Goal: Task Accomplishment & Management: Manage account settings

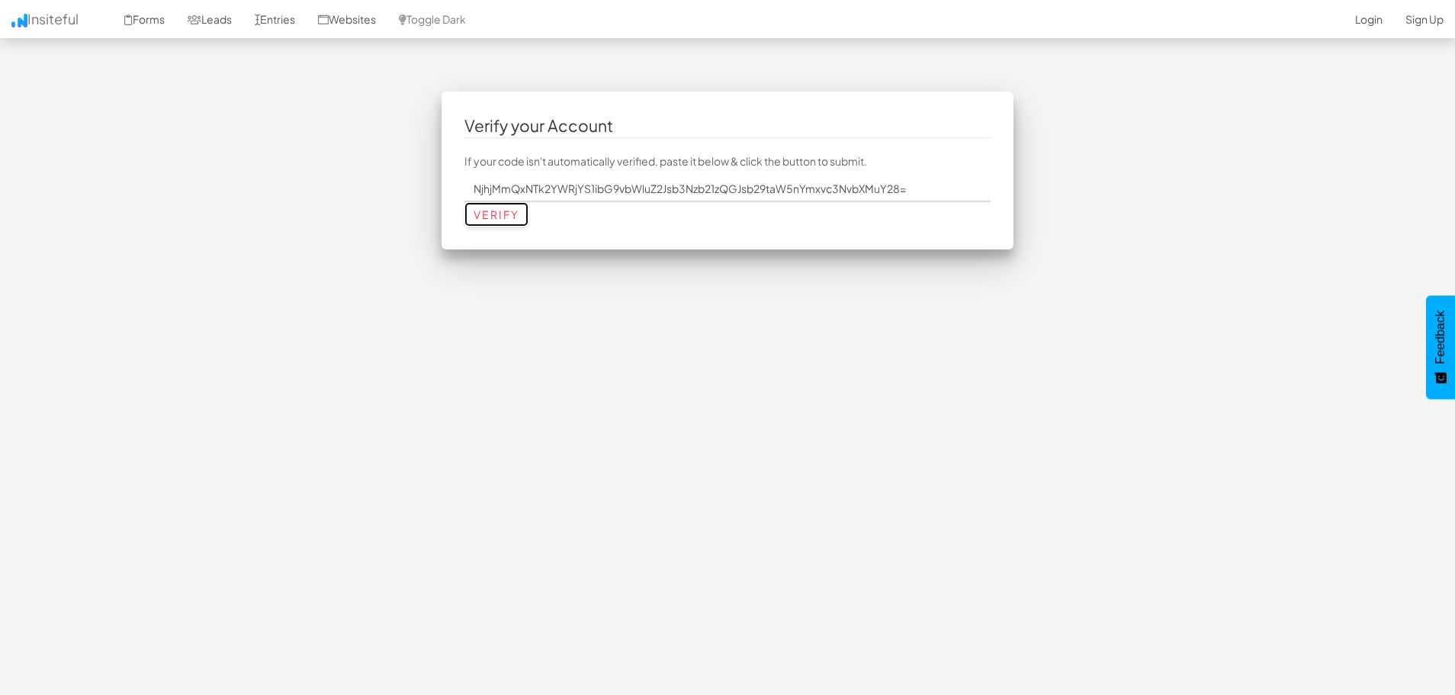
click at [503, 215] on input "Verify" at bounding box center [496, 214] width 64 height 24
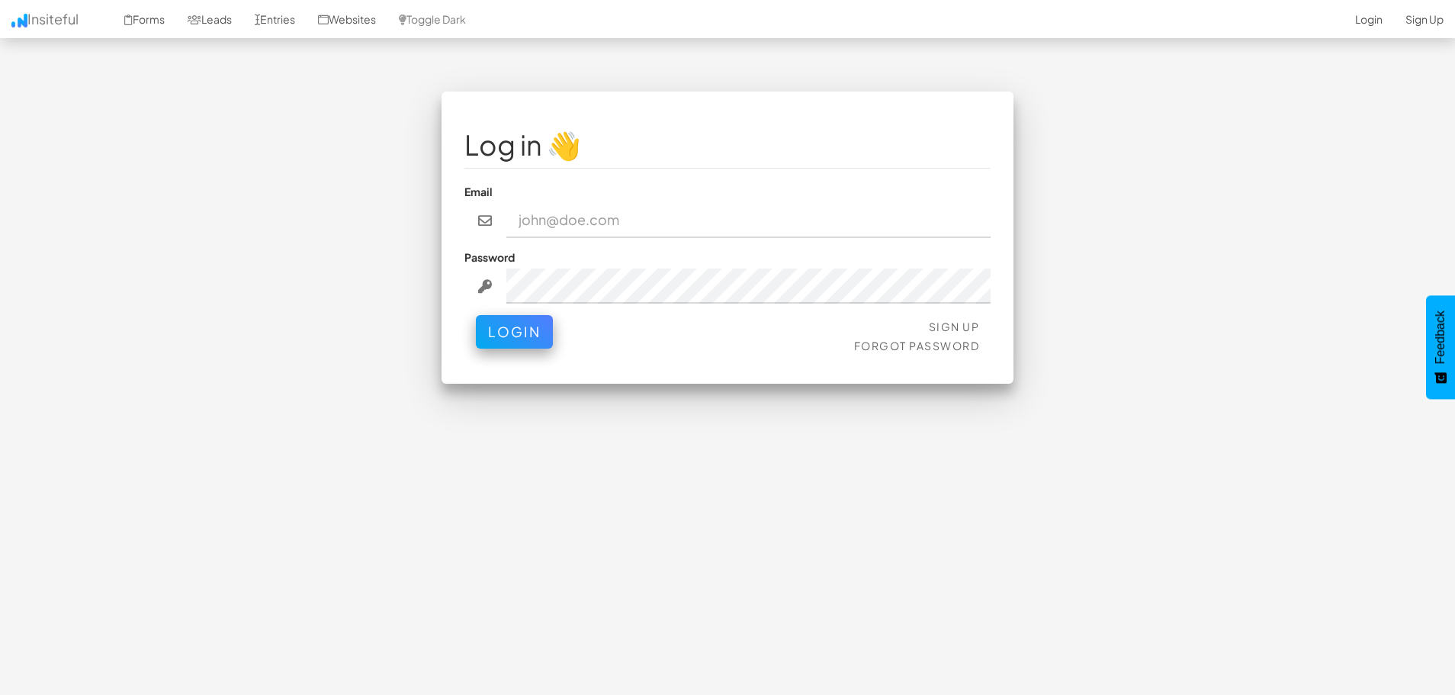
click at [574, 222] on input "email" at bounding box center [748, 220] width 485 height 35
type input "bloomingblossoms@bloomingblossoms.co"
click at [476, 315] on button "Login" at bounding box center [514, 332] width 77 height 34
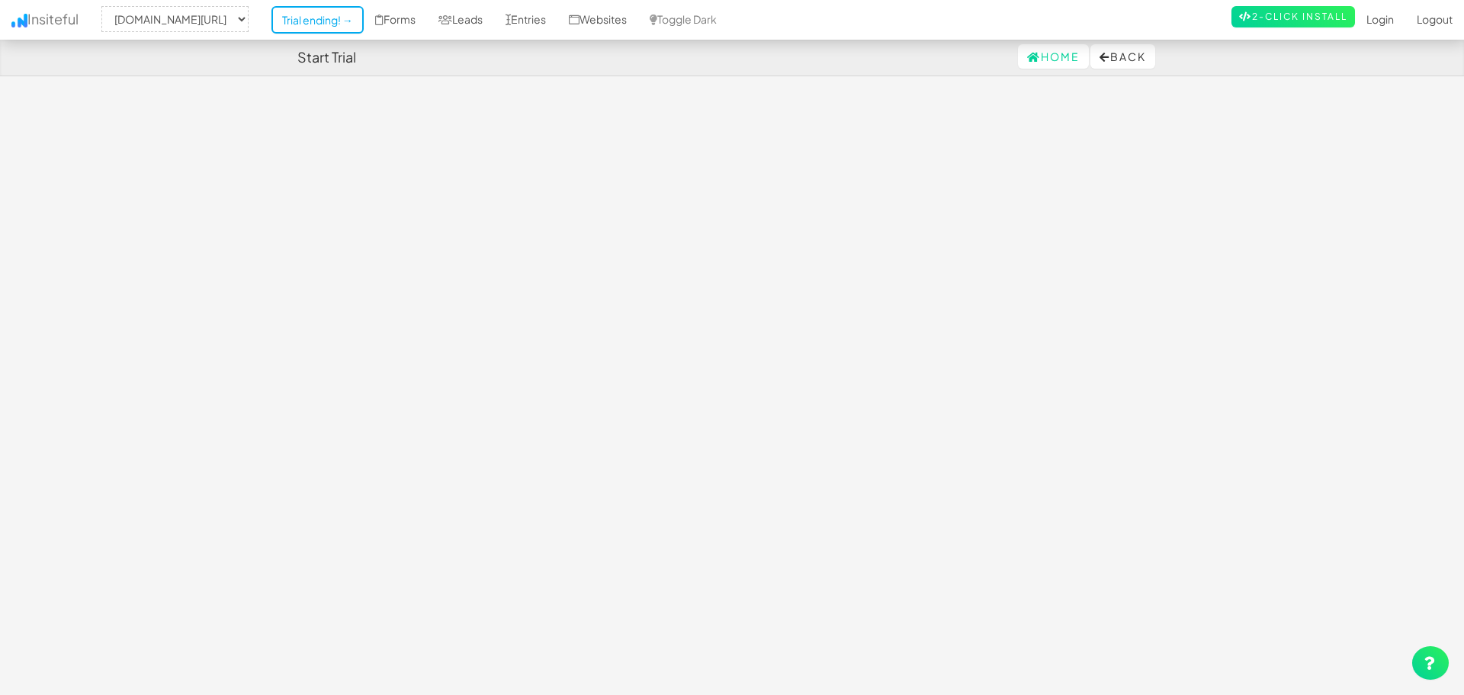
select select "2443"
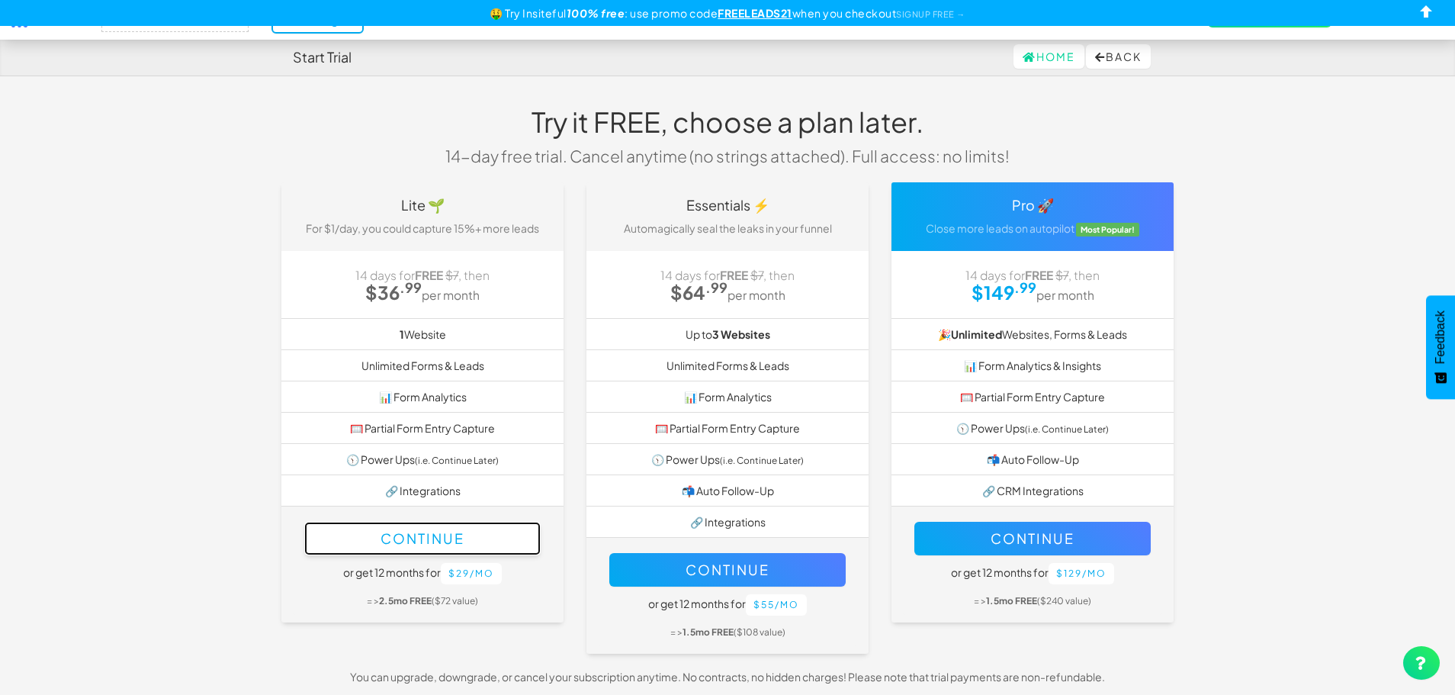
click at [406, 545] on button "Continue" at bounding box center [422, 539] width 236 height 34
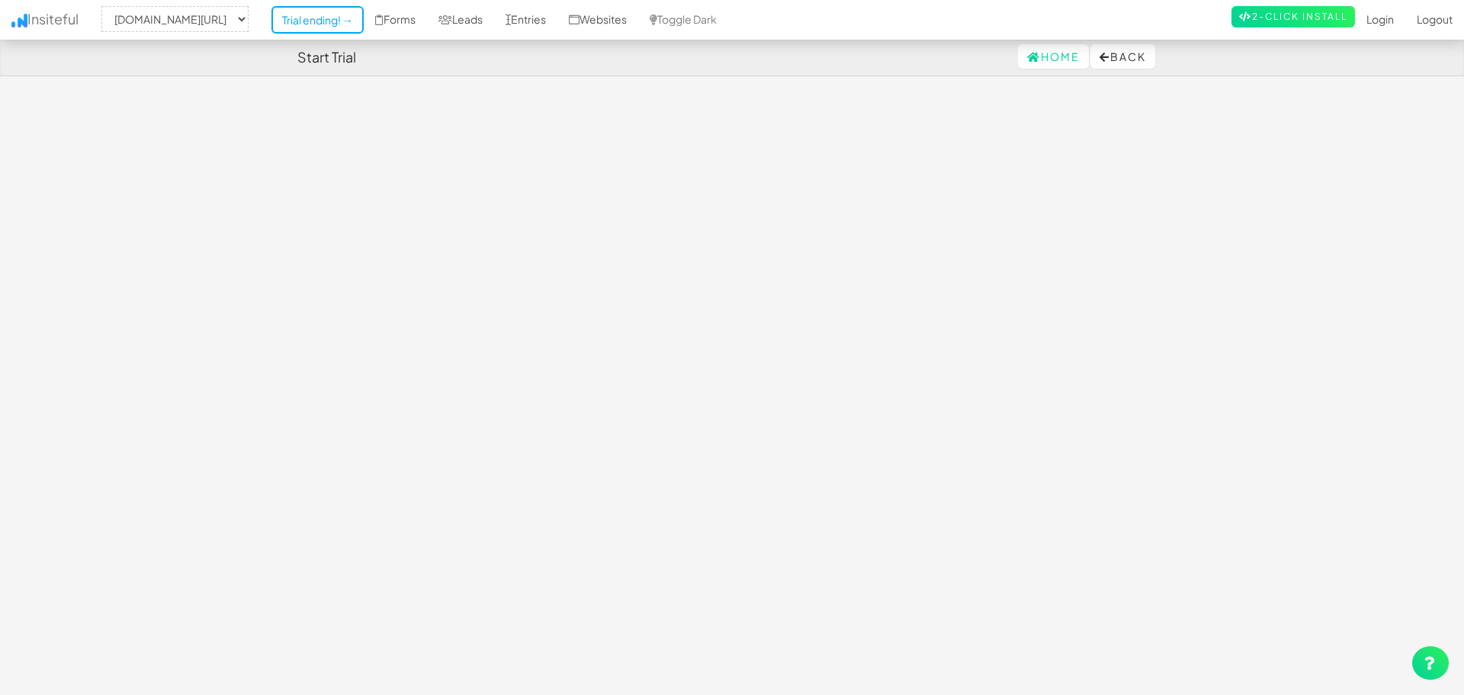
select select "2443"
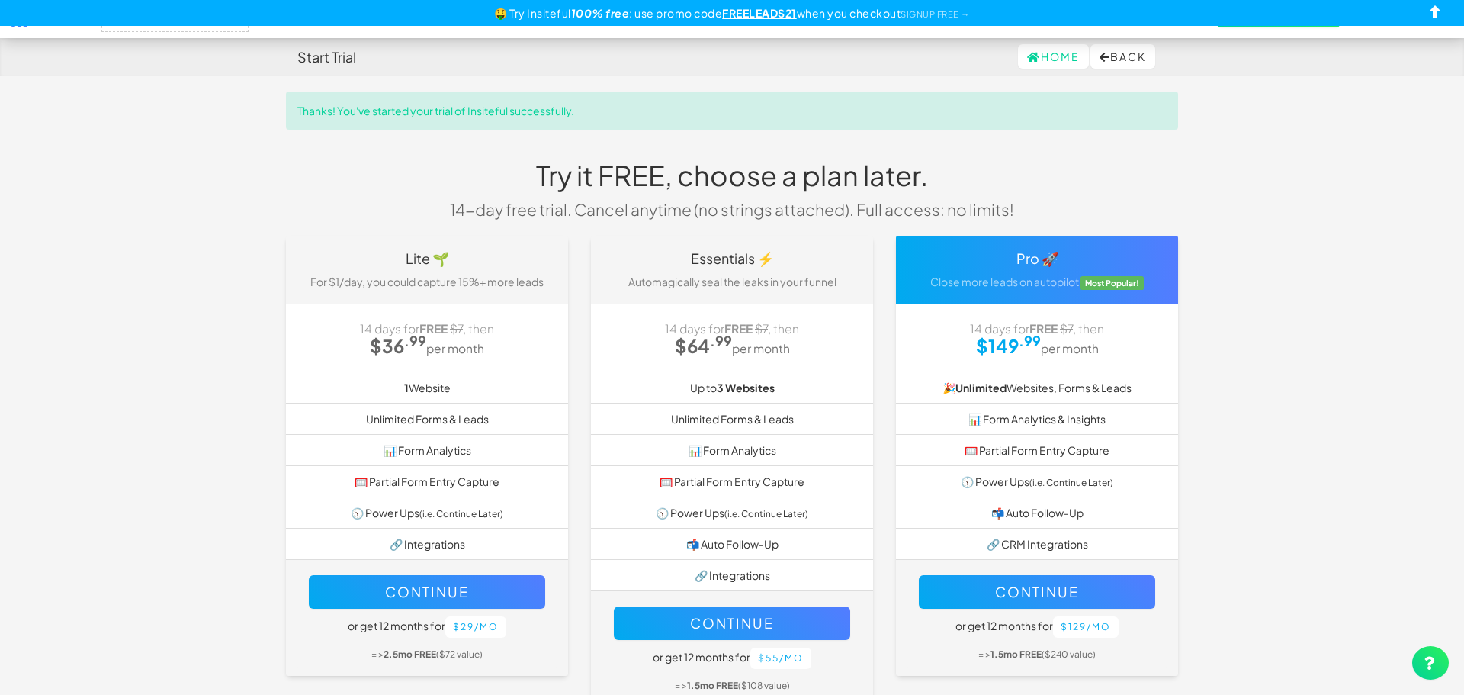
select select "2443"
click at [1014, 50] on link "Home" at bounding box center [1049, 56] width 71 height 24
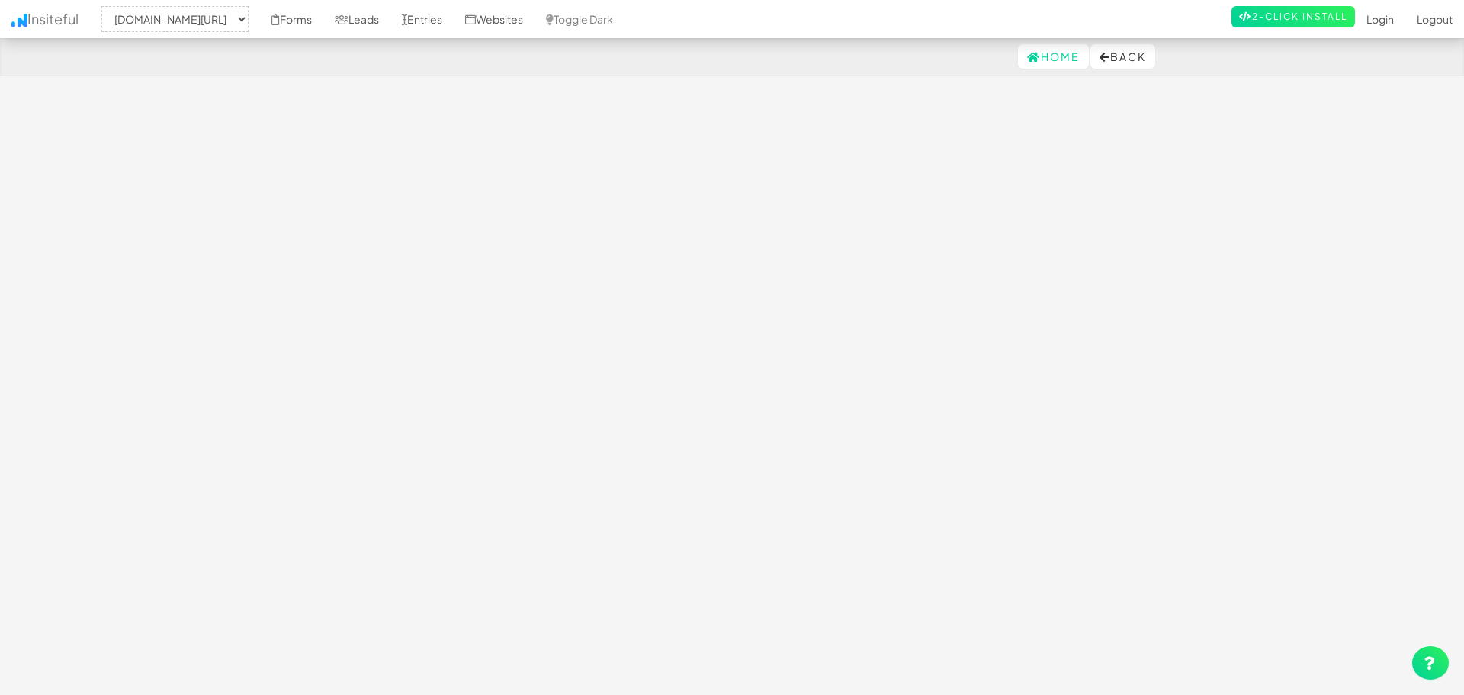
select select "2443"
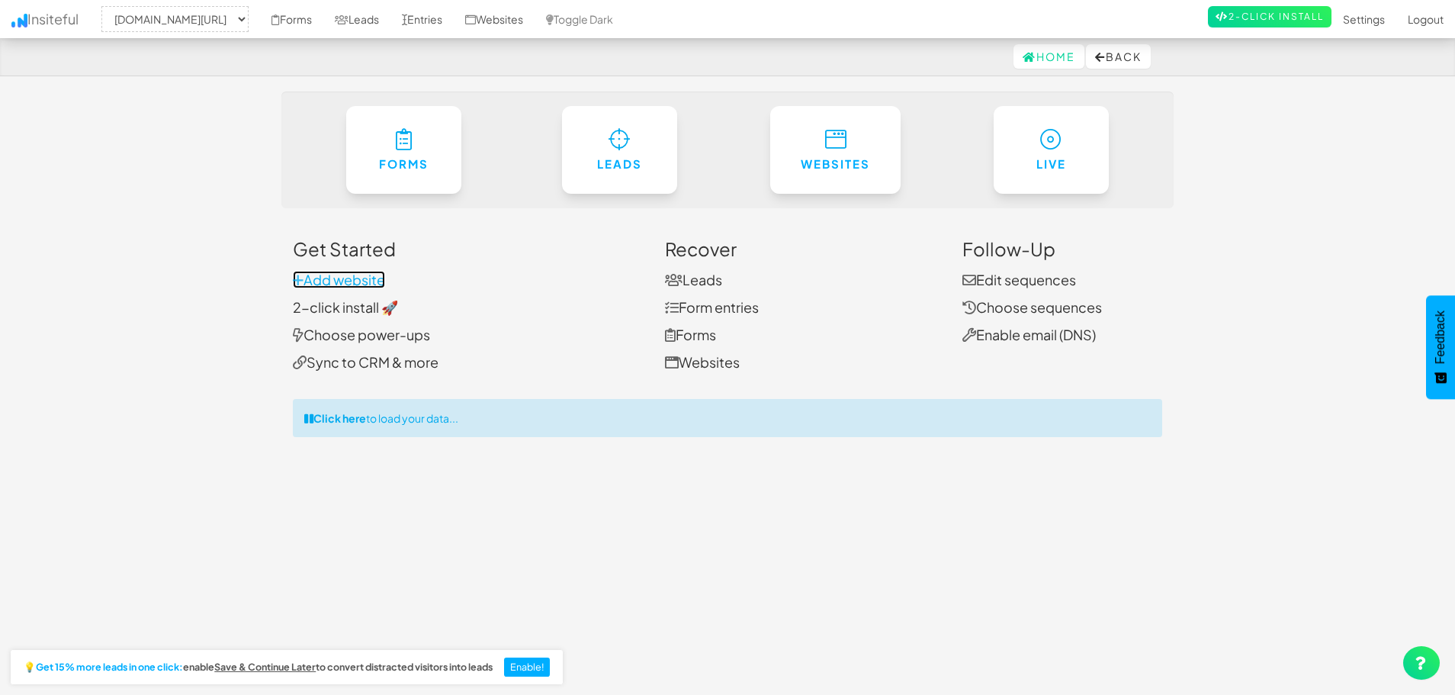
click at [331, 278] on link "Add website" at bounding box center [339, 280] width 92 height 18
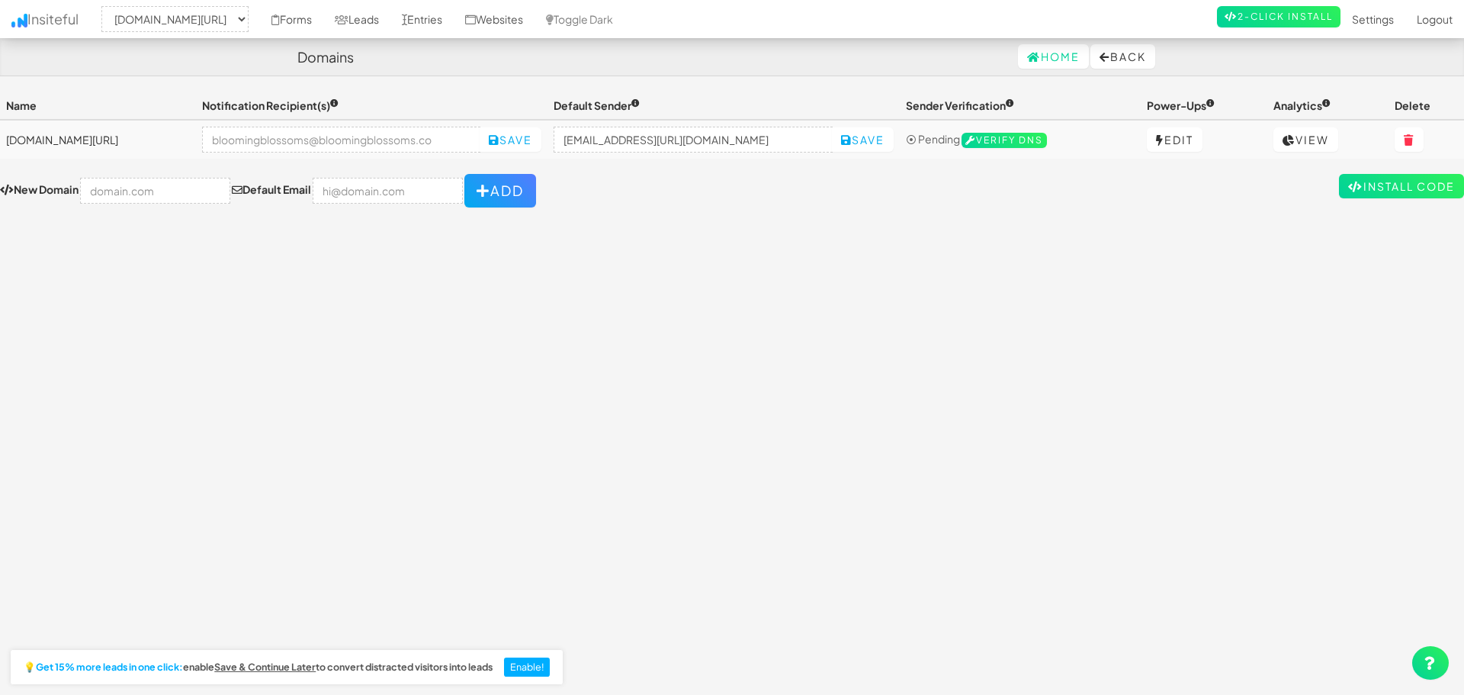
select select "2443"
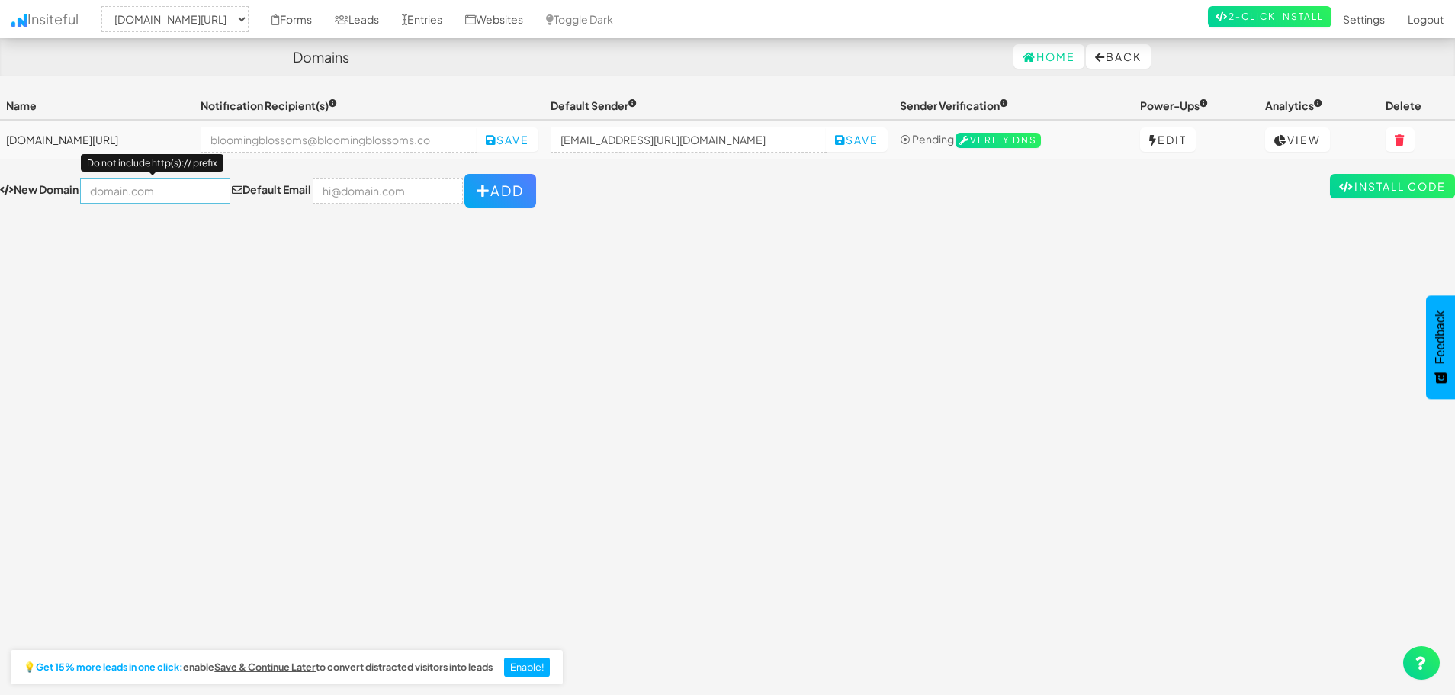
click at [92, 192] on input "text" at bounding box center [155, 191] width 150 height 26
click at [58, 186] on label "New Domain" at bounding box center [39, 189] width 79 height 15
click at [87, 184] on input "text" at bounding box center [155, 191] width 150 height 26
click at [754, 305] on div "Toggle navigation Insiteful -- None -- www.bloomingblossoms.co/ Forms Leads Ent…" at bounding box center [727, 387] width 1455 height 590
click at [366, 195] on input "email" at bounding box center [388, 191] width 150 height 26
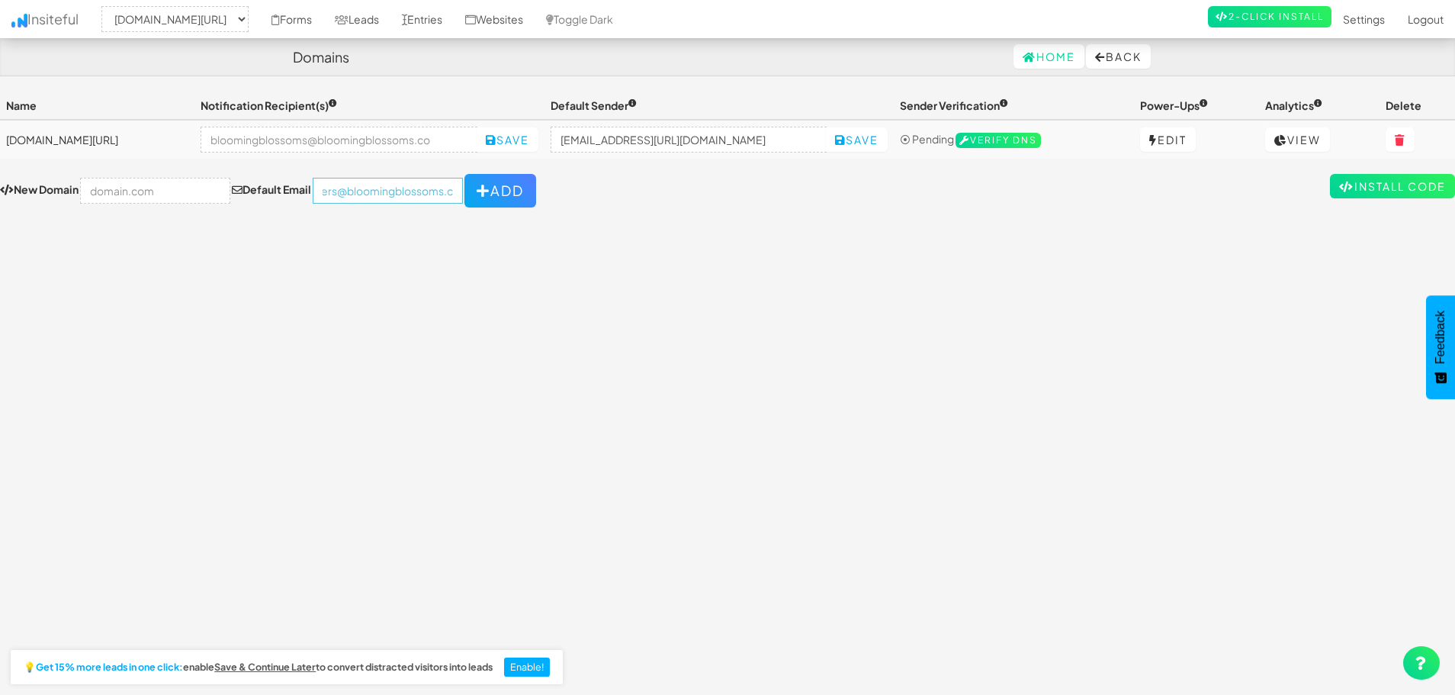
scroll to position [0, 45]
type input "flowers@bloomingblossoms.co"
click at [477, 194] on icon "button" at bounding box center [484, 191] width 14 height 14
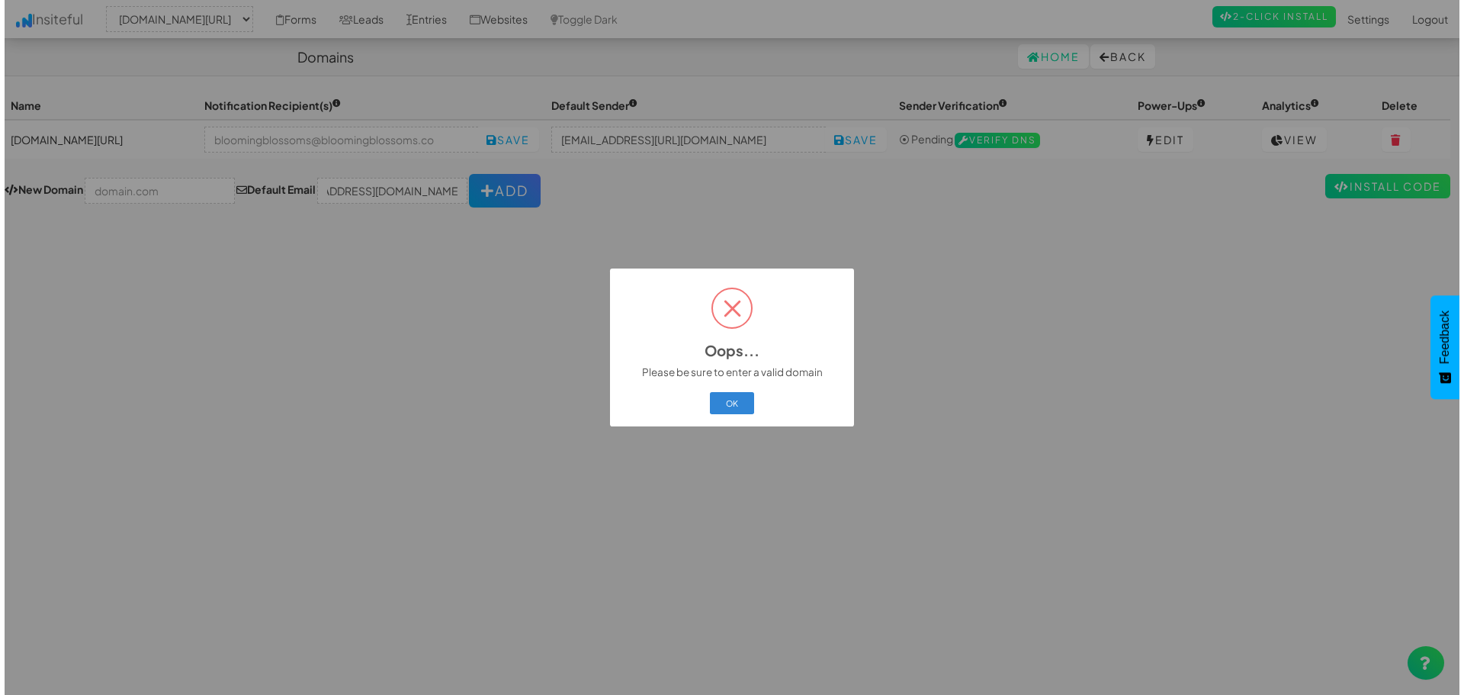
scroll to position [0, 0]
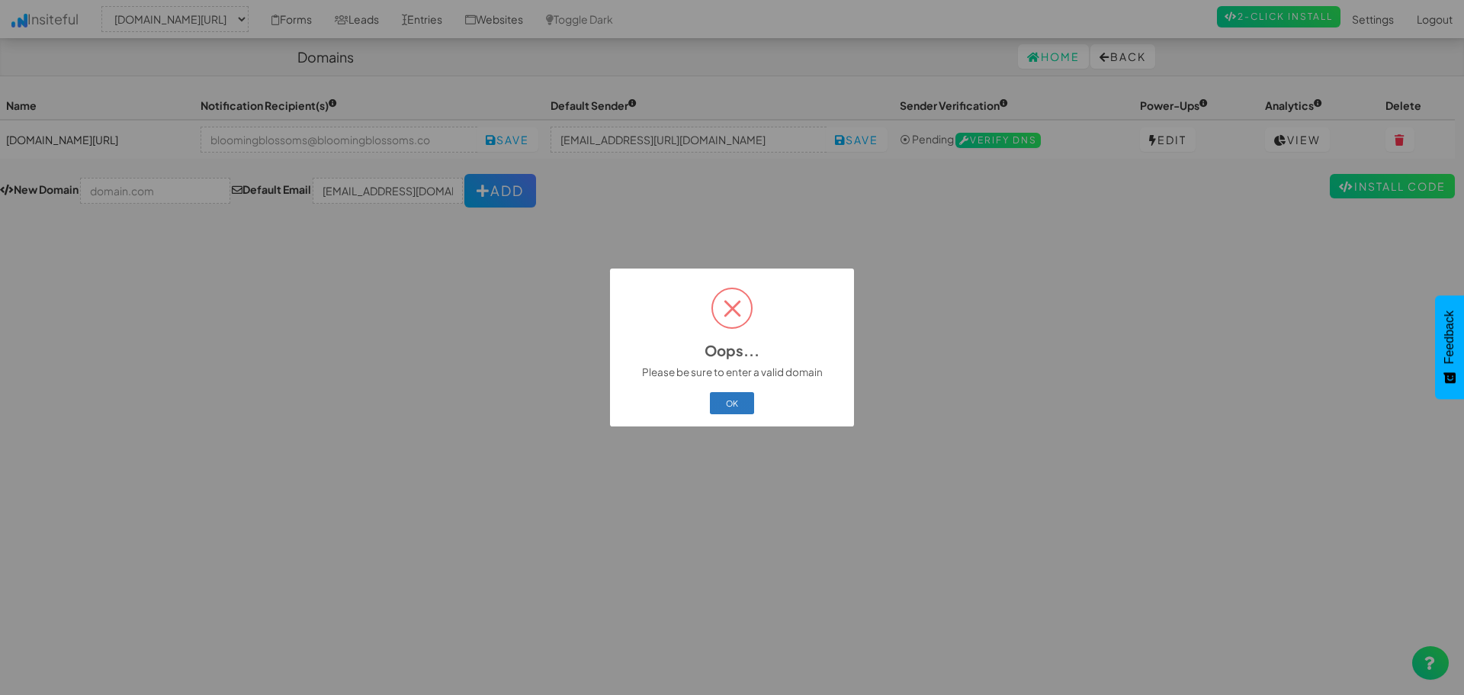
click at [726, 392] on button "OK" at bounding box center [732, 402] width 45 height 21
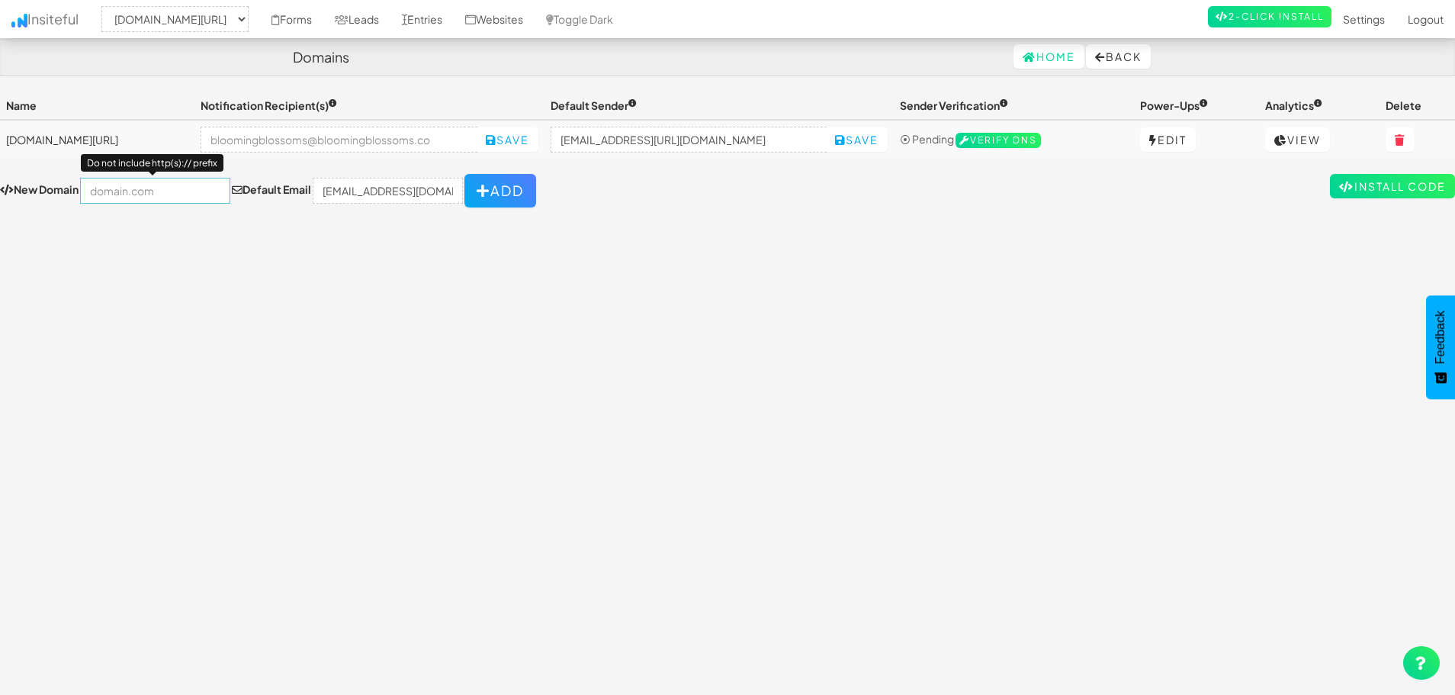
click at [156, 185] on input "text" at bounding box center [155, 191] width 150 height 26
paste input "bloomingblossoms.co"
type input "bloomingblossoms.co"
click at [503, 185] on button "Add" at bounding box center [500, 191] width 72 height 34
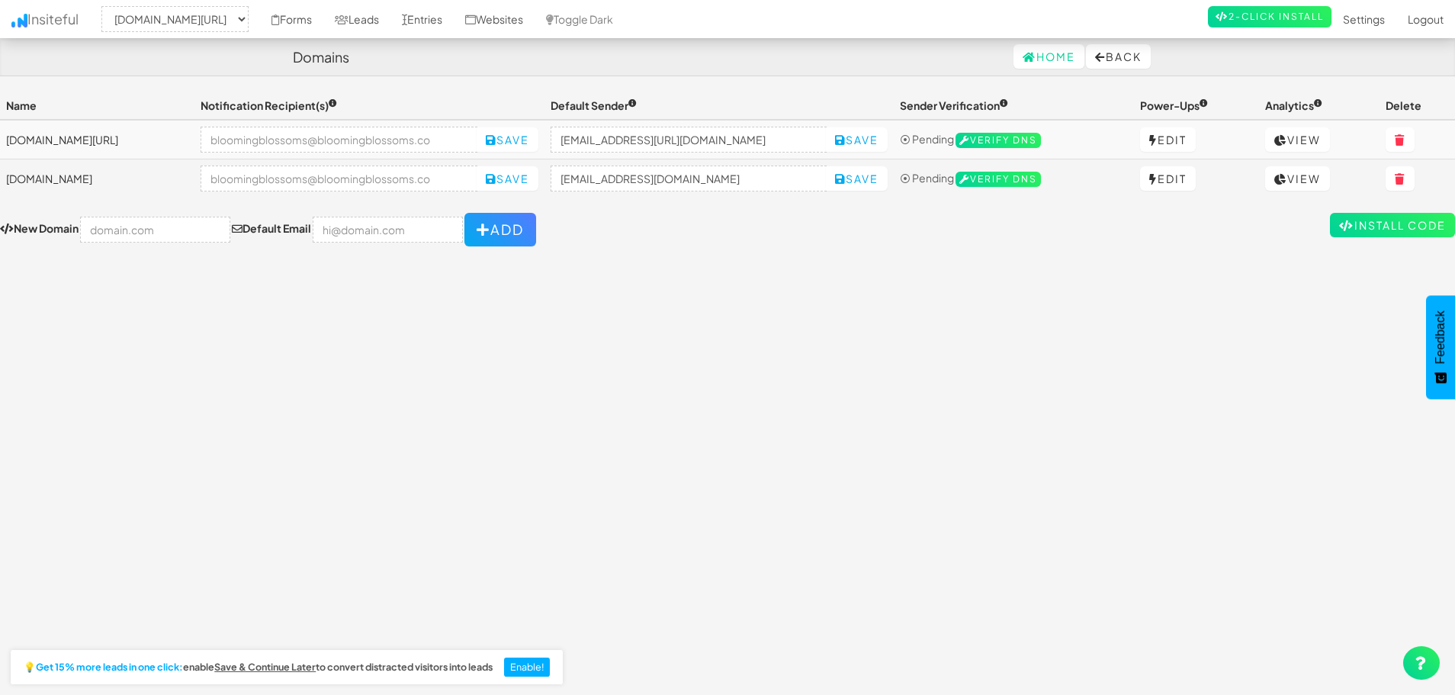
select select "2443"
click at [1406, 178] on icon at bounding box center [1400, 179] width 11 height 11
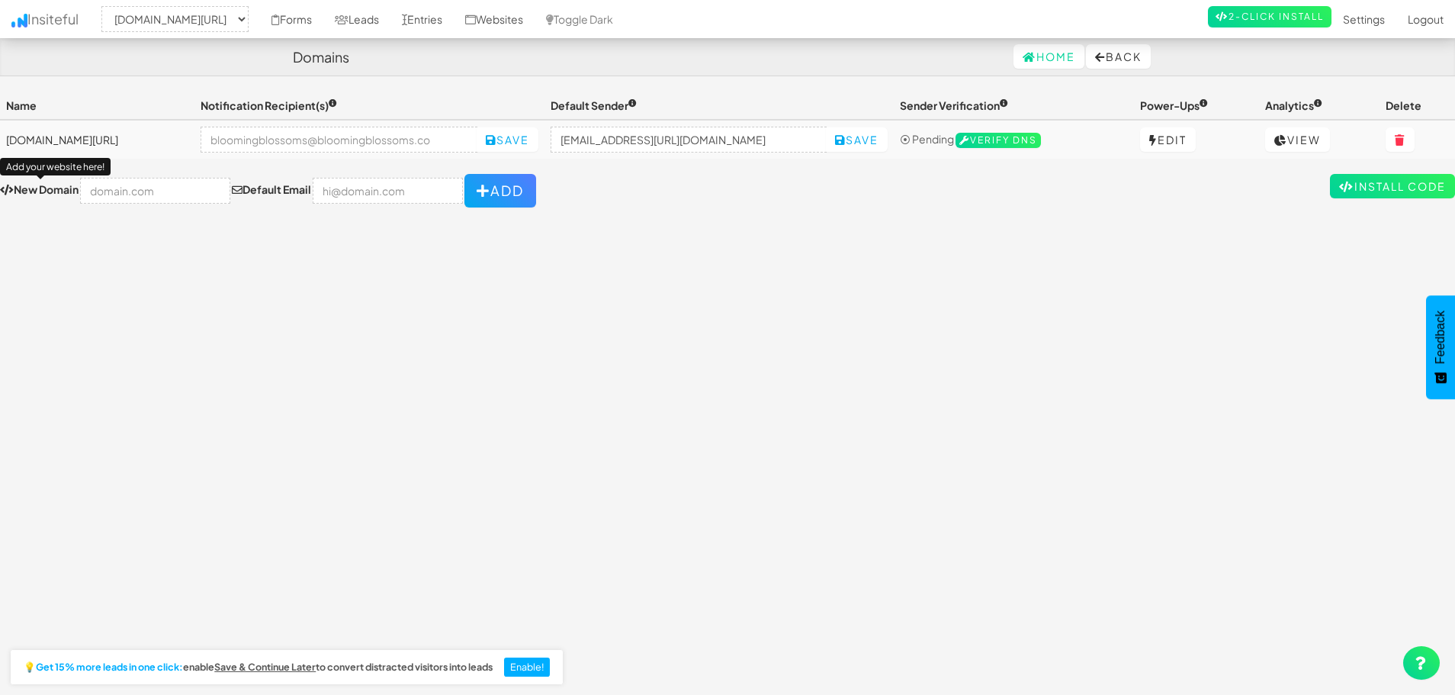
select select "2443"
click at [661, 139] on input "no-reply@www.bloomingblossoms.co/" at bounding box center [689, 140] width 277 height 26
drag, startPoint x: 798, startPoint y: 140, endPoint x: 583, endPoint y: 145, distance: 215.1
click at [583, 145] on input "no-reply@www.bloomingblossoms.co/" at bounding box center [689, 140] width 277 height 26
type input "flowers@bloomingblossoms.co"
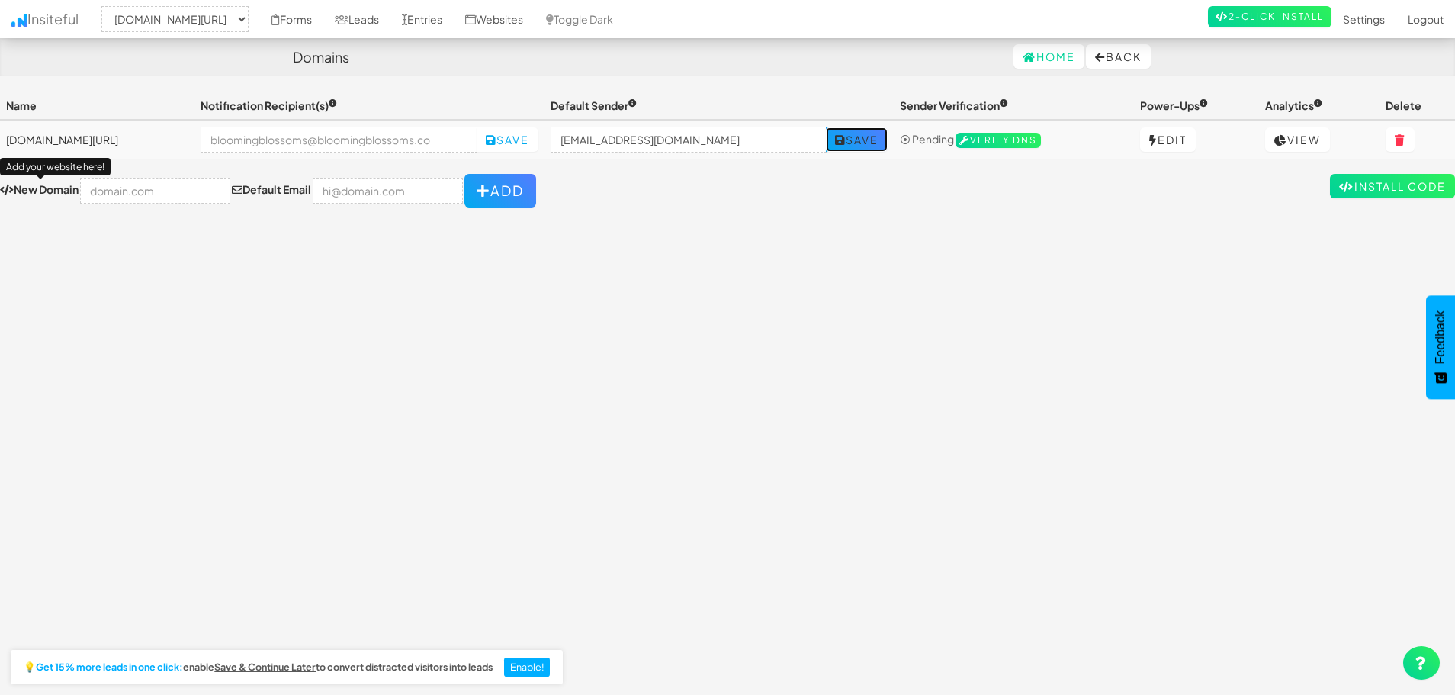
click at [880, 138] on button "Save" at bounding box center [857, 139] width 62 height 24
click at [1280, 143] on icon at bounding box center [1280, 140] width 13 height 11
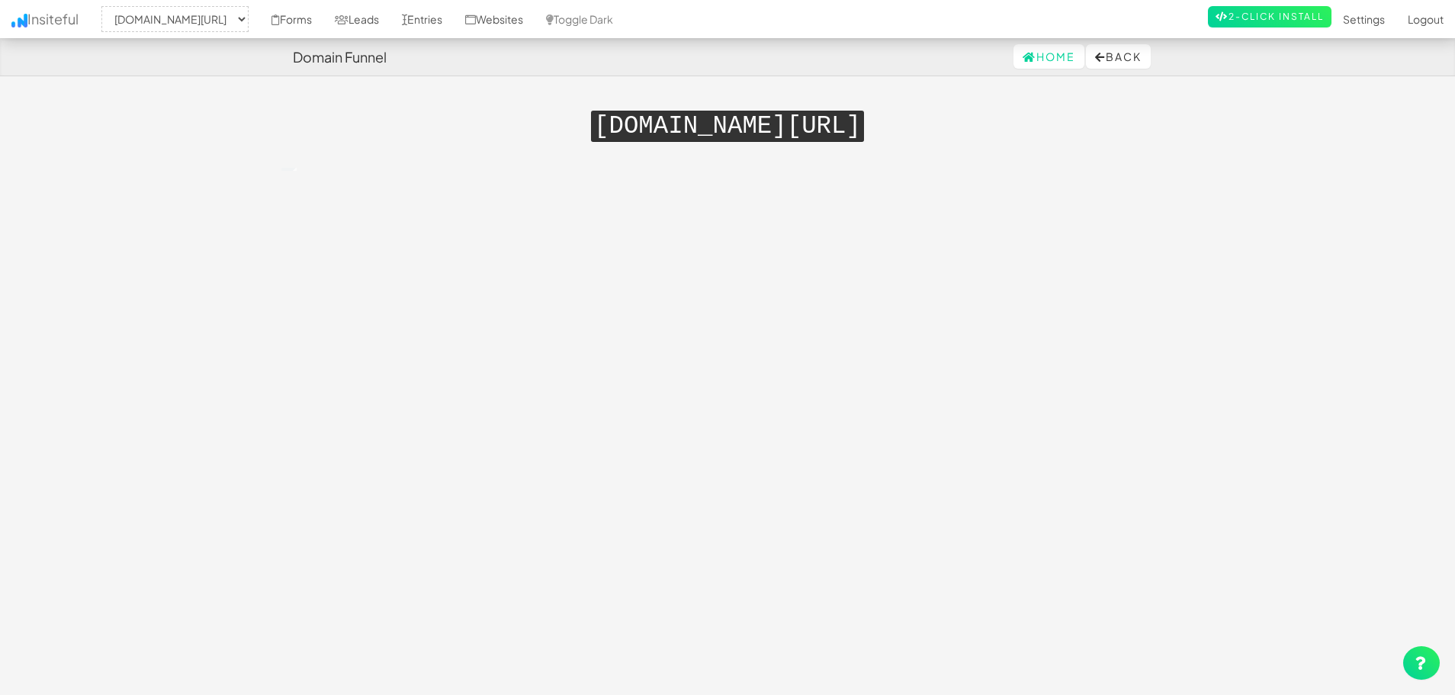
select select "2443"
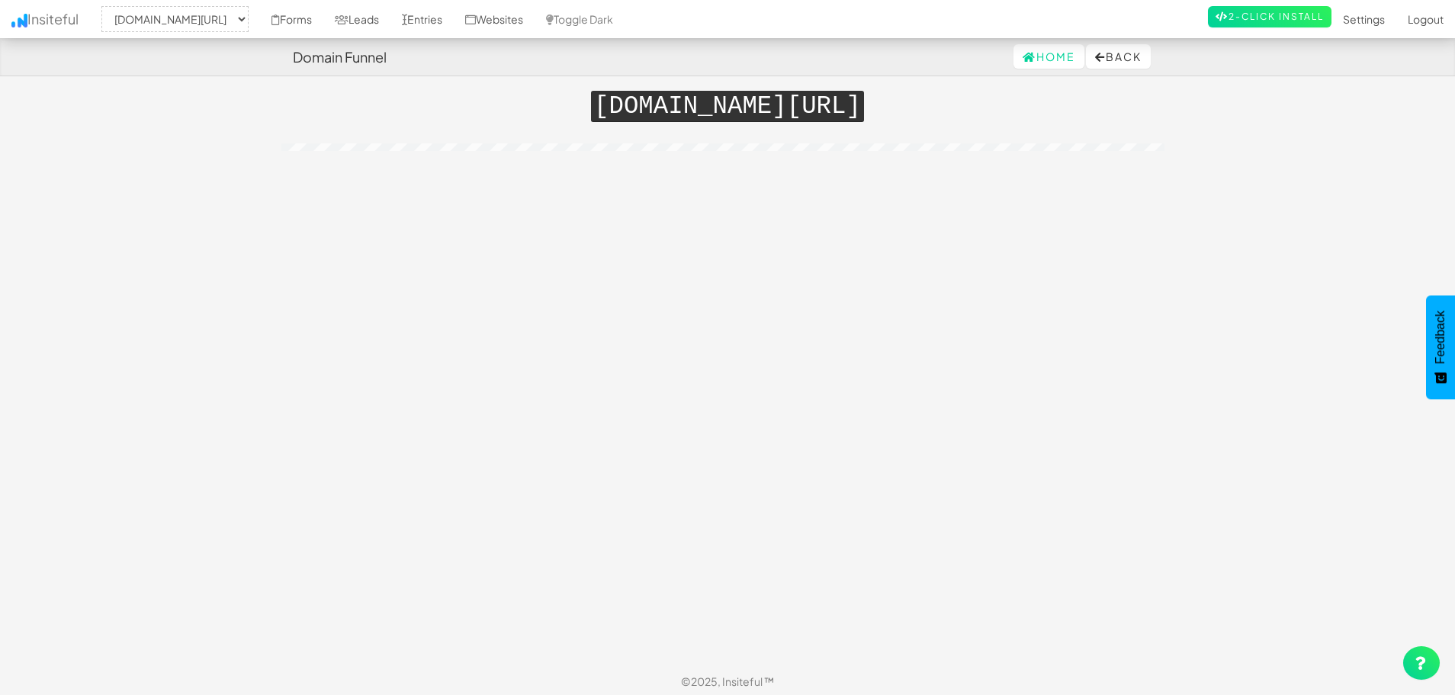
scroll to position [25, 0]
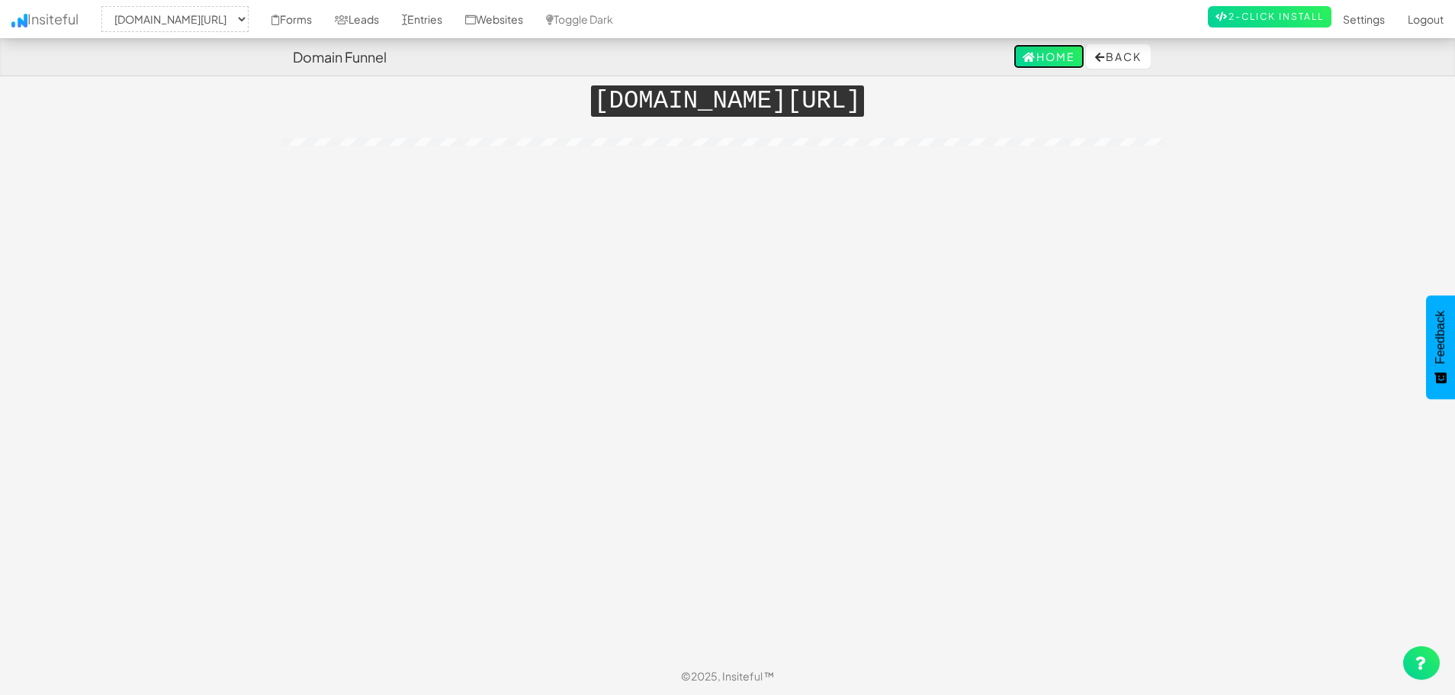
click at [1030, 55] on link "Home" at bounding box center [1049, 56] width 71 height 24
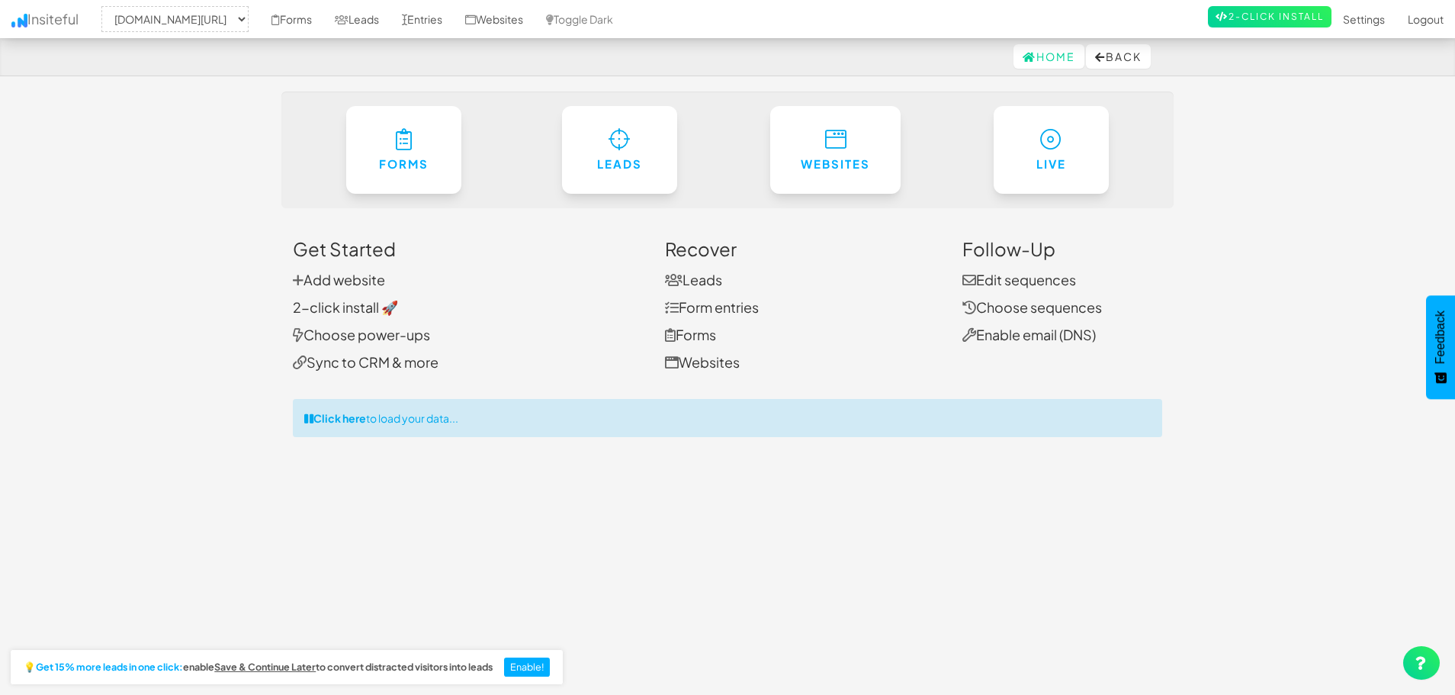
select select "2443"
click at [698, 307] on link "Form entries" at bounding box center [712, 307] width 94 height 18
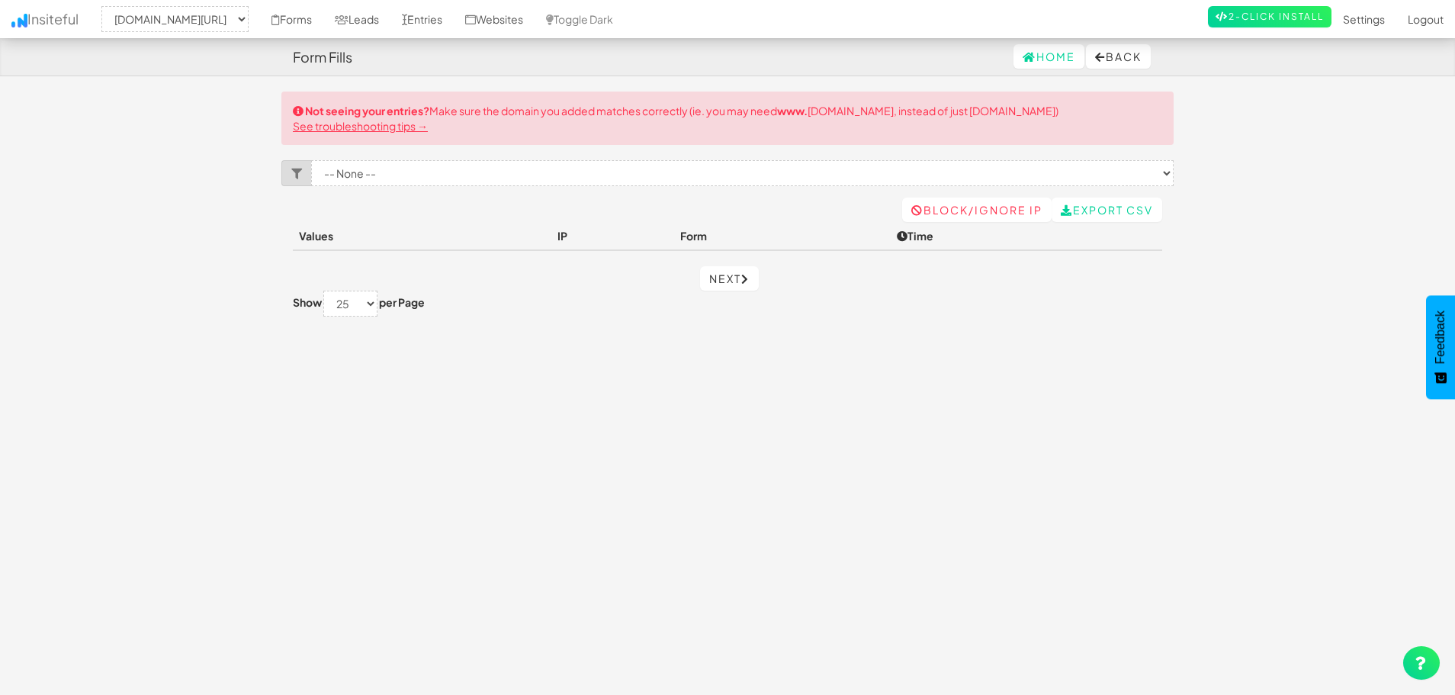
select select "2443"
click at [448, 15] on link "Entries" at bounding box center [422, 19] width 63 height 38
select select "2443"
click at [498, 16] on link "Websites" at bounding box center [494, 19] width 81 height 38
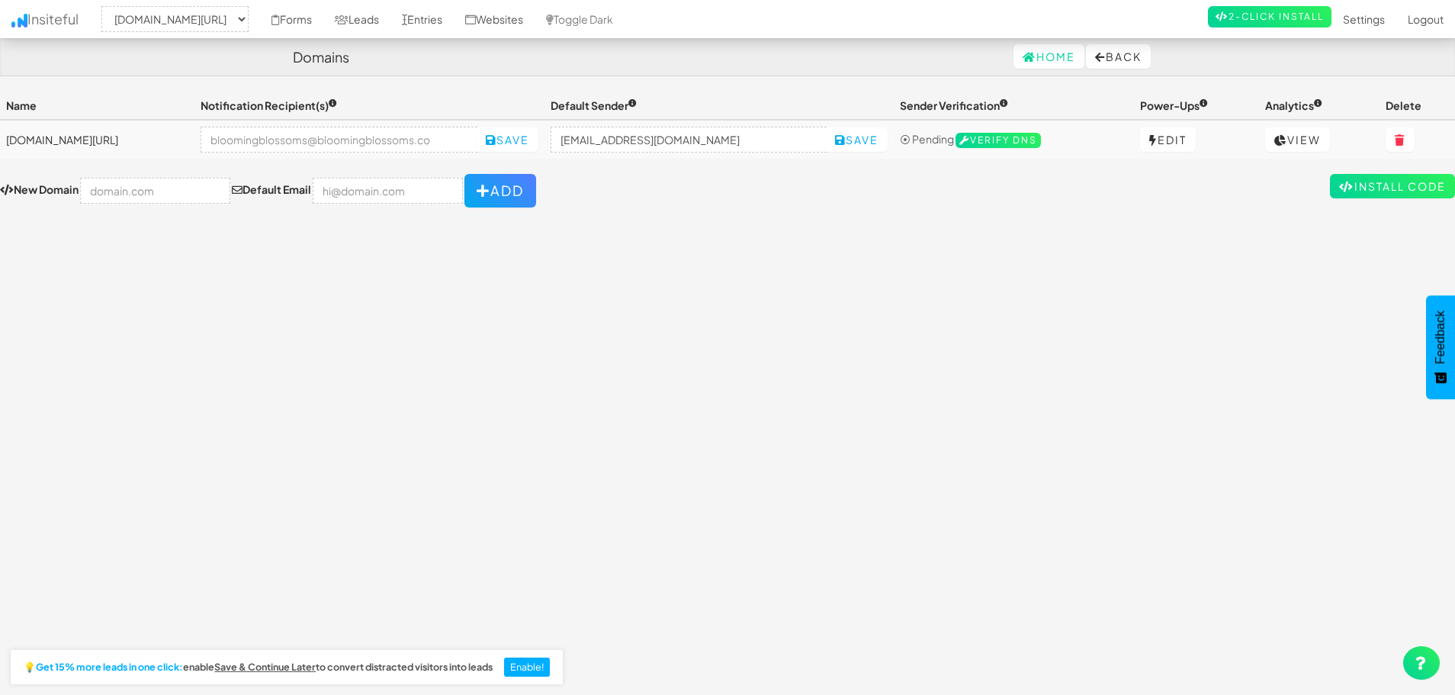
select select "2443"
click at [1364, 191] on link "Install Code" at bounding box center [1392, 186] width 125 height 24
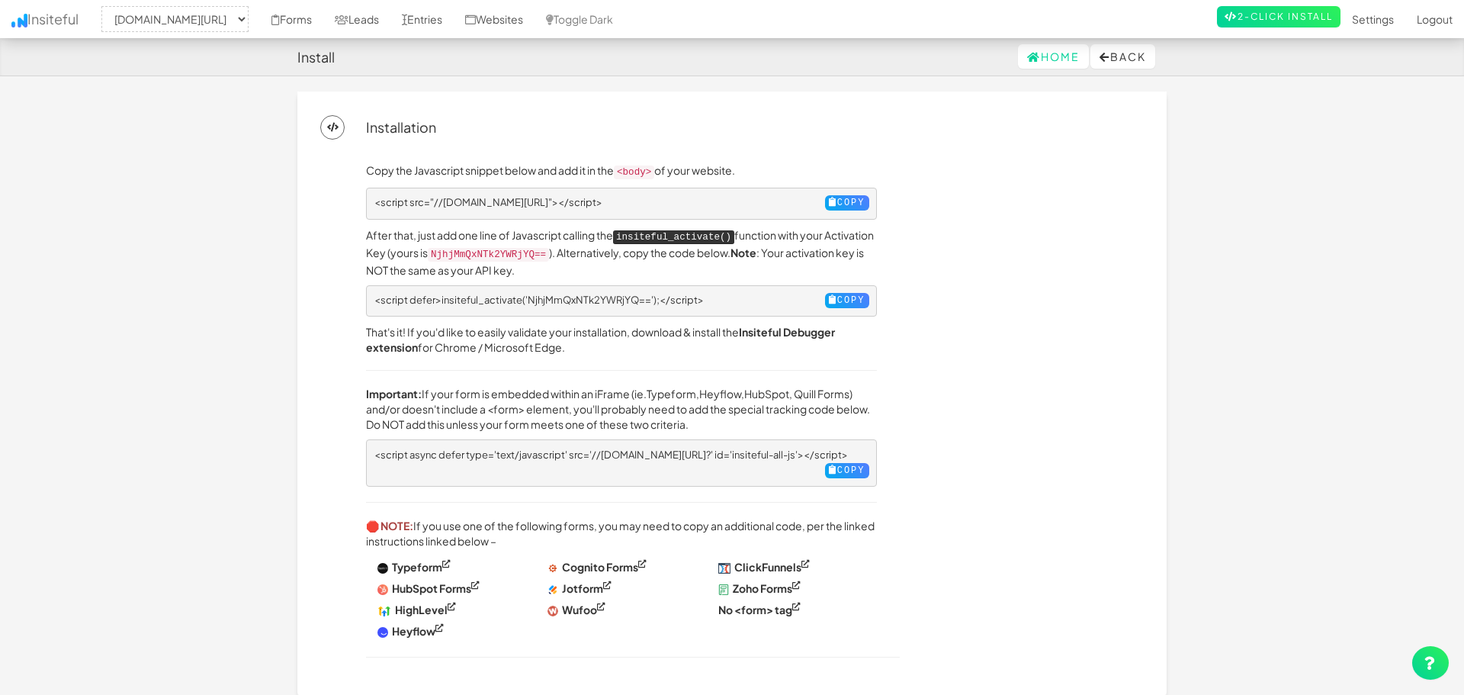
select select "2443"
click at [836, 201] on button "Copy" at bounding box center [843, 202] width 44 height 15
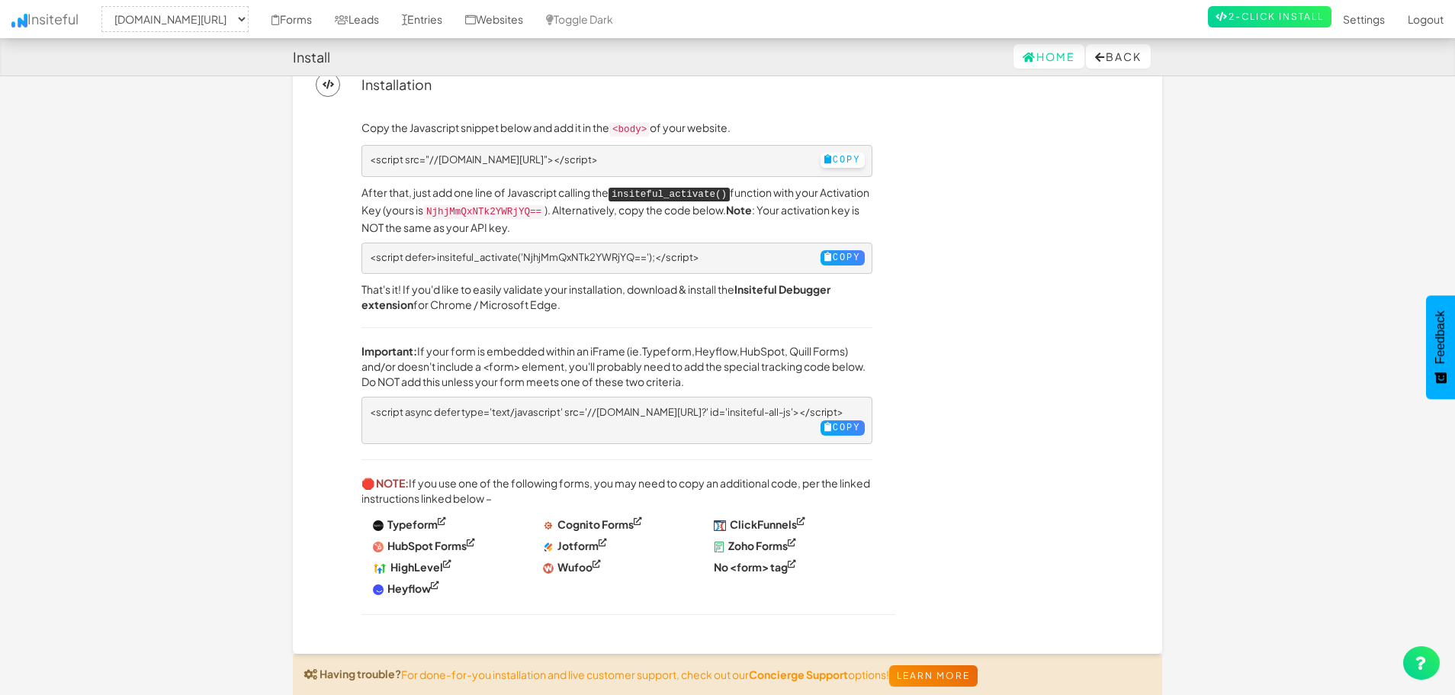
scroll to position [76, 0]
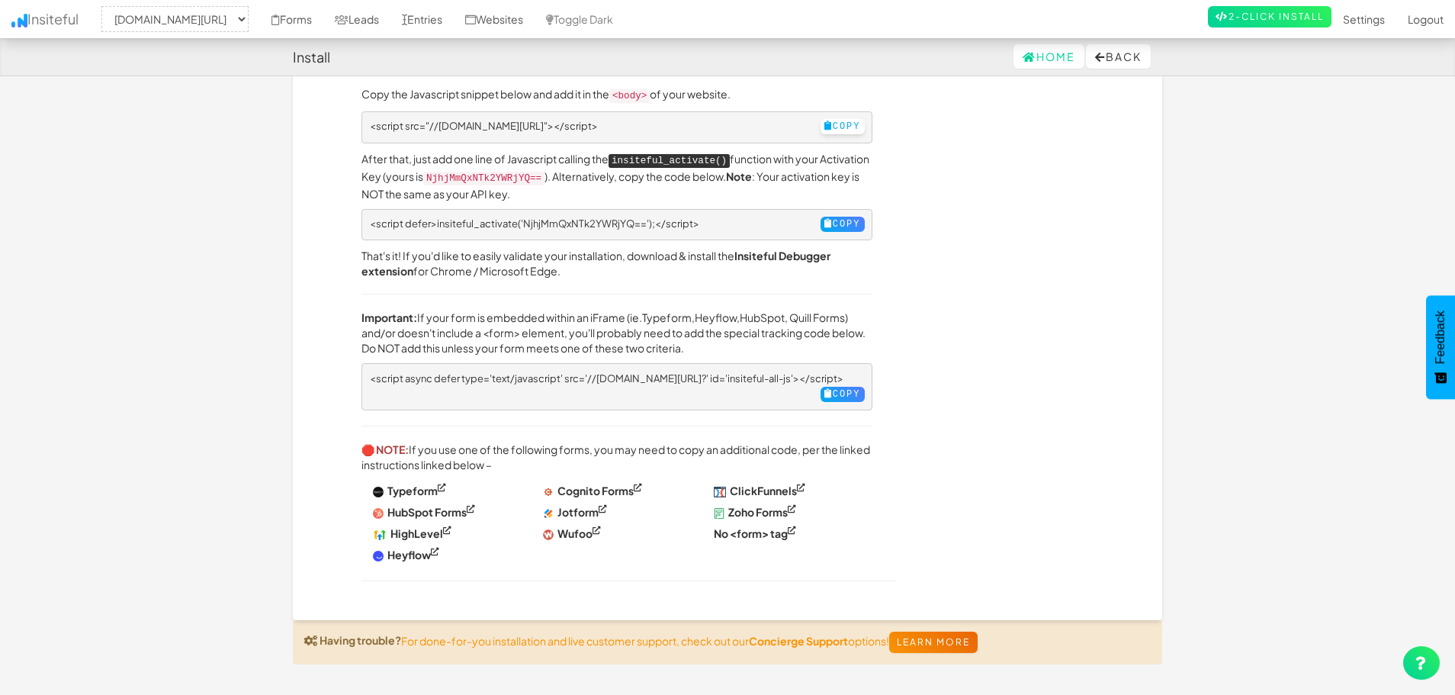
click at [830, 126] on button "Copy" at bounding box center [843, 126] width 44 height 15
click at [845, 218] on button "Copy" at bounding box center [843, 224] width 44 height 15
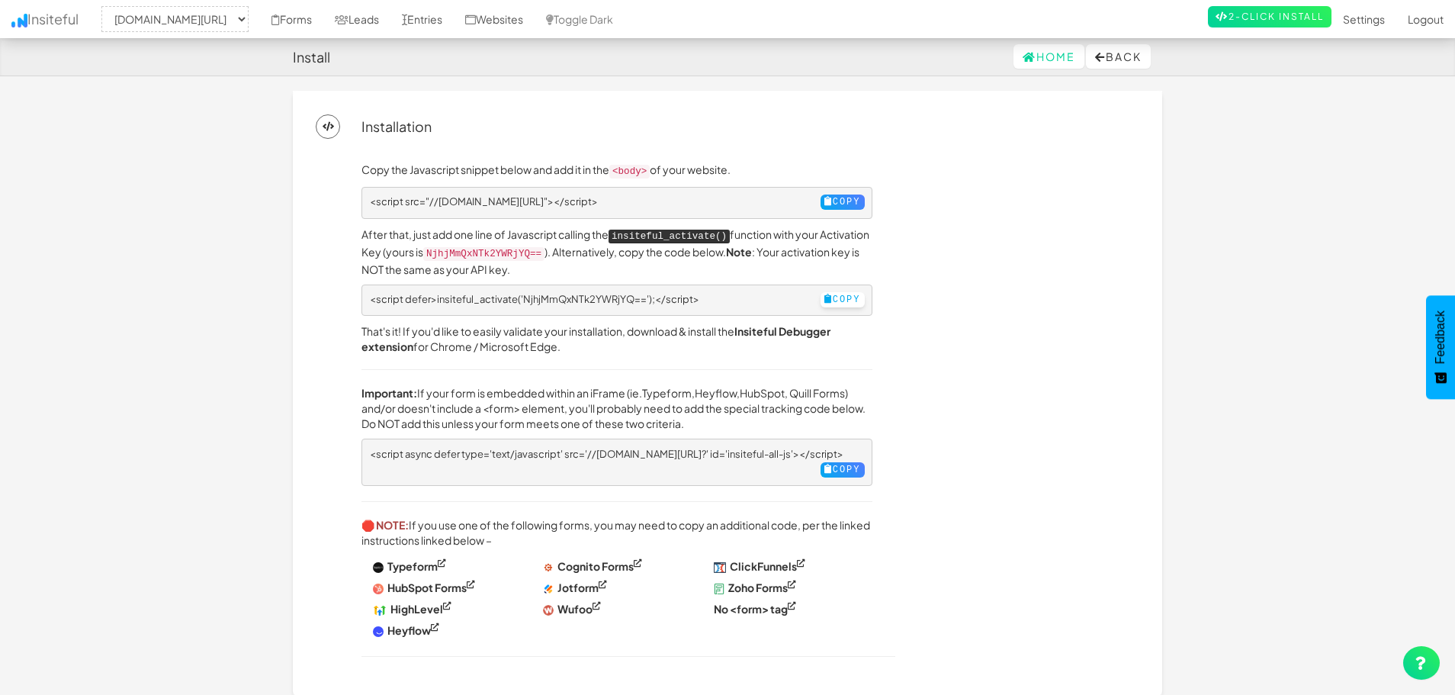
scroll to position [0, 0]
click at [1022, 63] on link "Home" at bounding box center [1049, 56] width 71 height 24
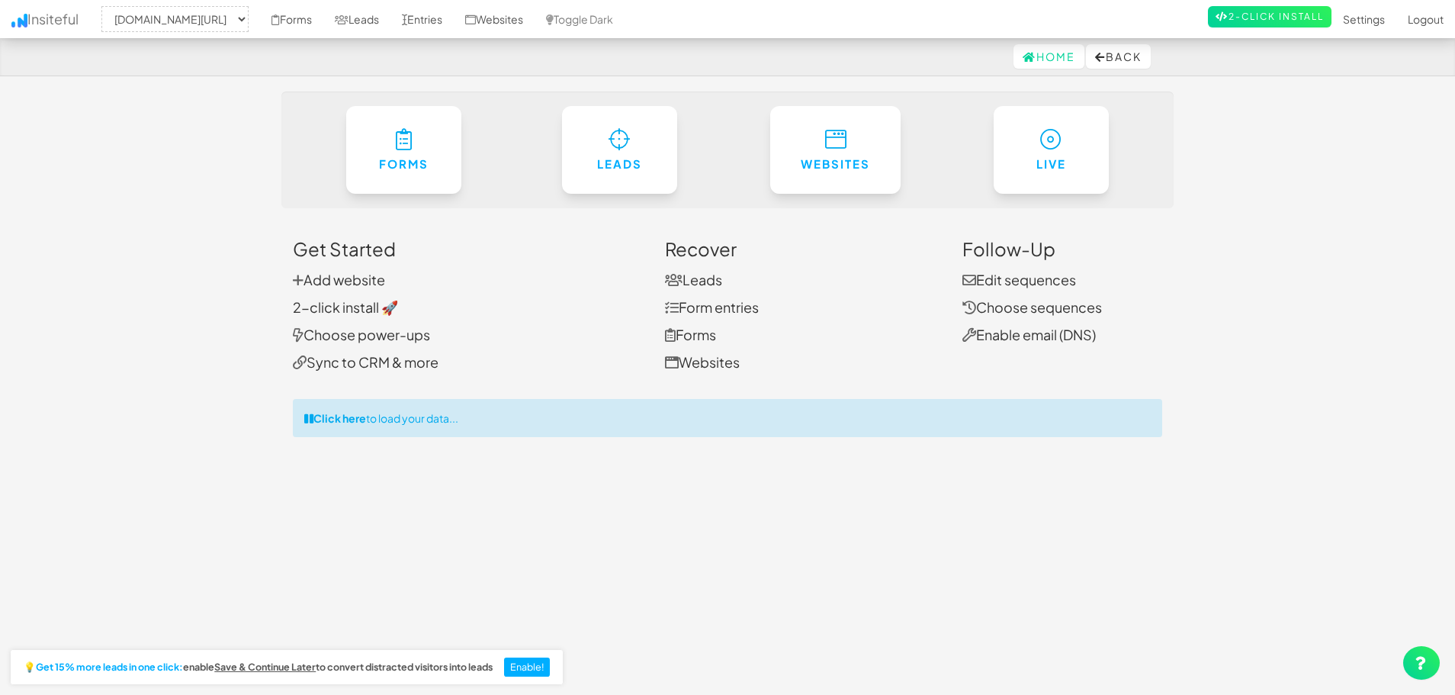
select select "2443"
click at [352, 313] on link "2-click install 🚀" at bounding box center [345, 307] width 105 height 18
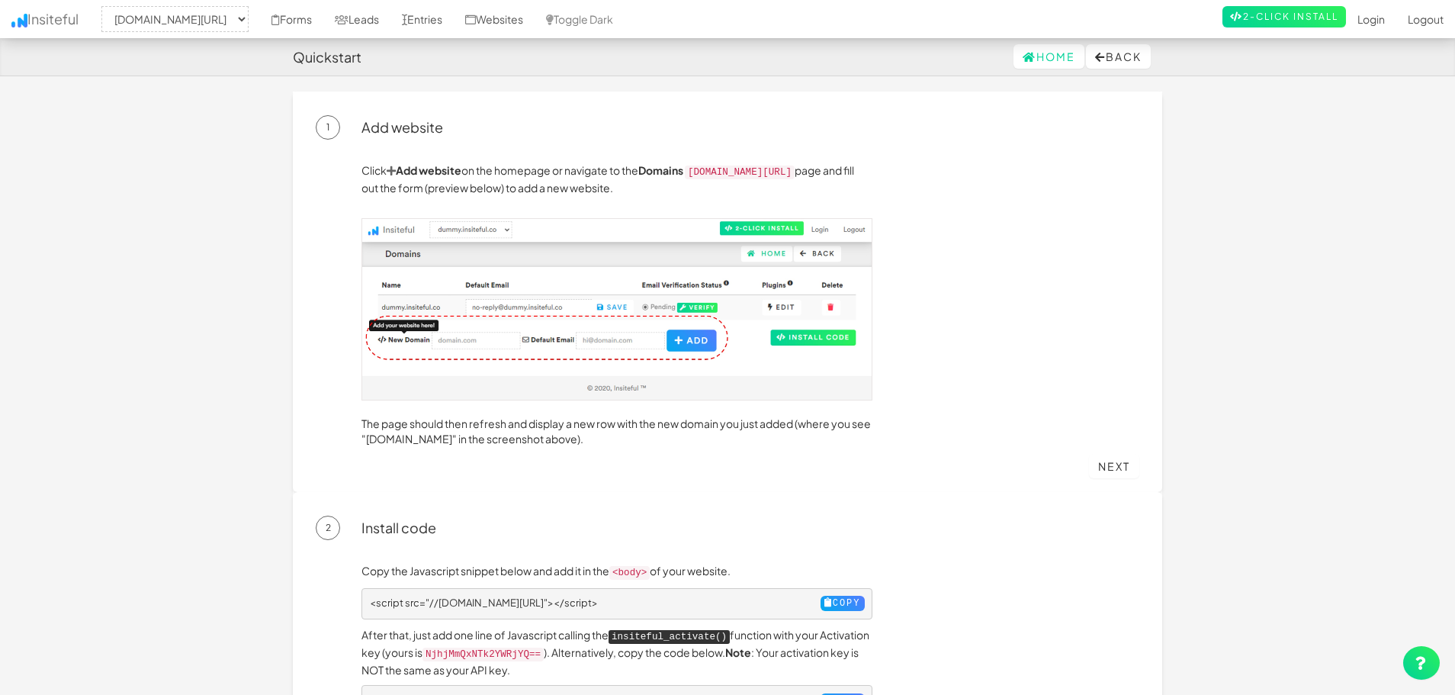
select select "2443"
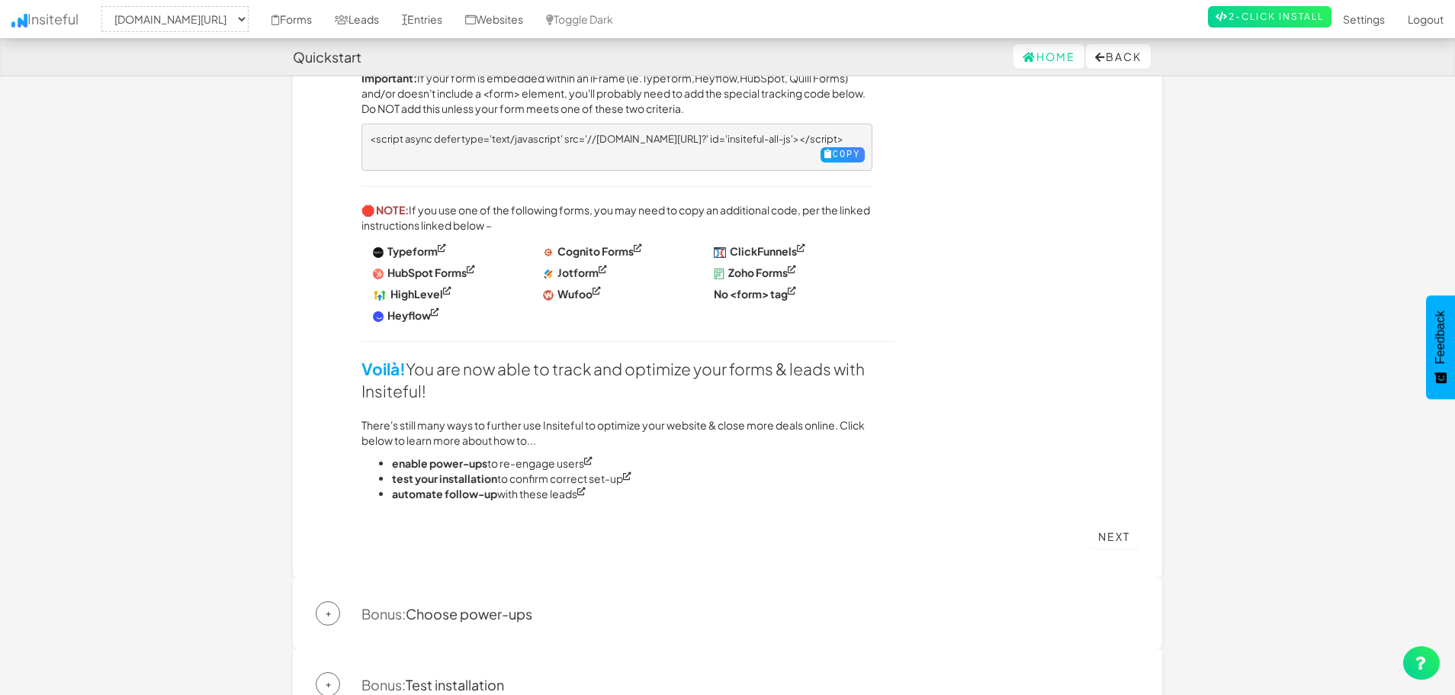
scroll to position [918, 0]
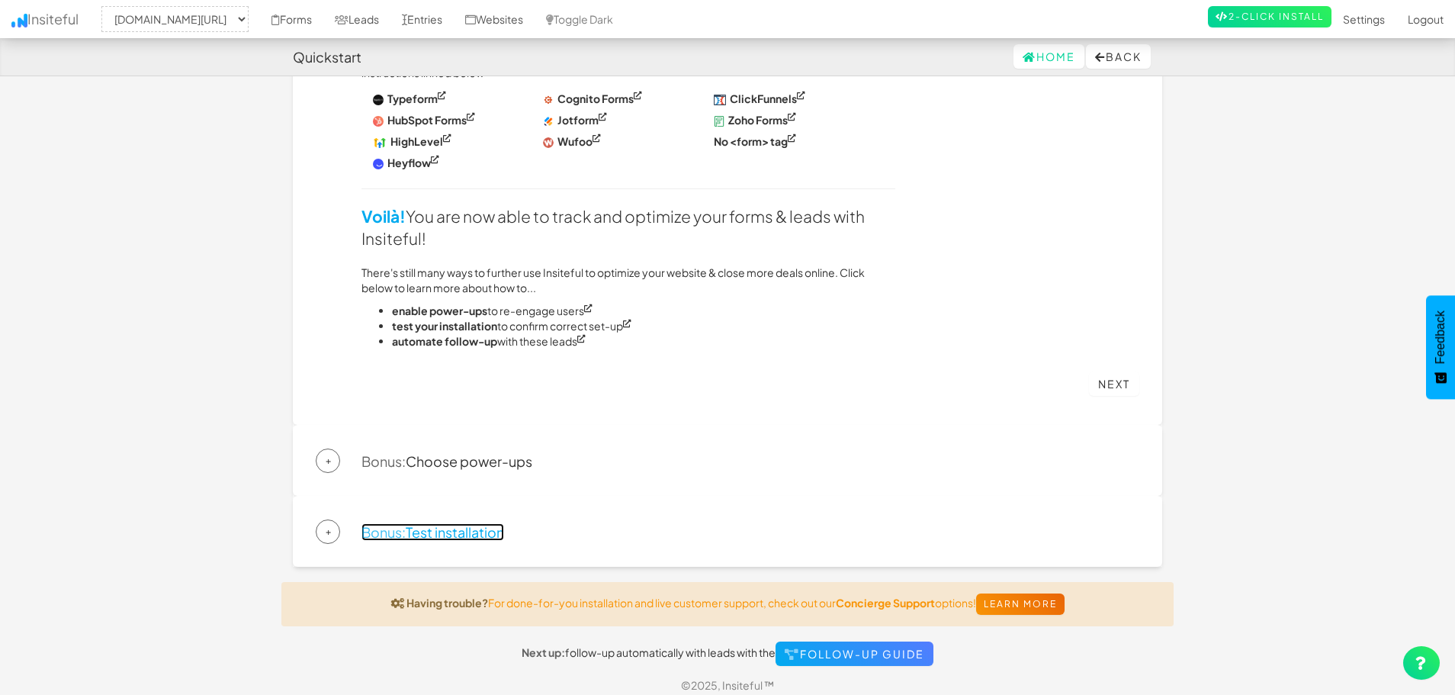
click at [455, 523] on link "Bonus: Test installation" at bounding box center [433, 532] width 143 height 18
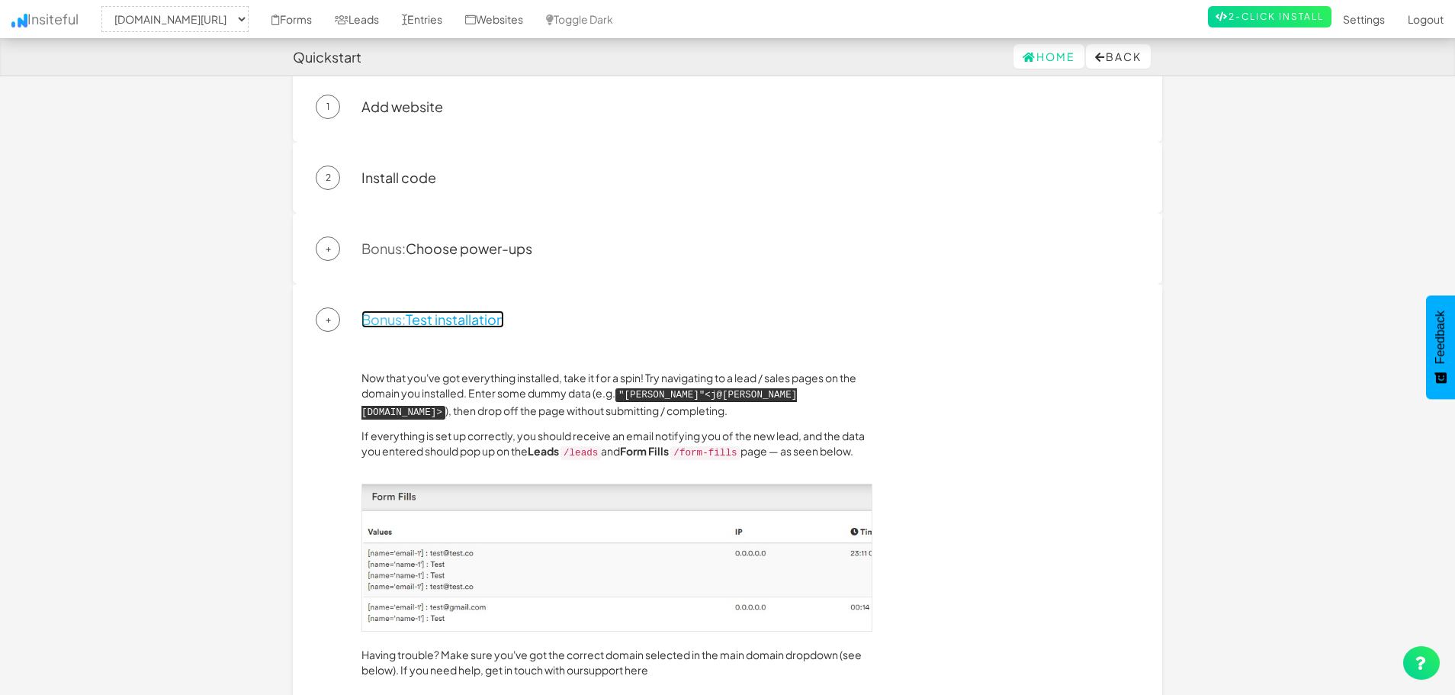
scroll to position [0, 0]
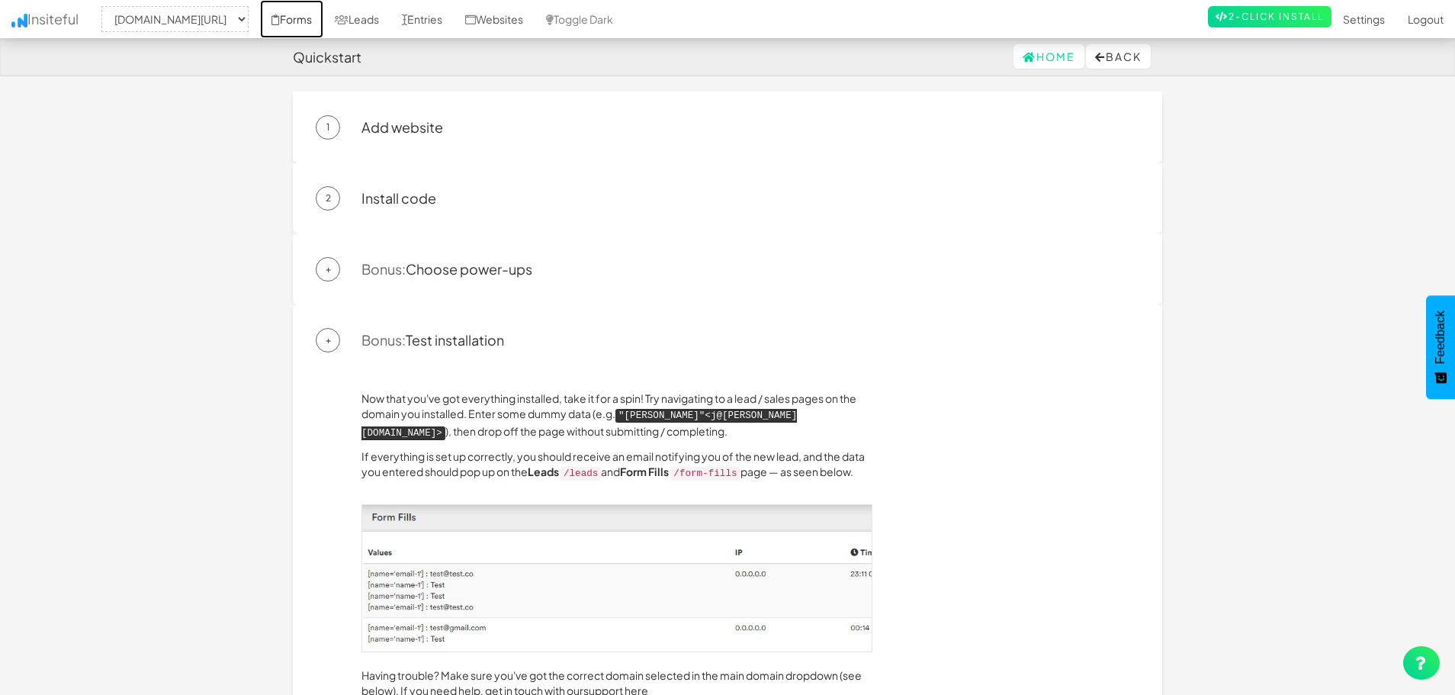
click at [306, 21] on link "Forms" at bounding box center [291, 19] width 63 height 38
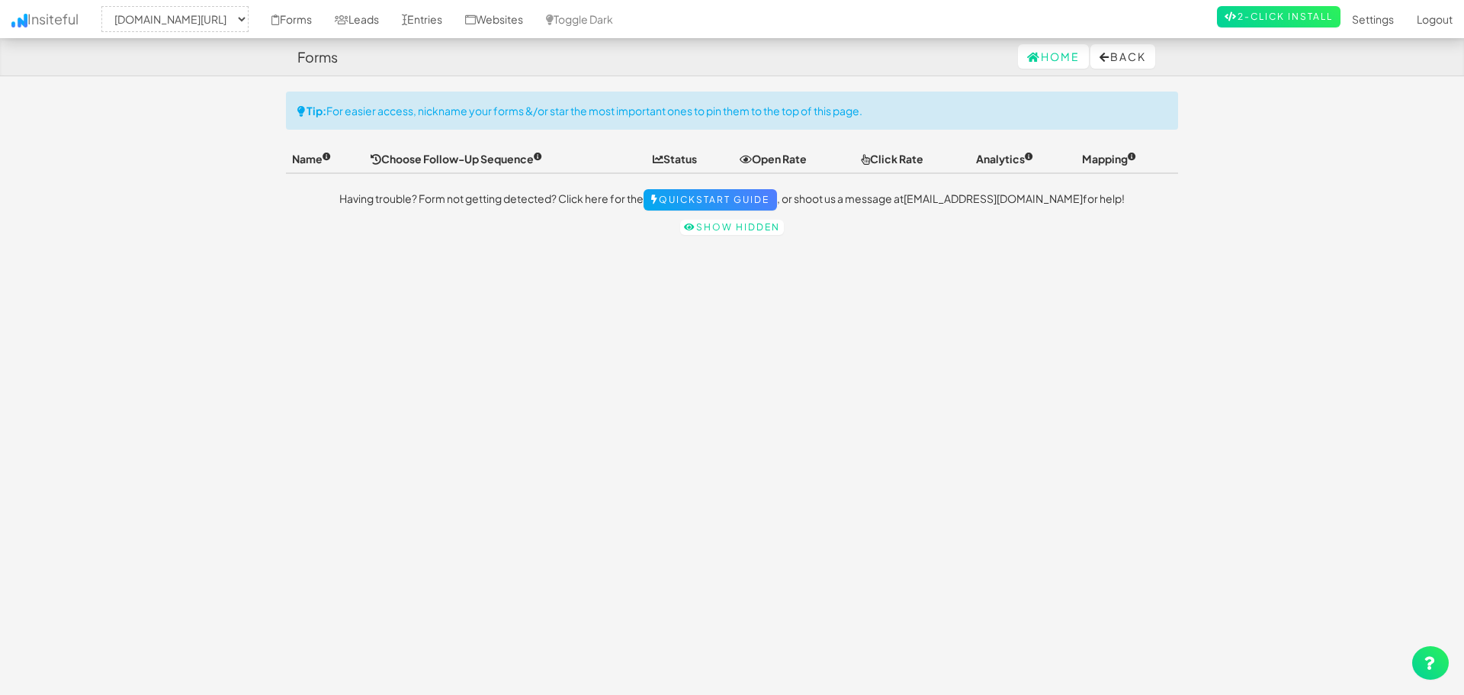
select select "2443"
click at [737, 233] on link "Show hidden" at bounding box center [728, 227] width 104 height 15
select select "2443"
click at [239, 21] on select "-- None -- www.bloomingblossoms.co/" at bounding box center [174, 19] width 147 height 26
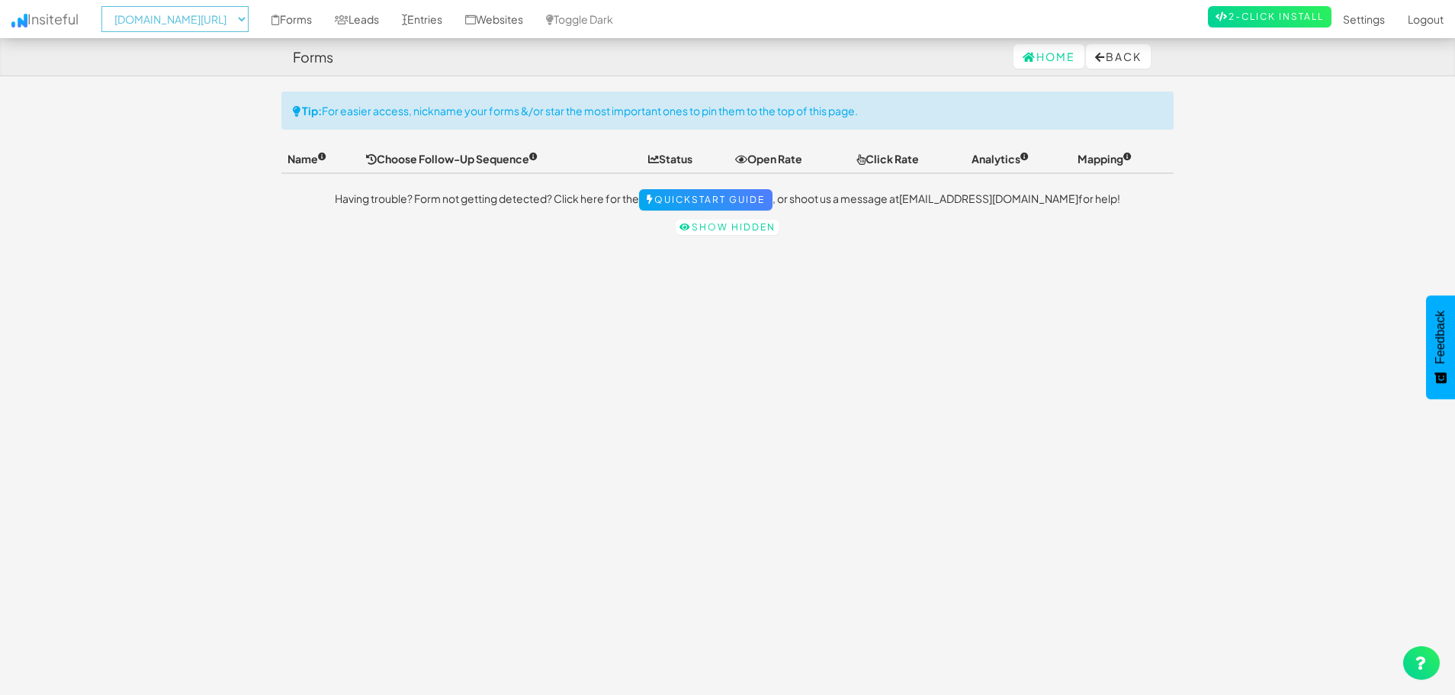
click at [172, 12] on select "-- None -- www.bloomingblossoms.co/" at bounding box center [174, 19] width 147 height 26
click at [546, 66] on div "Home Back" at bounding box center [727, 56] width 869 height 37
click at [499, 21] on link "Websites" at bounding box center [494, 19] width 81 height 38
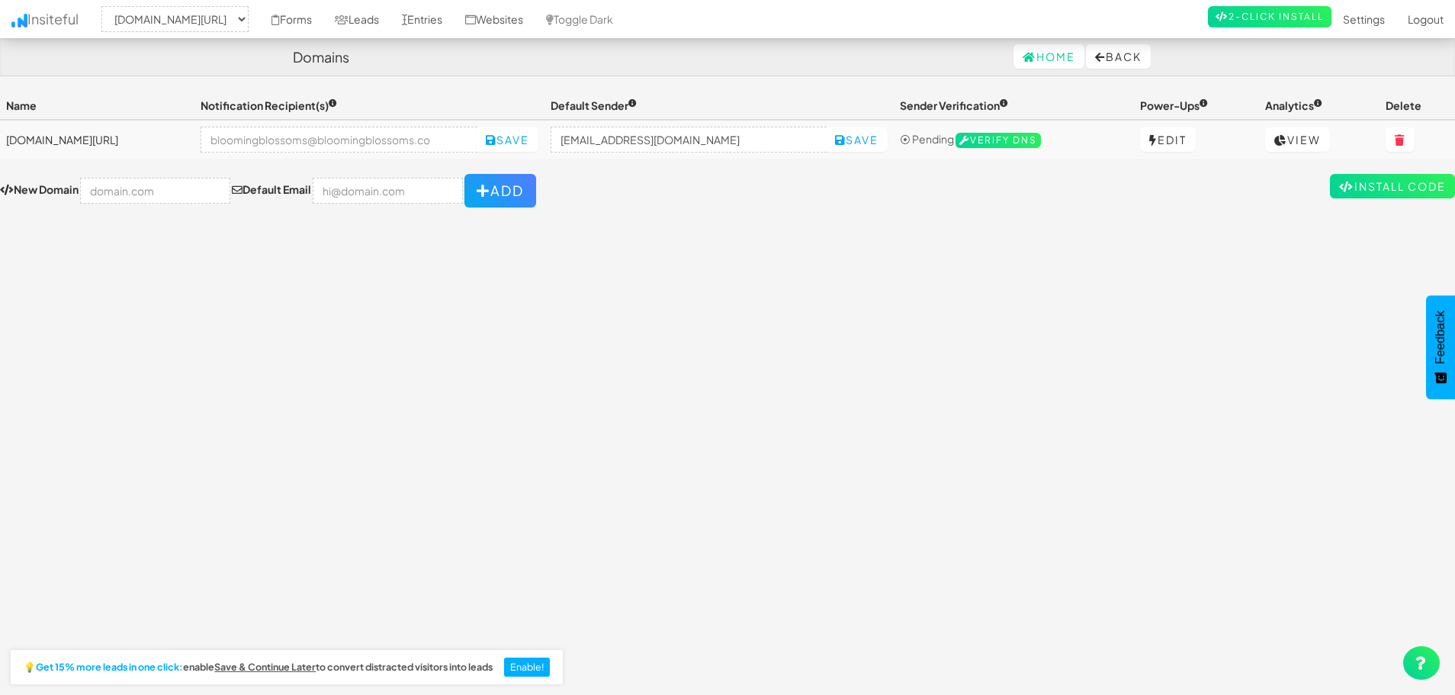
select select "2443"
click at [172, 194] on input "text" at bounding box center [155, 191] width 150 height 26
type input "[DOMAIN_NAME]"
click at [395, 188] on input "email" at bounding box center [388, 191] width 150 height 26
type input "[EMAIL_ADDRESS][DOMAIN_NAME]"
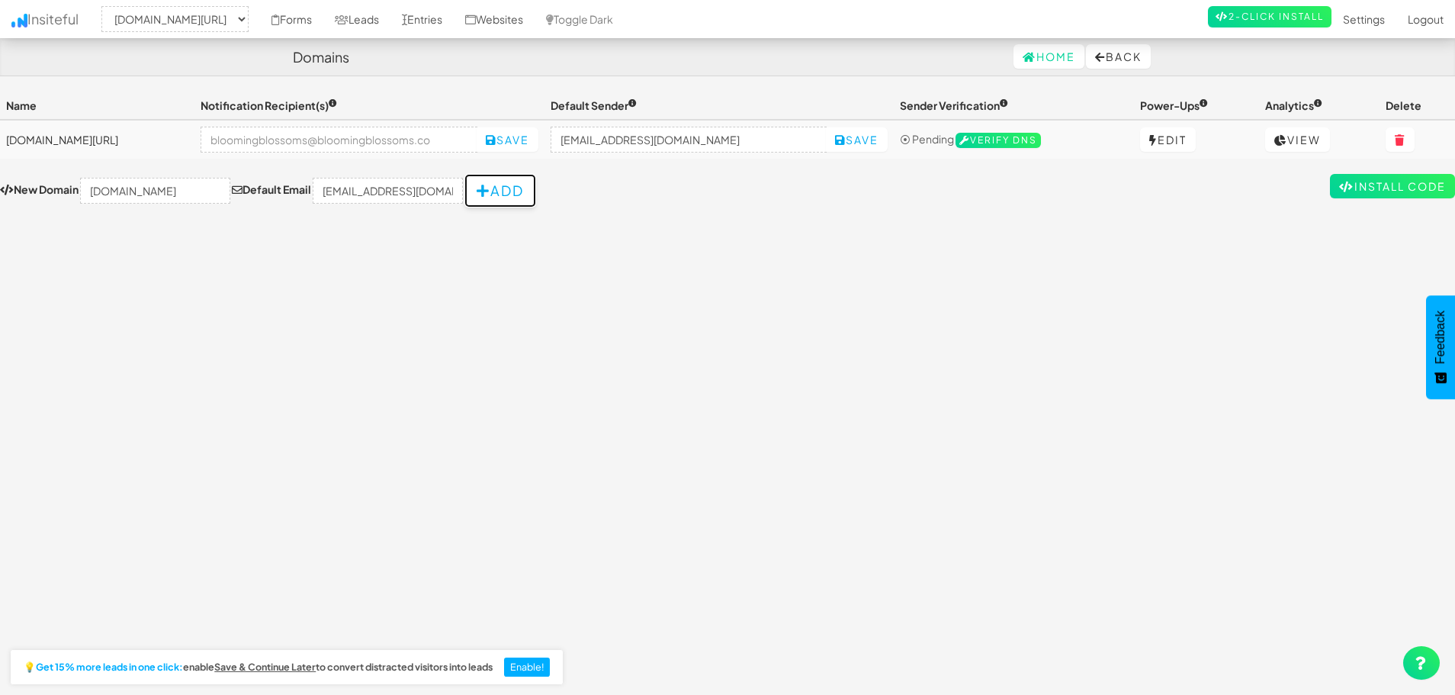
click at [474, 188] on button "Add" at bounding box center [500, 191] width 72 height 34
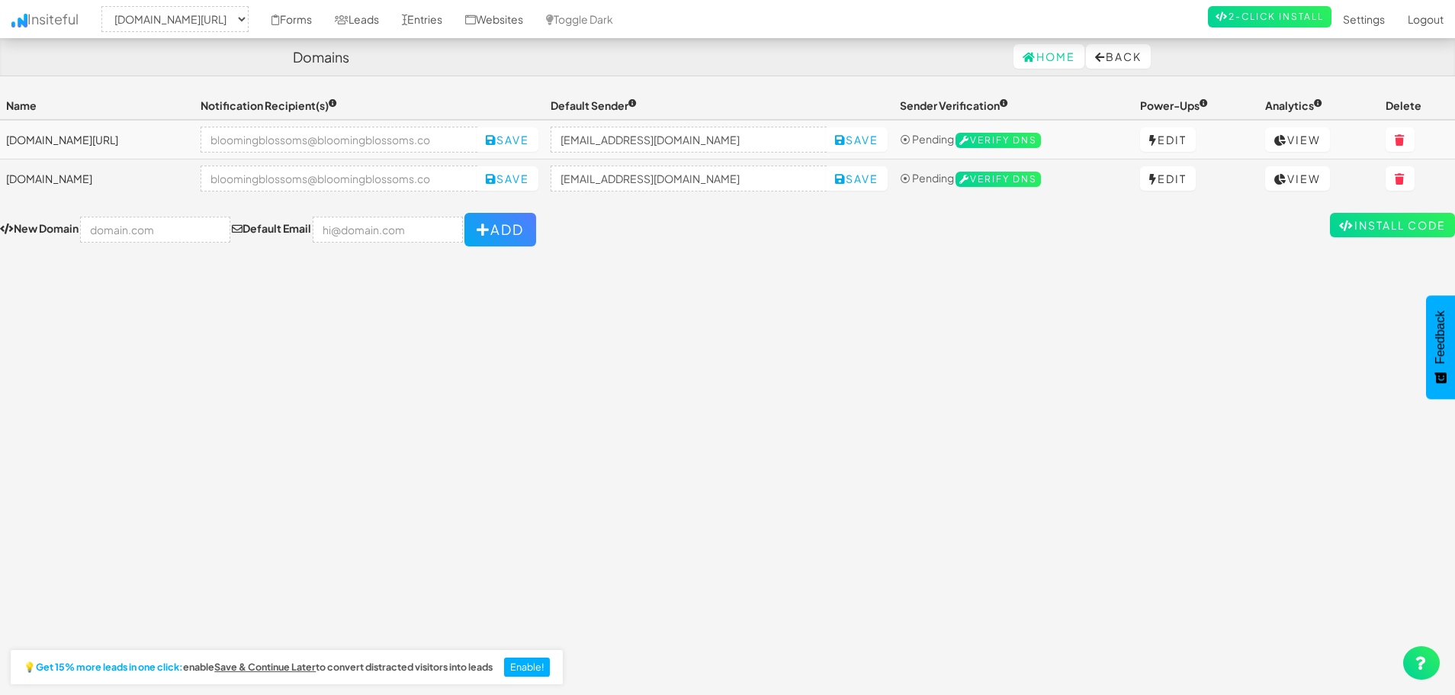
select select "2443"
drag, startPoint x: 1413, startPoint y: 140, endPoint x: 798, endPoint y: 70, distance: 618.6
click at [1413, 140] on button at bounding box center [1400, 139] width 29 height 24
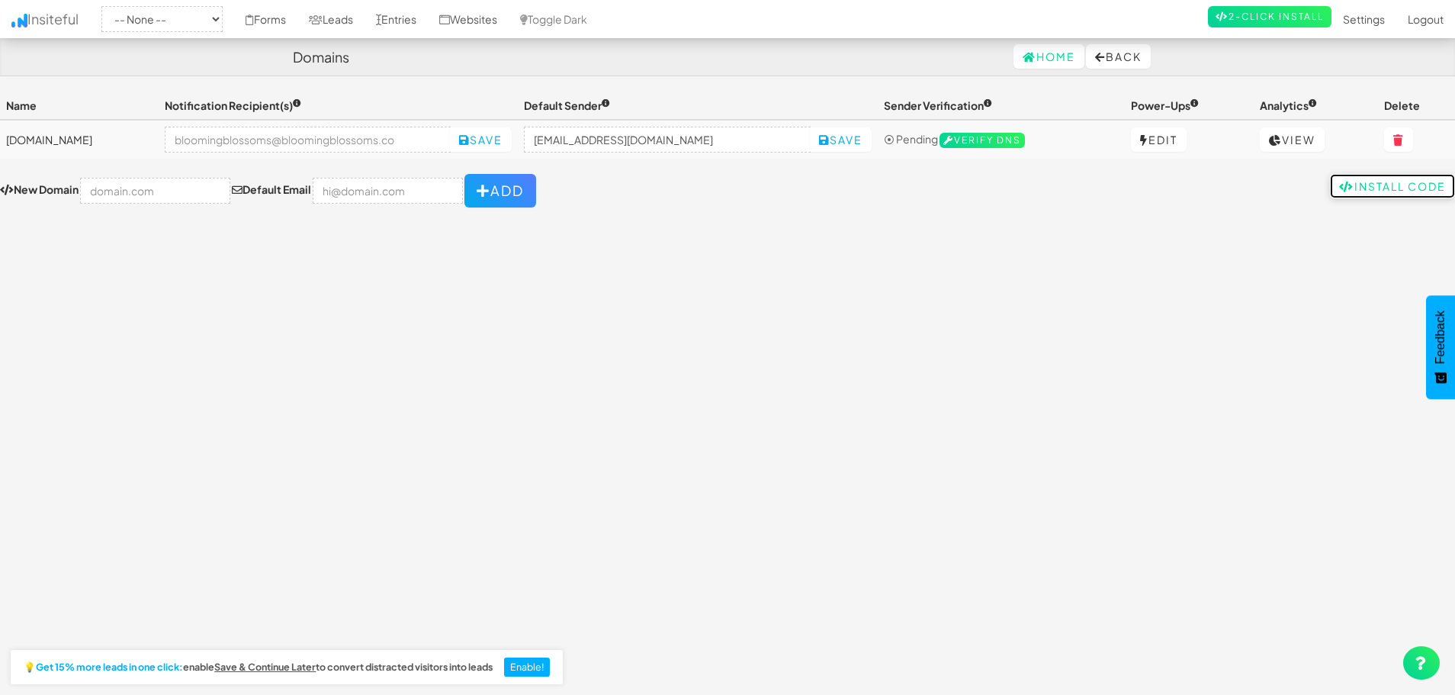
click at [1335, 180] on link "Install Code" at bounding box center [1392, 186] width 125 height 24
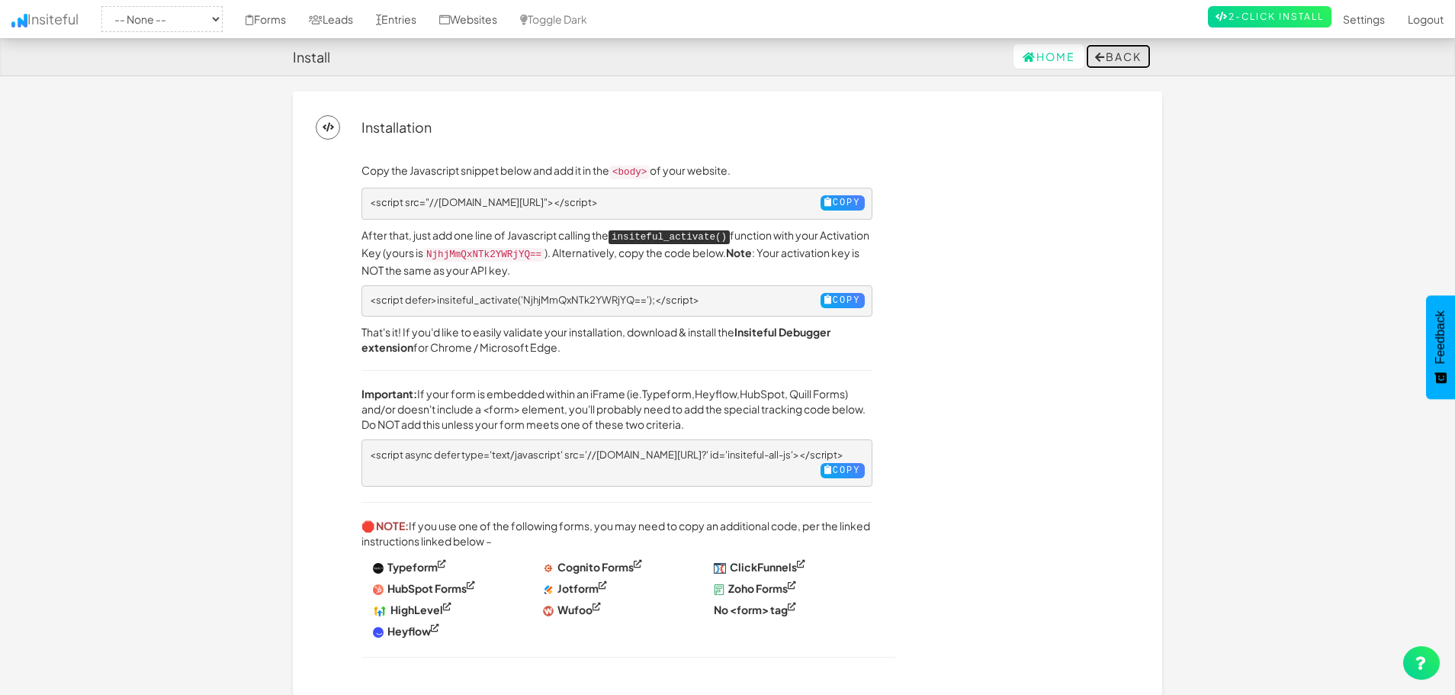
click at [1104, 60] on button "Back" at bounding box center [1118, 56] width 65 height 24
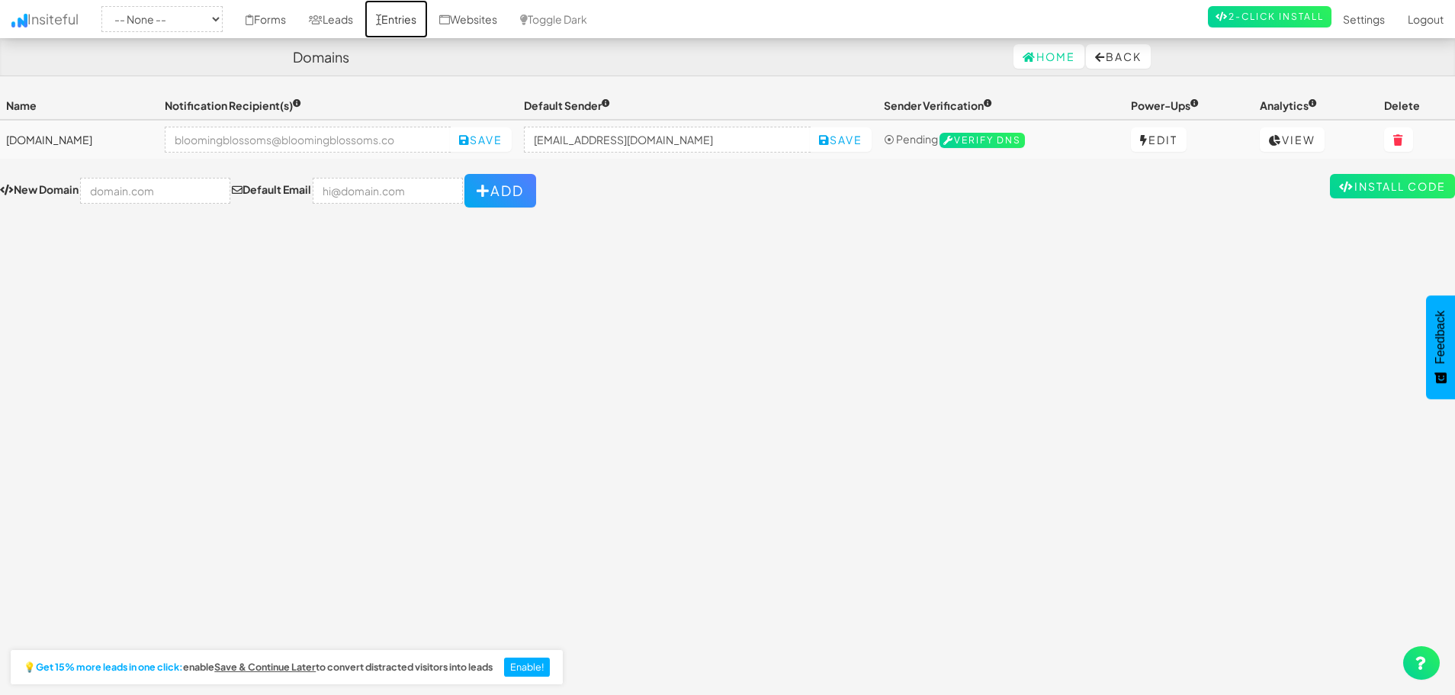
click at [428, 26] on link "Entries" at bounding box center [396, 19] width 63 height 38
click at [365, 22] on link "Leads" at bounding box center [330, 19] width 67 height 38
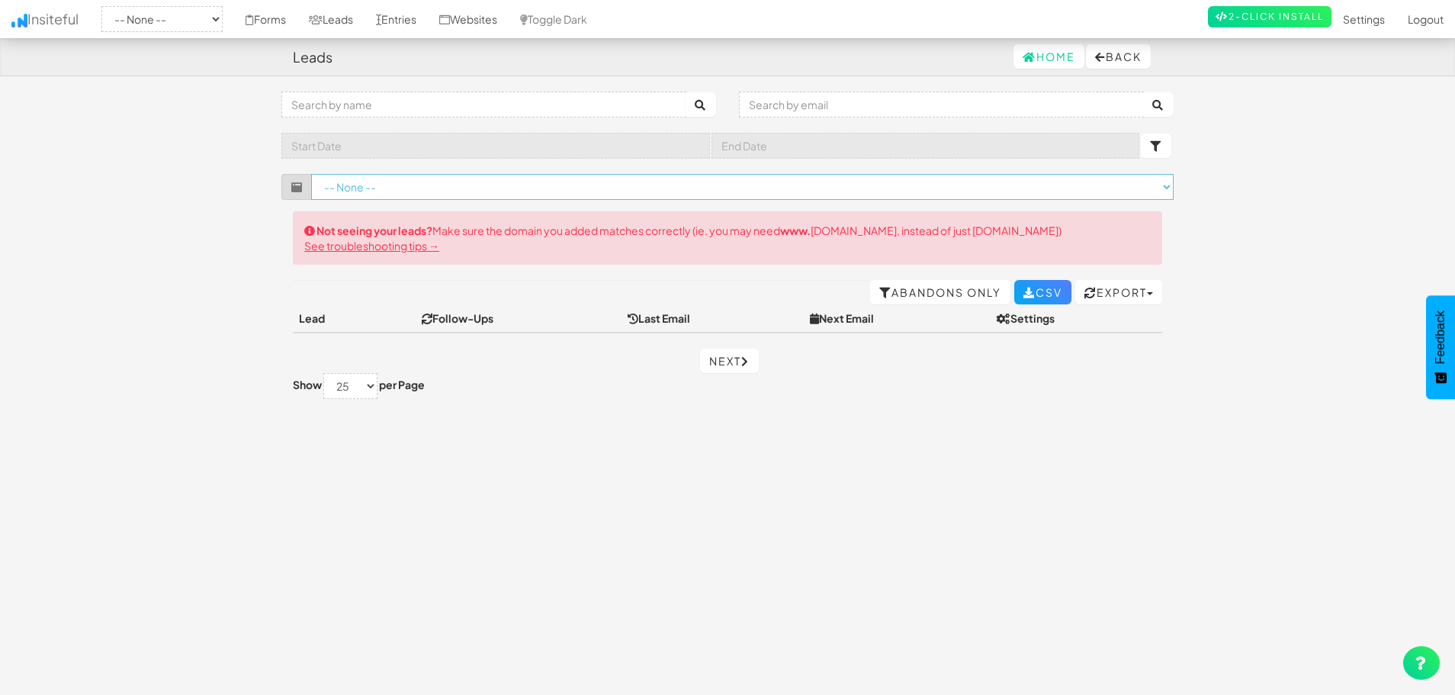
click at [391, 179] on select "-- None --" at bounding box center [742, 187] width 863 height 26
click at [223, 14] on select "-- None -- [DOMAIN_NAME]" at bounding box center [161, 19] width 121 height 26
select select "2444"
click at [106, 6] on select "-- None -- [DOMAIN_NAME]" at bounding box center [161, 19] width 121 height 26
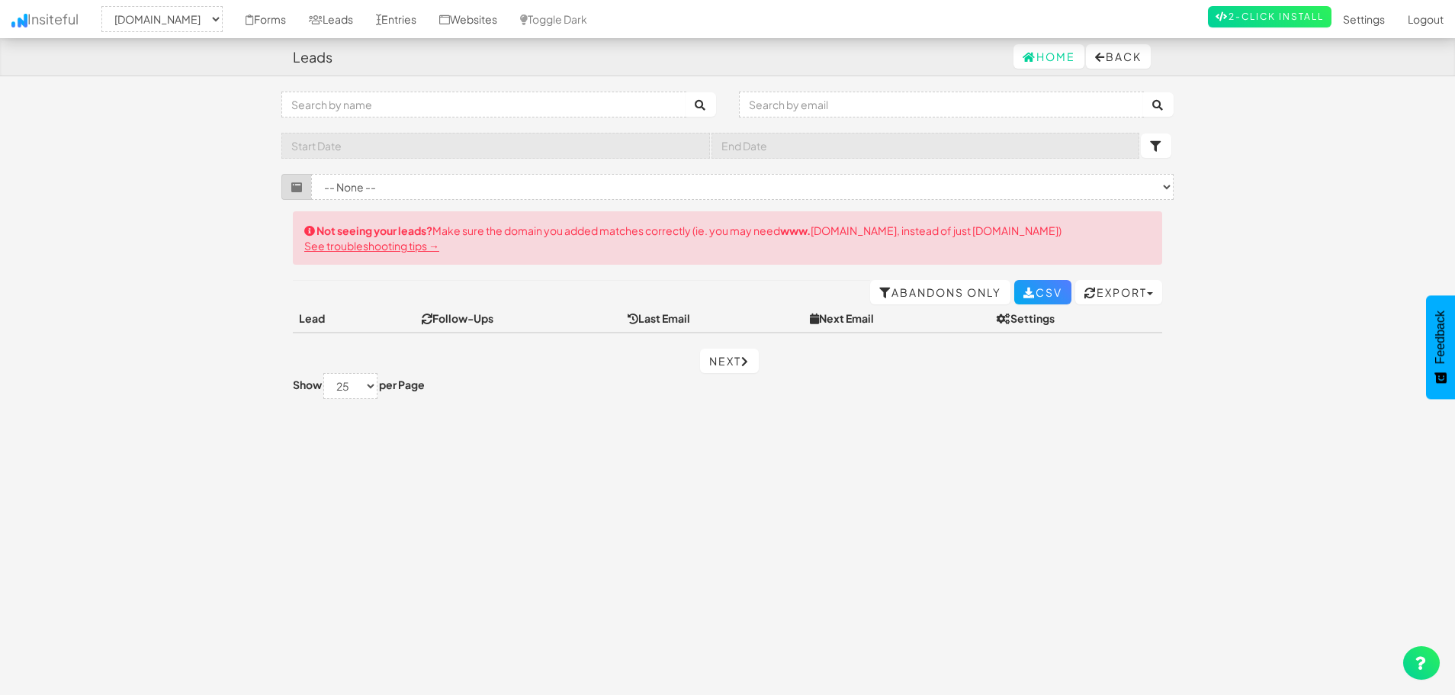
select select "2444"
click at [49, 8] on link "Insiteful" at bounding box center [45, 19] width 90 height 38
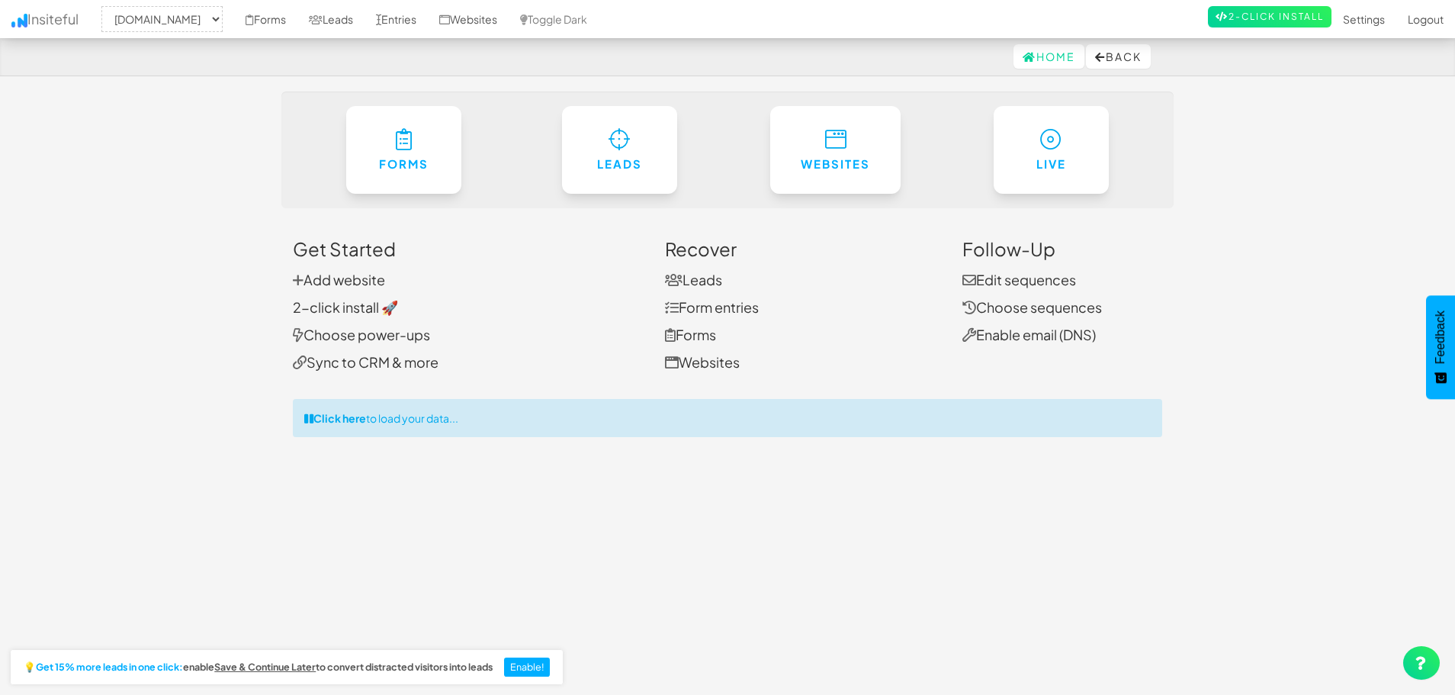
select select "2444"
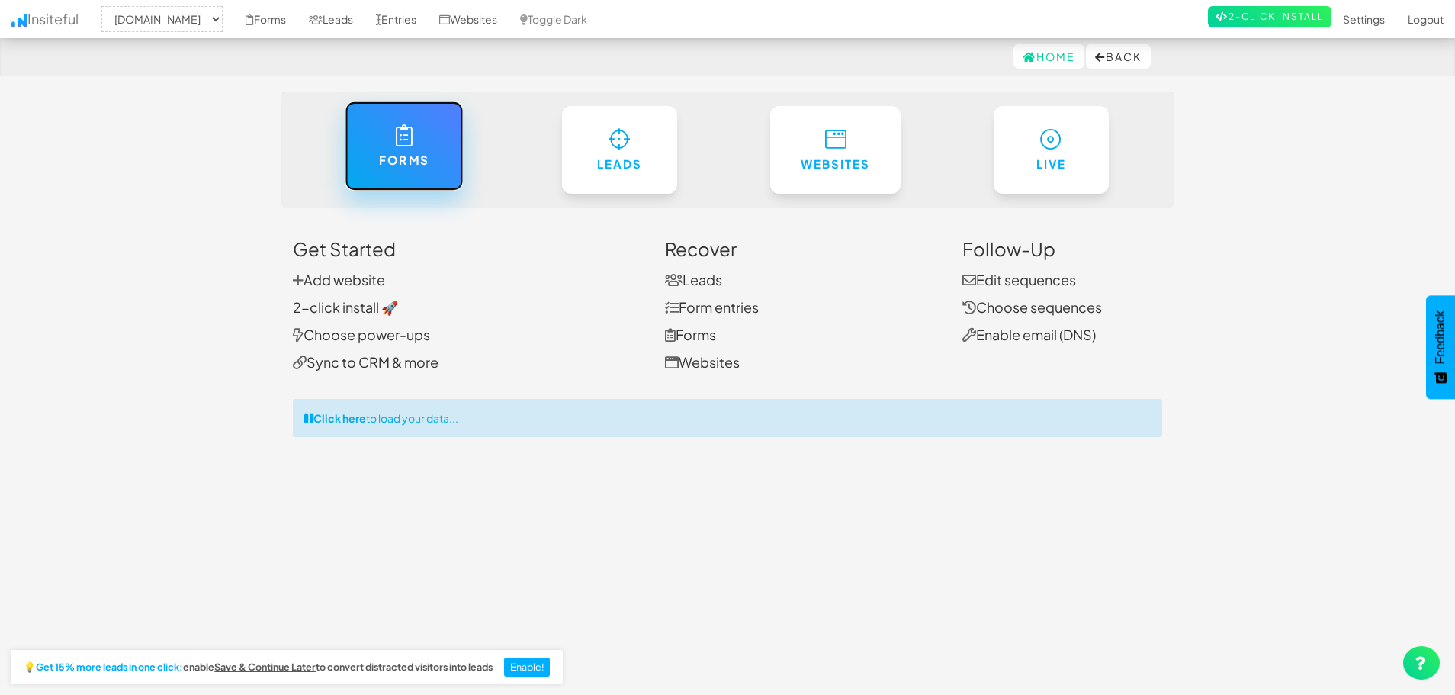
click at [374, 158] on link "Forms" at bounding box center [404, 145] width 118 height 89
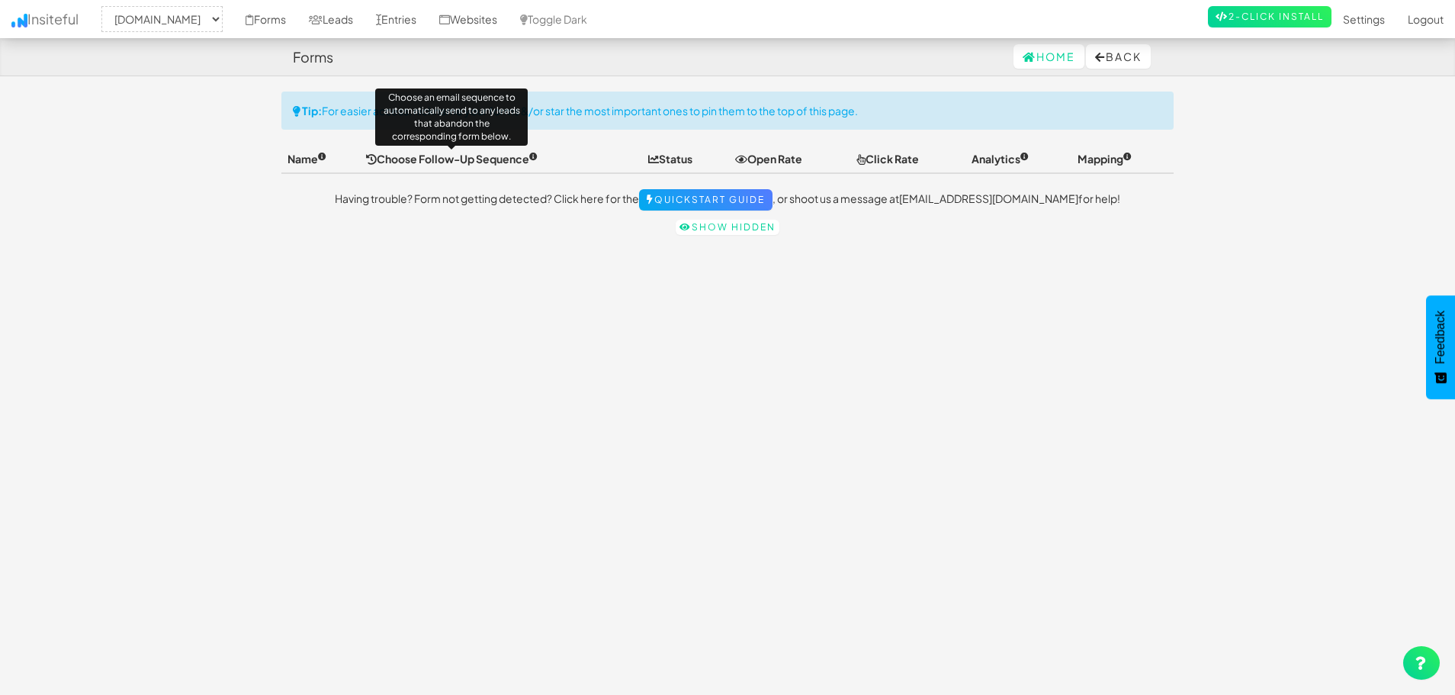
select select "2444"
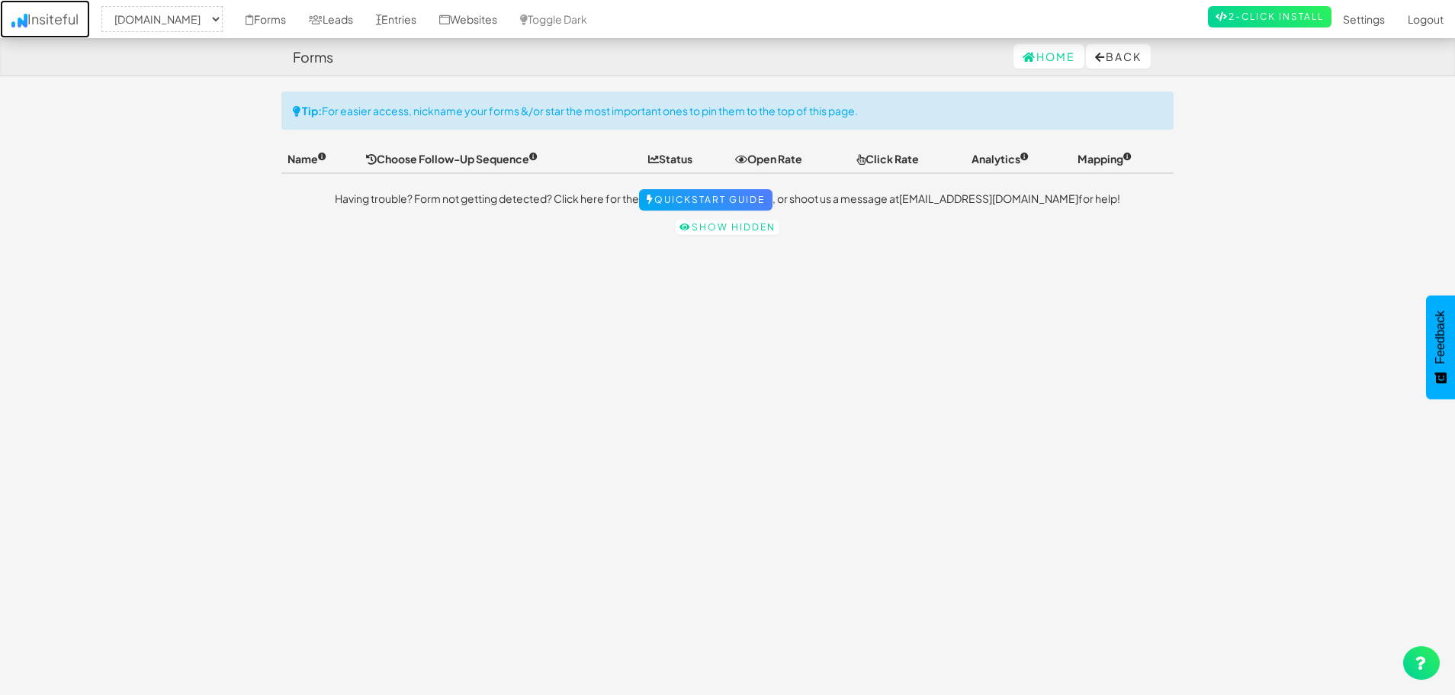
click at [40, 17] on link "Insiteful" at bounding box center [45, 19] width 90 height 38
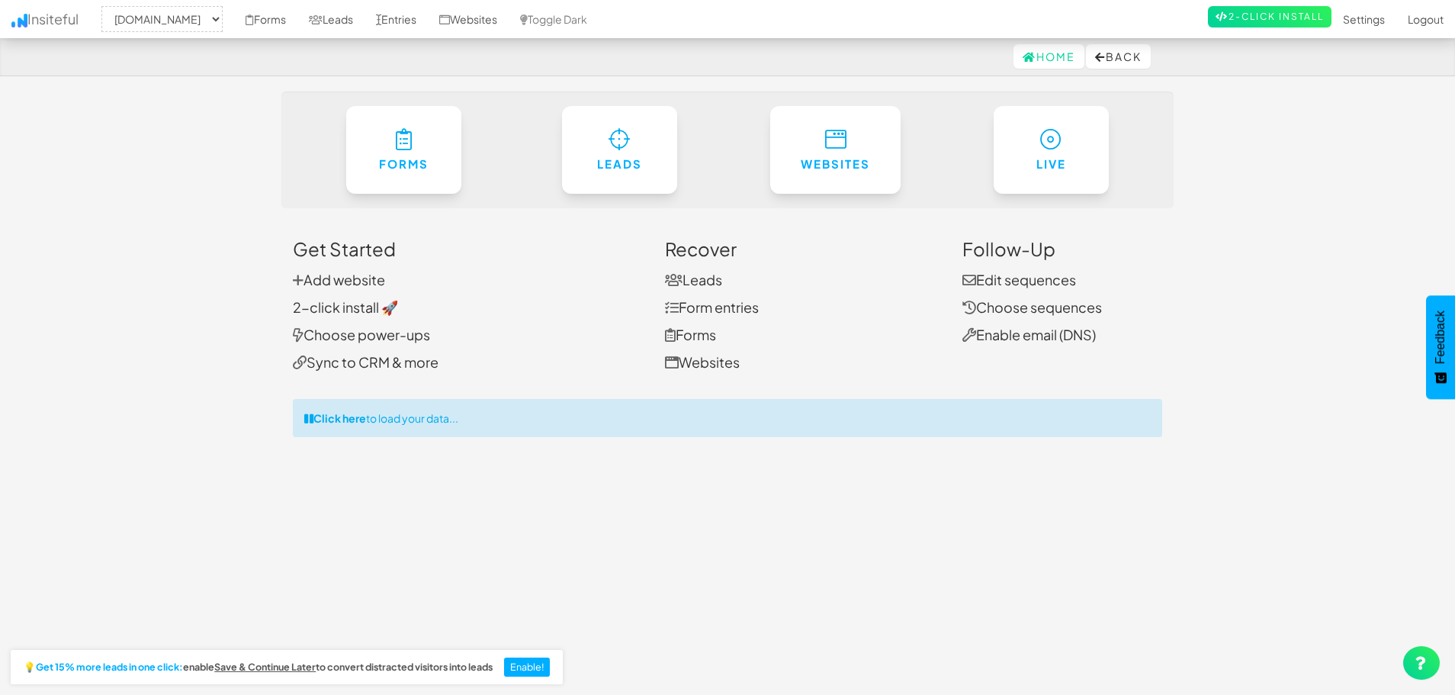
select select "2444"
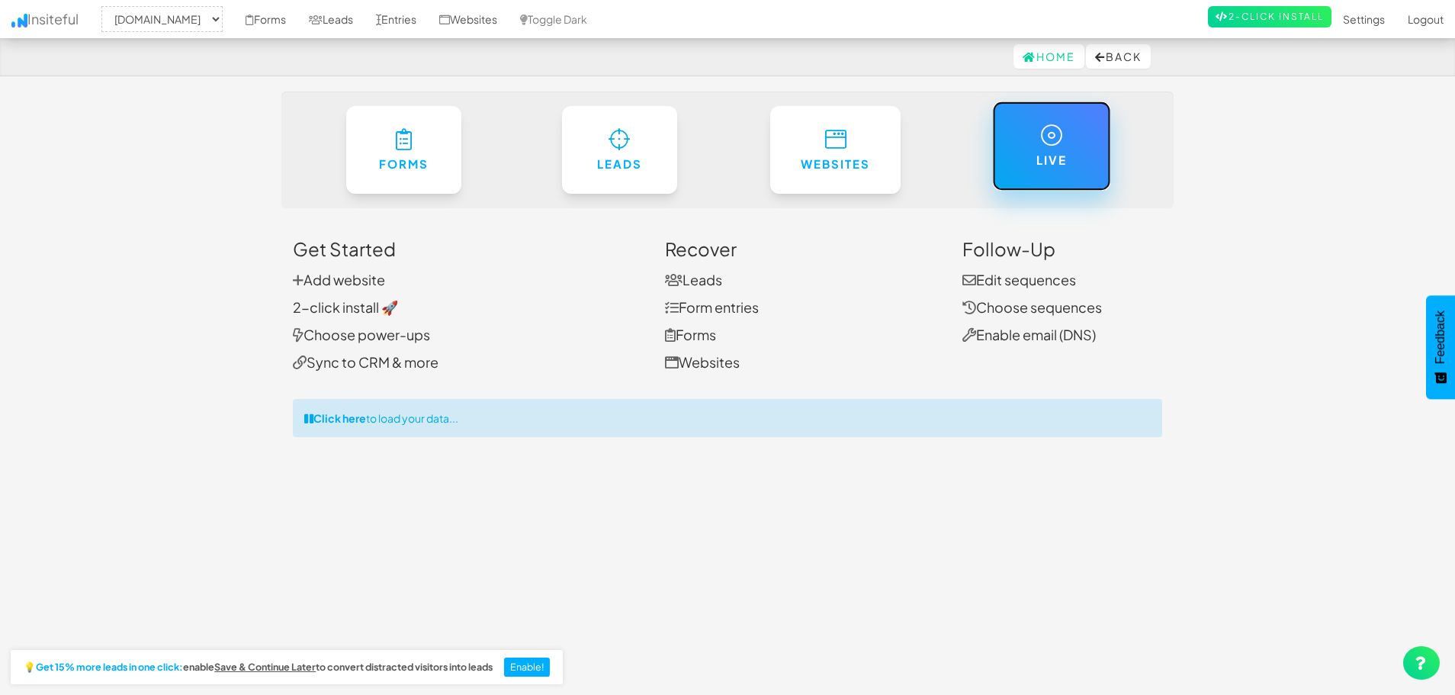
click at [1037, 164] on h6 "Live" at bounding box center [1052, 160] width 56 height 13
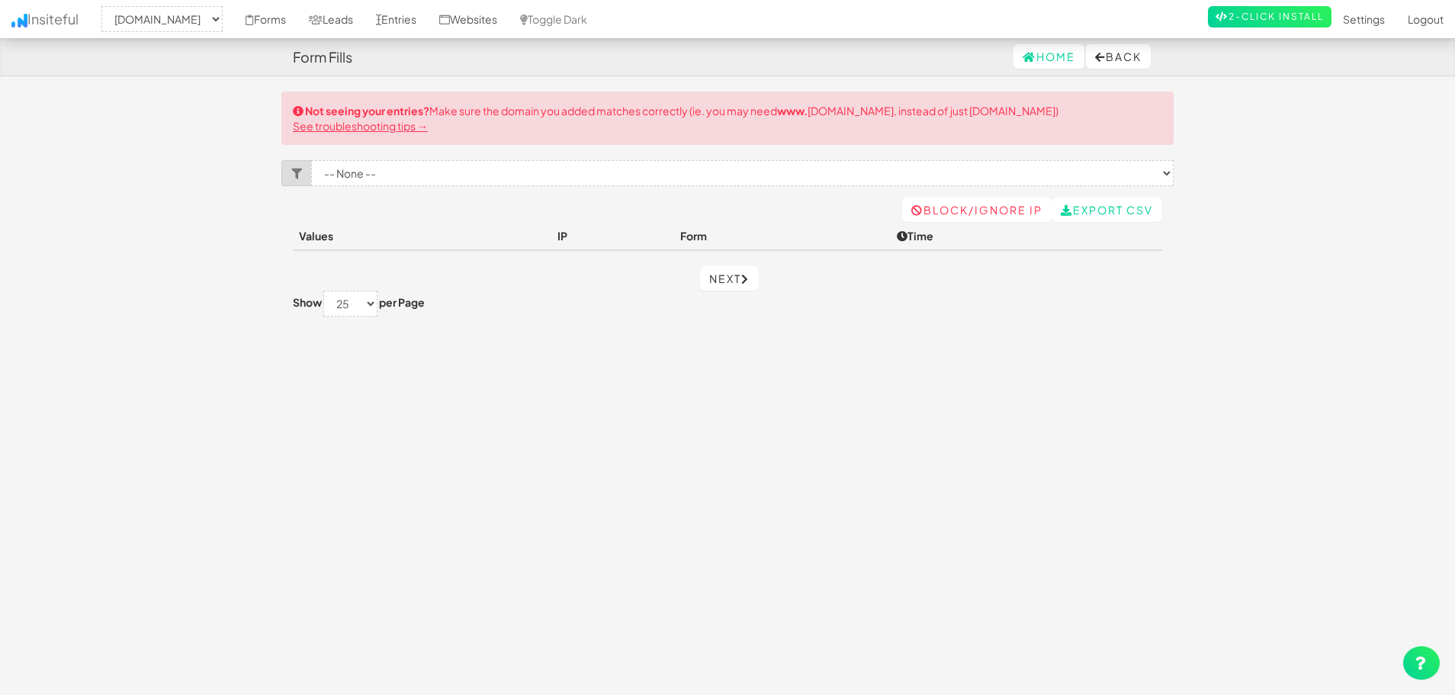
select select "2444"
click at [998, 170] on select "-- None --" at bounding box center [742, 173] width 863 height 26
click at [364, 161] on select "-- None --" at bounding box center [742, 173] width 863 height 26
click at [388, 182] on select "-- None --" at bounding box center [742, 173] width 863 height 26
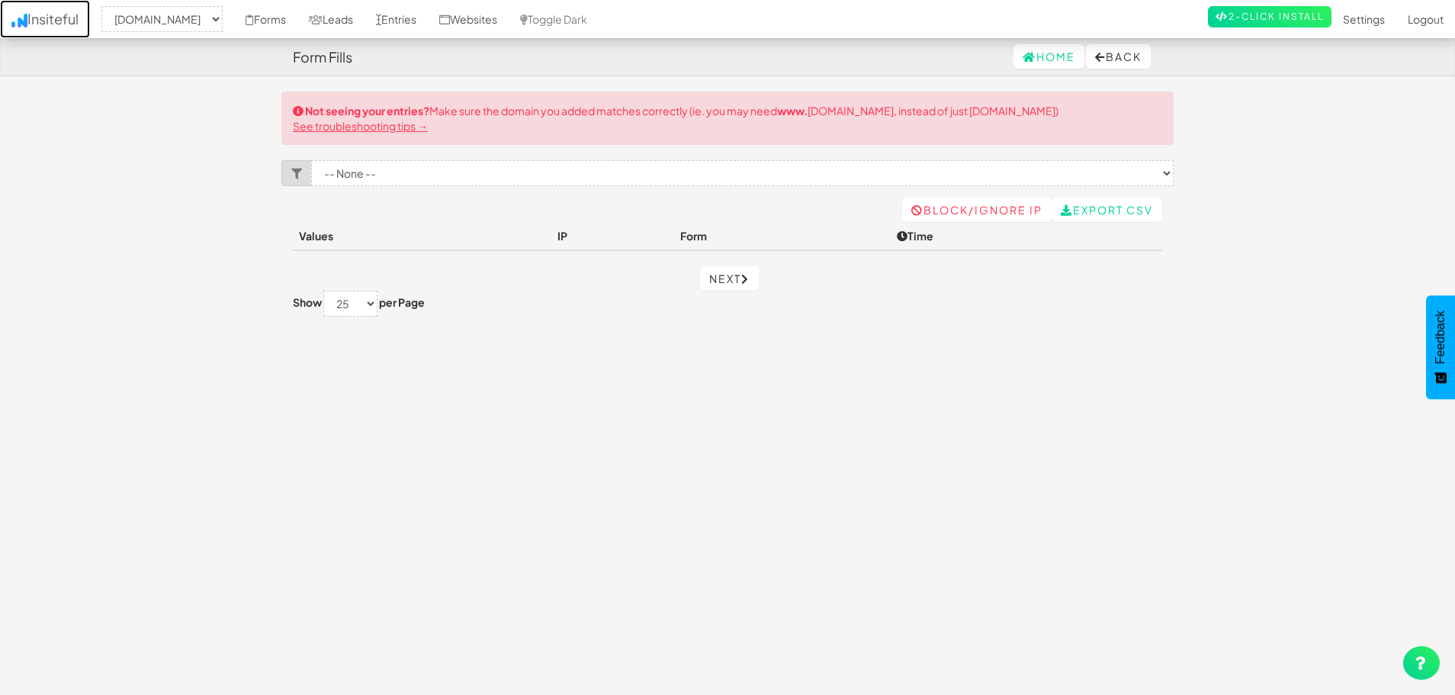
click at [75, 19] on link "Insiteful" at bounding box center [45, 19] width 90 height 38
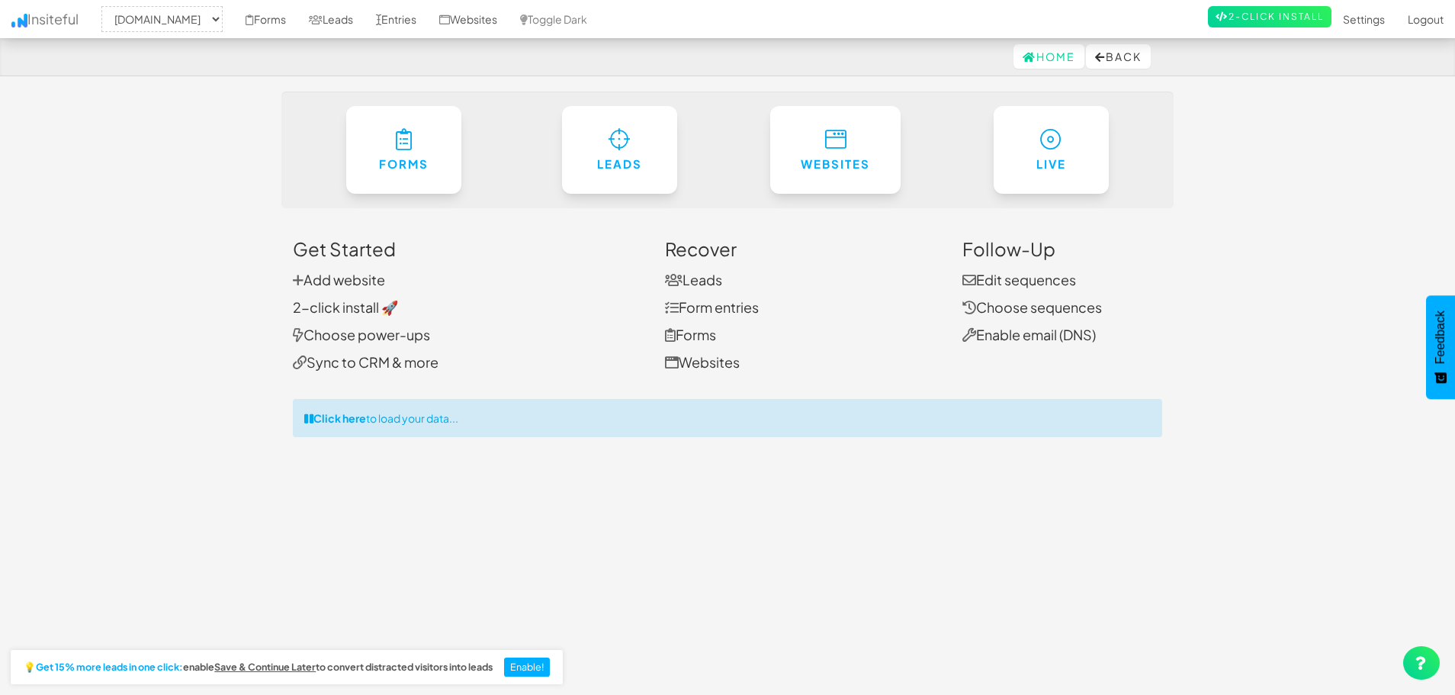
select select "2444"
click at [363, 365] on link "Sync to CRM & more" at bounding box center [366, 362] width 146 height 18
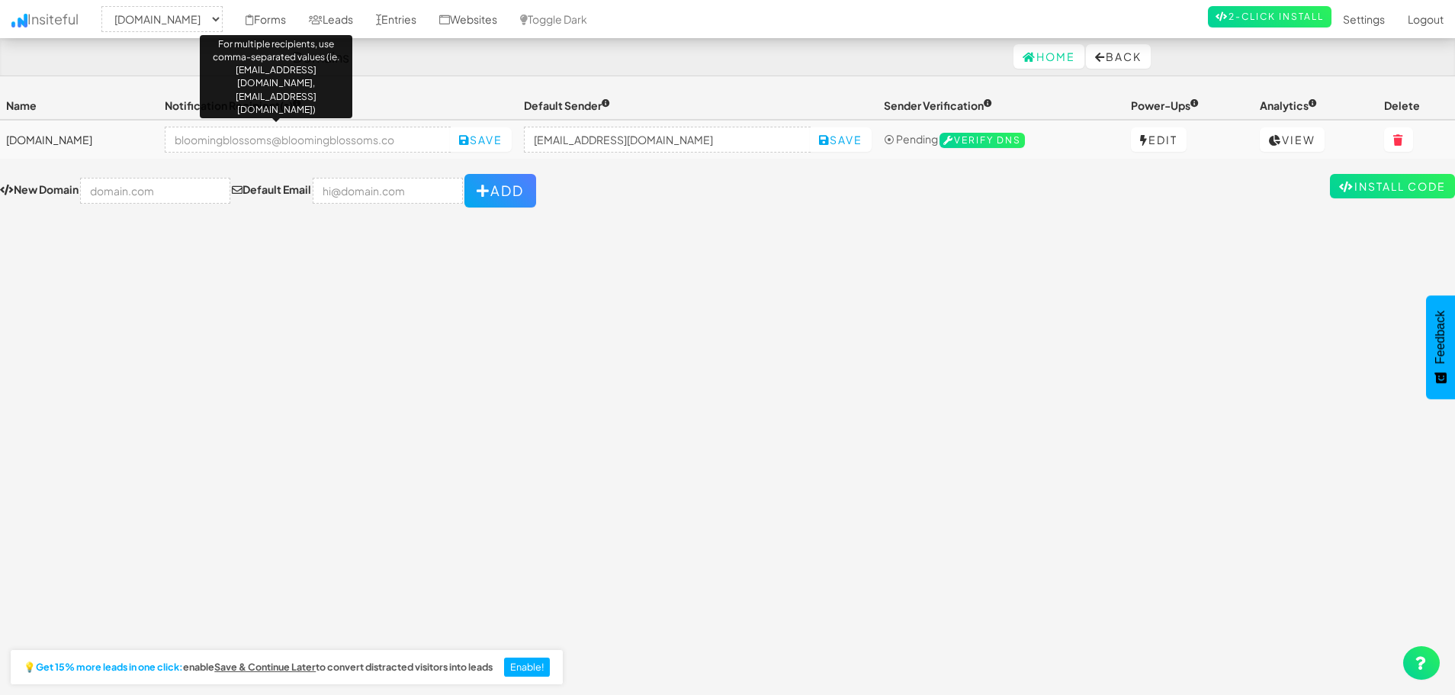
select select "2444"
click at [445, 142] on input "email" at bounding box center [308, 140] width 287 height 26
click at [444, 139] on input "email" at bounding box center [308, 140] width 287 height 26
click at [439, 139] on input "email" at bounding box center [308, 140] width 287 height 26
click at [417, 136] on input "email" at bounding box center [308, 140] width 287 height 26
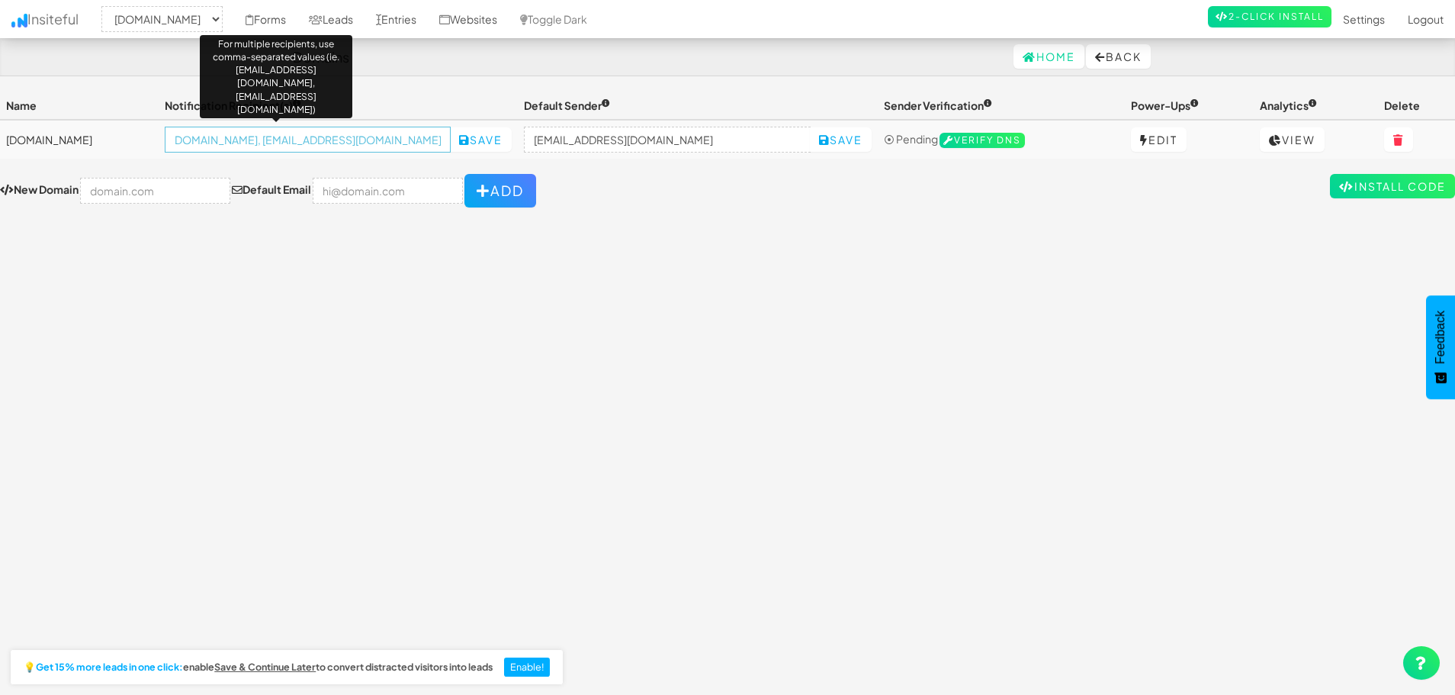
scroll to position [0, 145]
type input "bianca@bloomingblossoms.co, bloomingblossoms@bloomingblossoms.co"
click at [542, 143] on td "flowers@bloomingblossoms.co Save" at bounding box center [698, 139] width 360 height 39
click at [281, 135] on input "bianca@bloomingblossoms.co, bloomingblossoms@bloomingblossoms.co" at bounding box center [308, 140] width 287 height 26
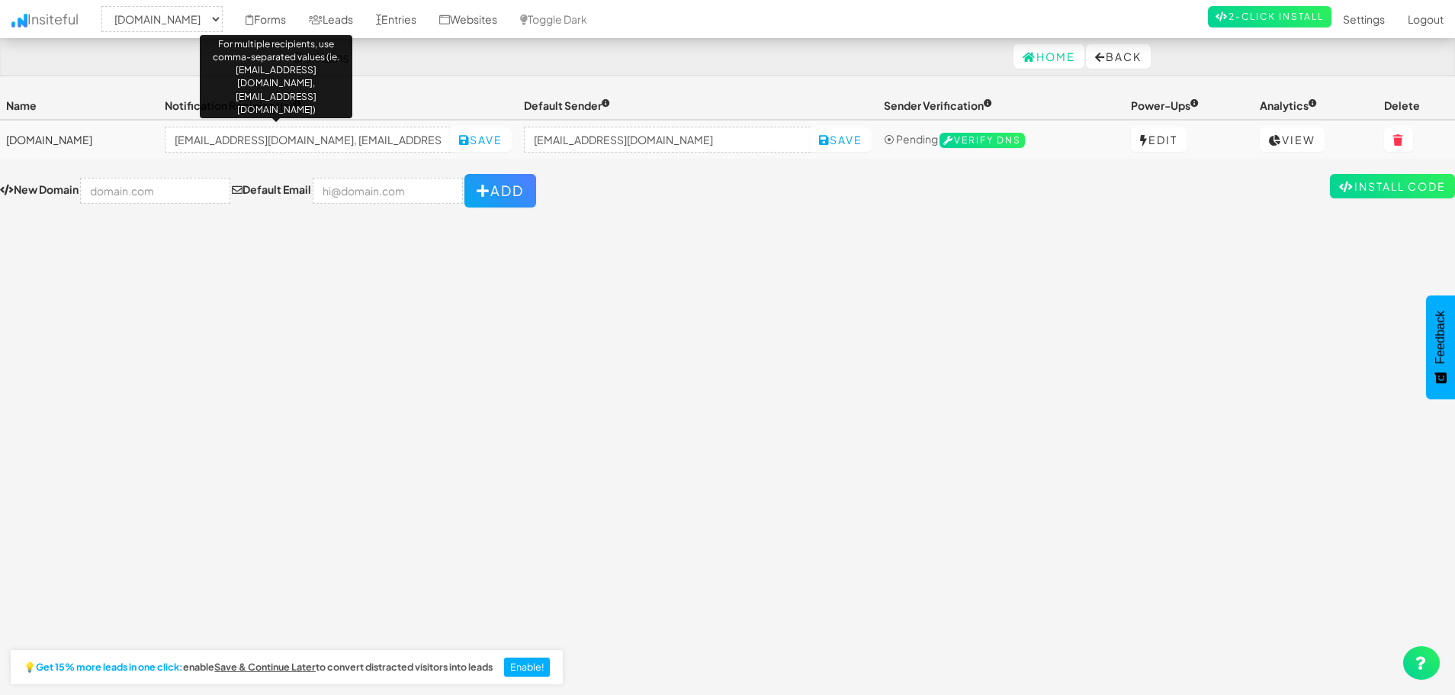
click at [287, 344] on div "Toggle navigation Insiteful -- None -- bloomingblossoms.co Forms Leads Entries …" at bounding box center [727, 387] width 1455 height 590
click at [254, 15] on icon at bounding box center [250, 19] width 8 height 11
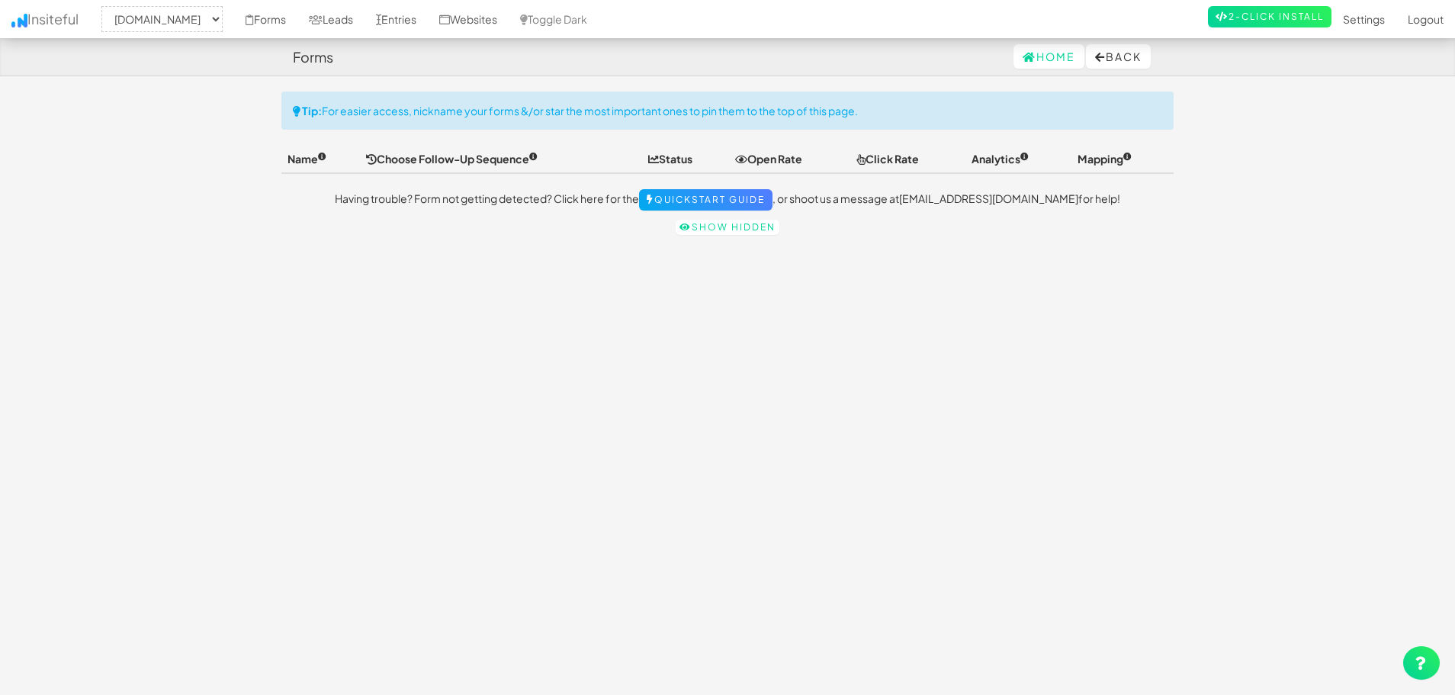
select select "2444"
click at [773, 198] on link "Quickstart Guide" at bounding box center [705, 199] width 133 height 21
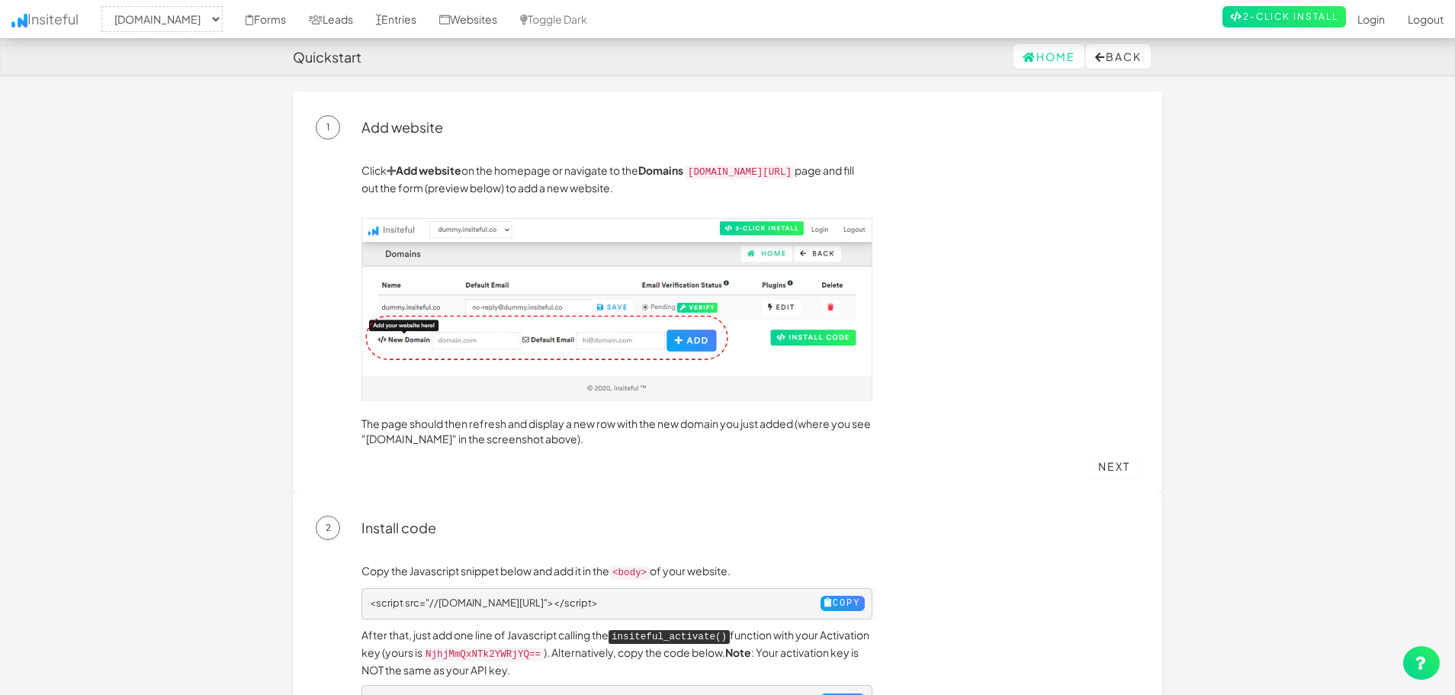
select select "2444"
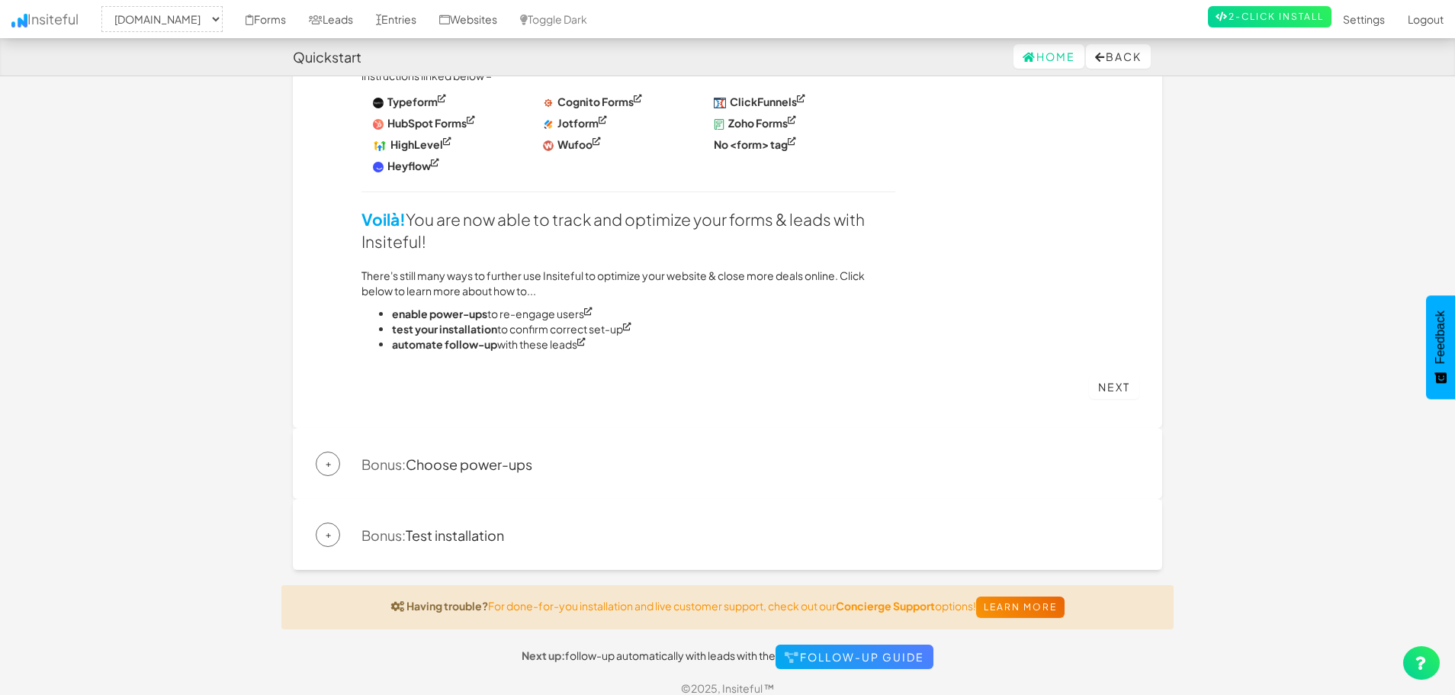
scroll to position [918, 0]
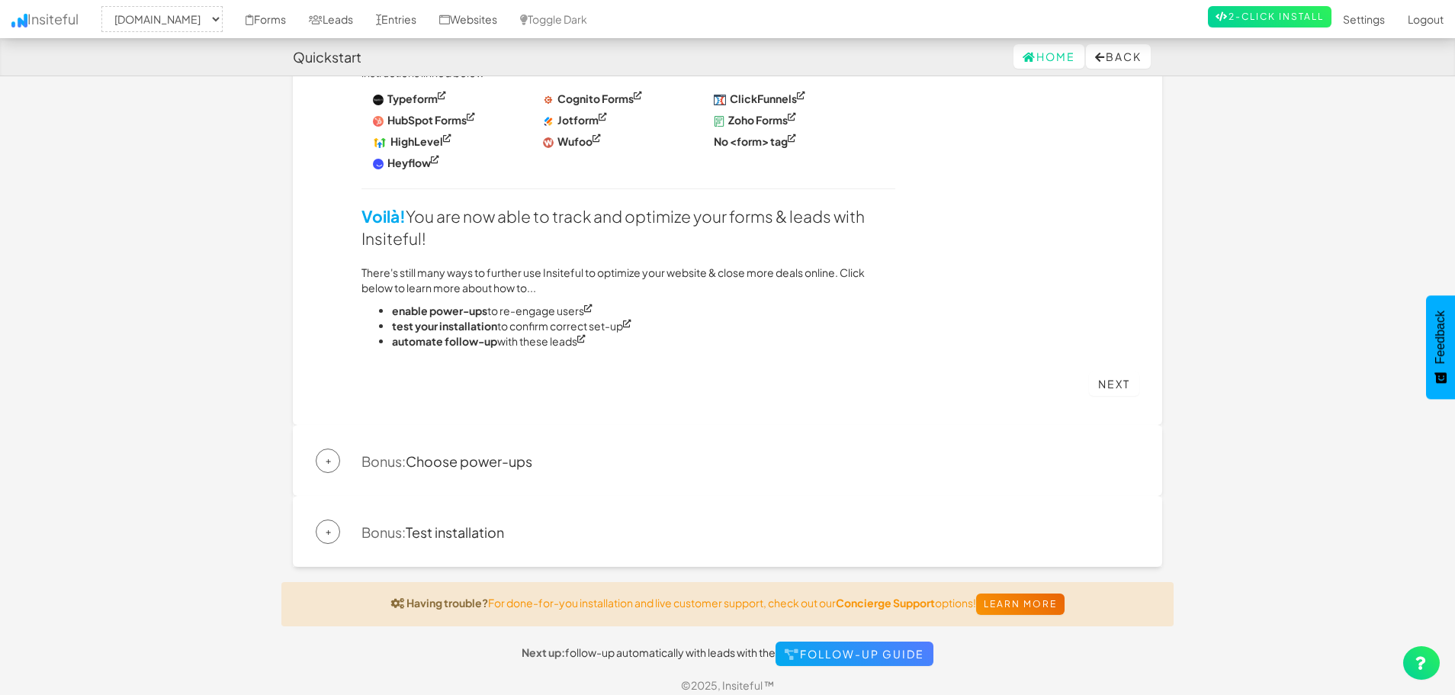
click at [522, 470] on div "+ Bonus: Choose power-ups Click the Edit button next to your website under the …" at bounding box center [727, 460] width 869 height 71
click at [338, 532] on div "+ Bonus: Test installation" at bounding box center [728, 531] width 824 height 24
click at [320, 519] on span "+" at bounding box center [328, 531] width 24 height 24
click at [328, 529] on span "+" at bounding box center [328, 531] width 24 height 24
click at [329, 519] on span "+" at bounding box center [328, 531] width 24 height 24
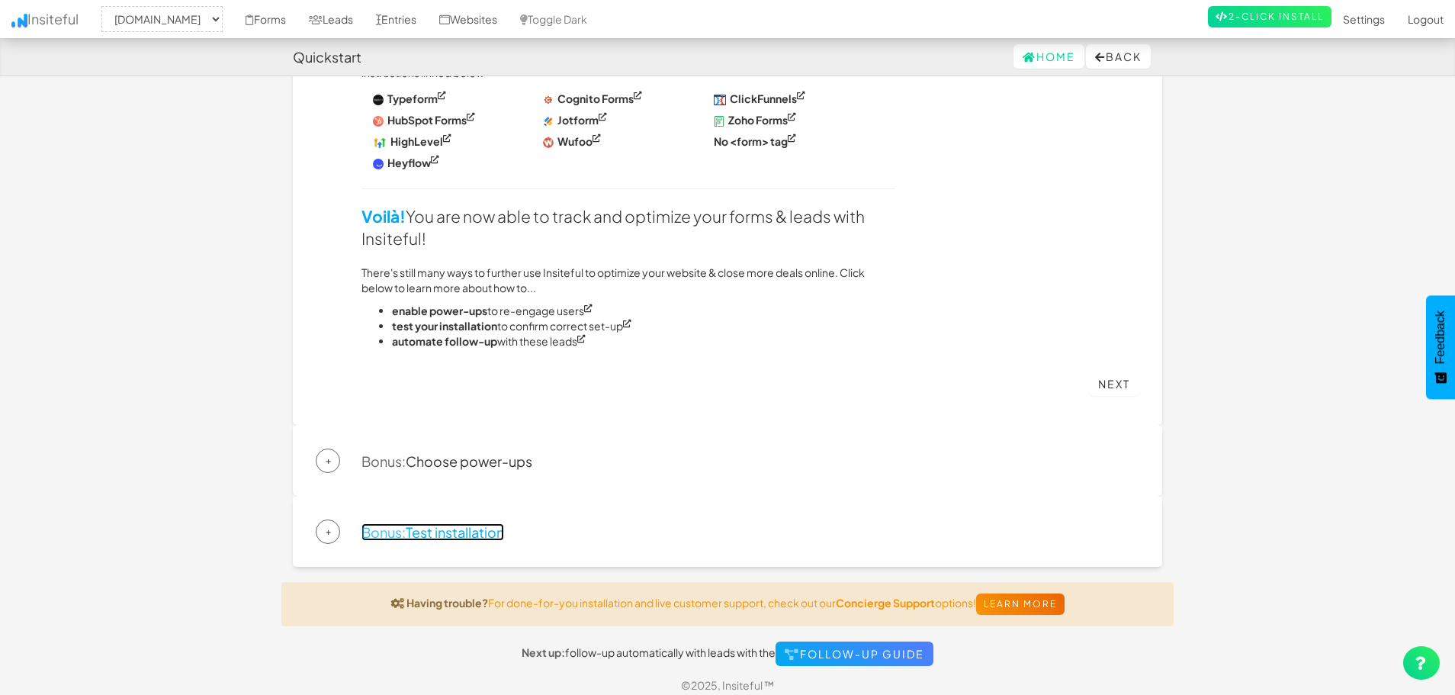
click at [423, 530] on link "Bonus: Test installation" at bounding box center [433, 532] width 143 height 18
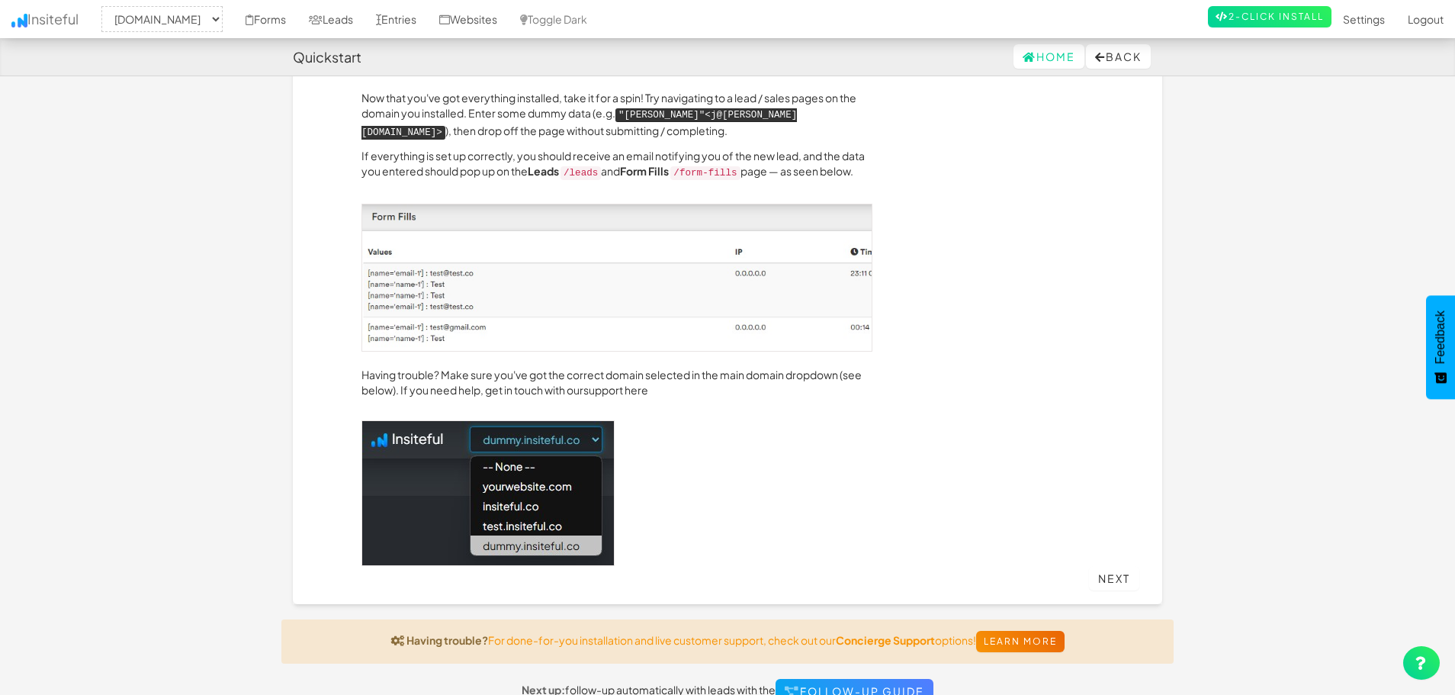
scroll to position [265, 0]
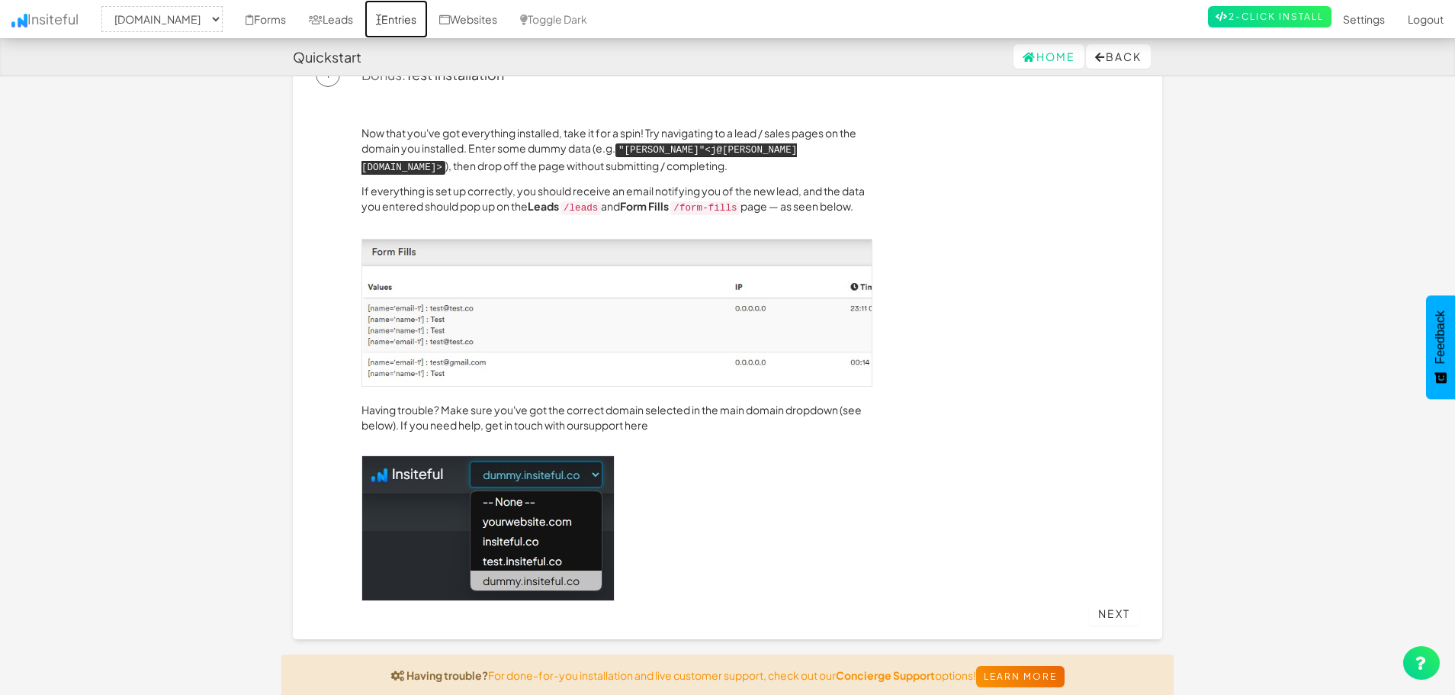
click at [381, 21] on icon at bounding box center [378, 19] width 5 height 11
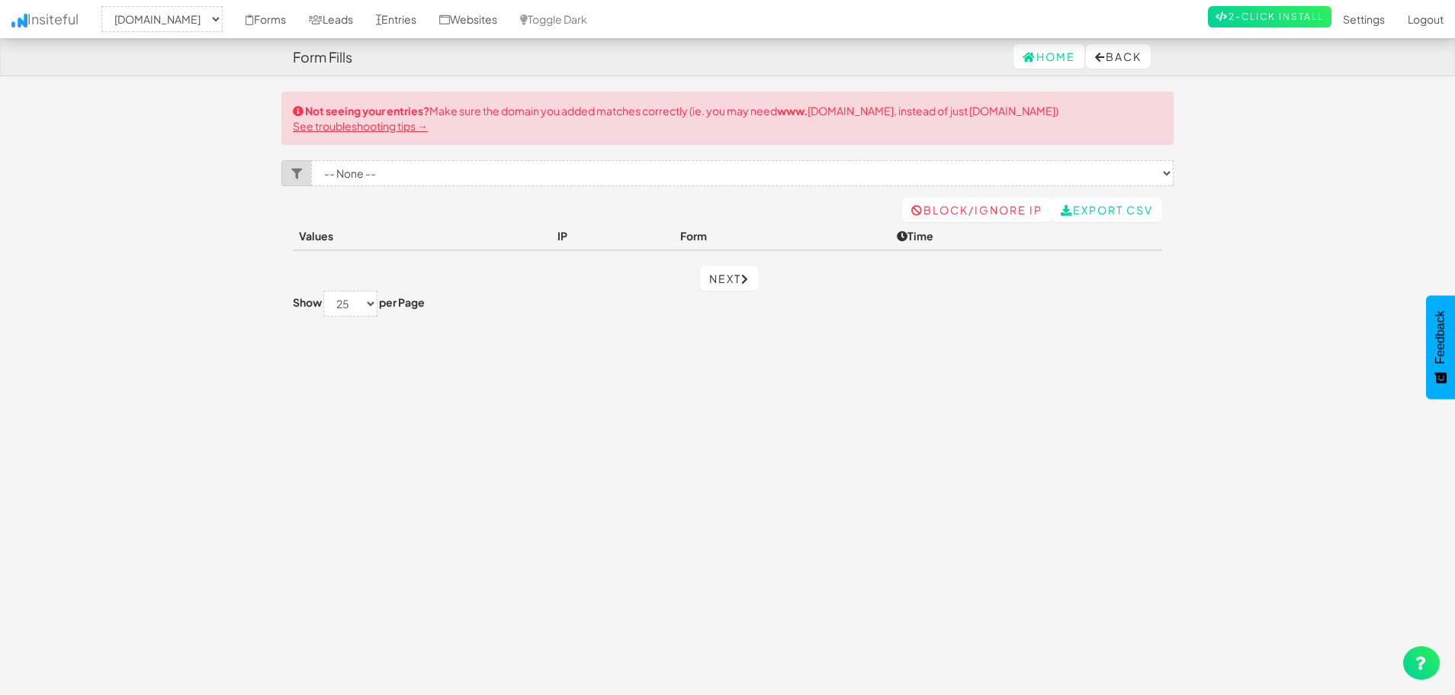
select select "2444"
click at [509, 28] on link "Websites" at bounding box center [468, 19] width 81 height 38
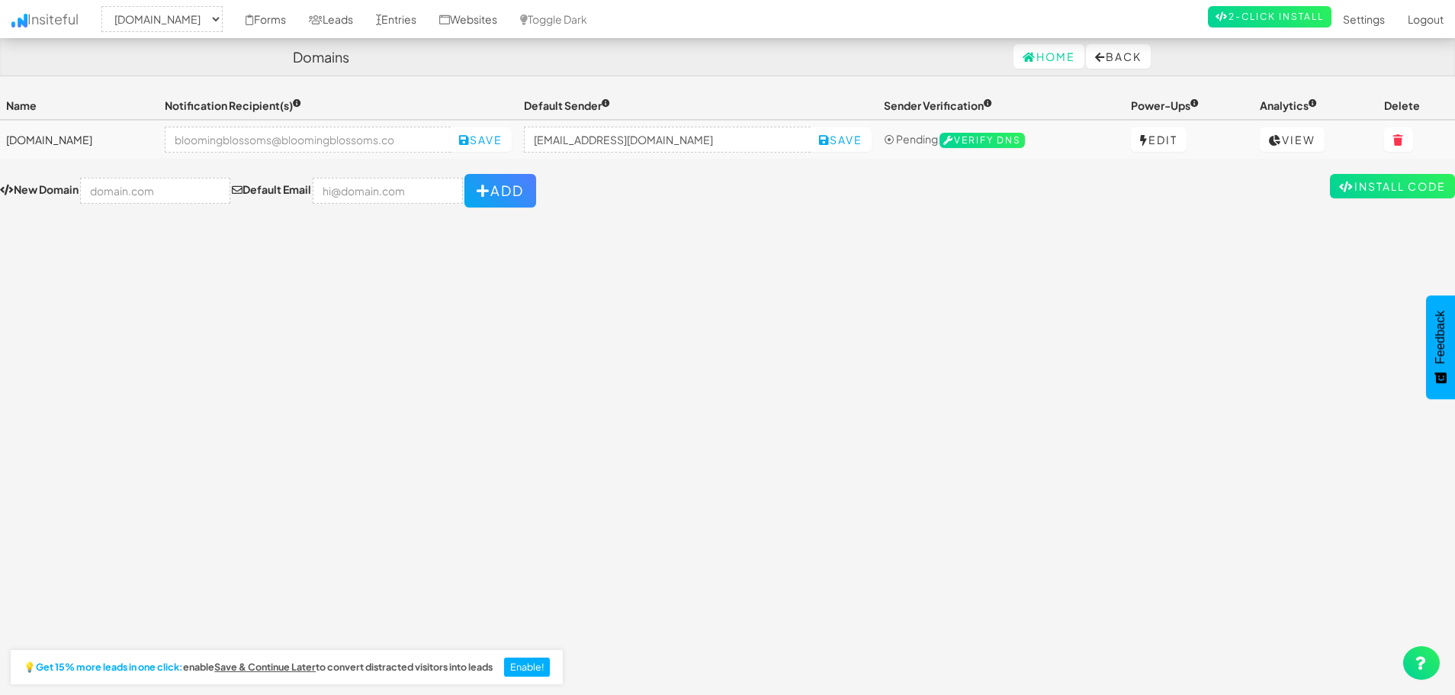
select select "2444"
click at [428, 14] on link "Entries" at bounding box center [396, 19] width 63 height 38
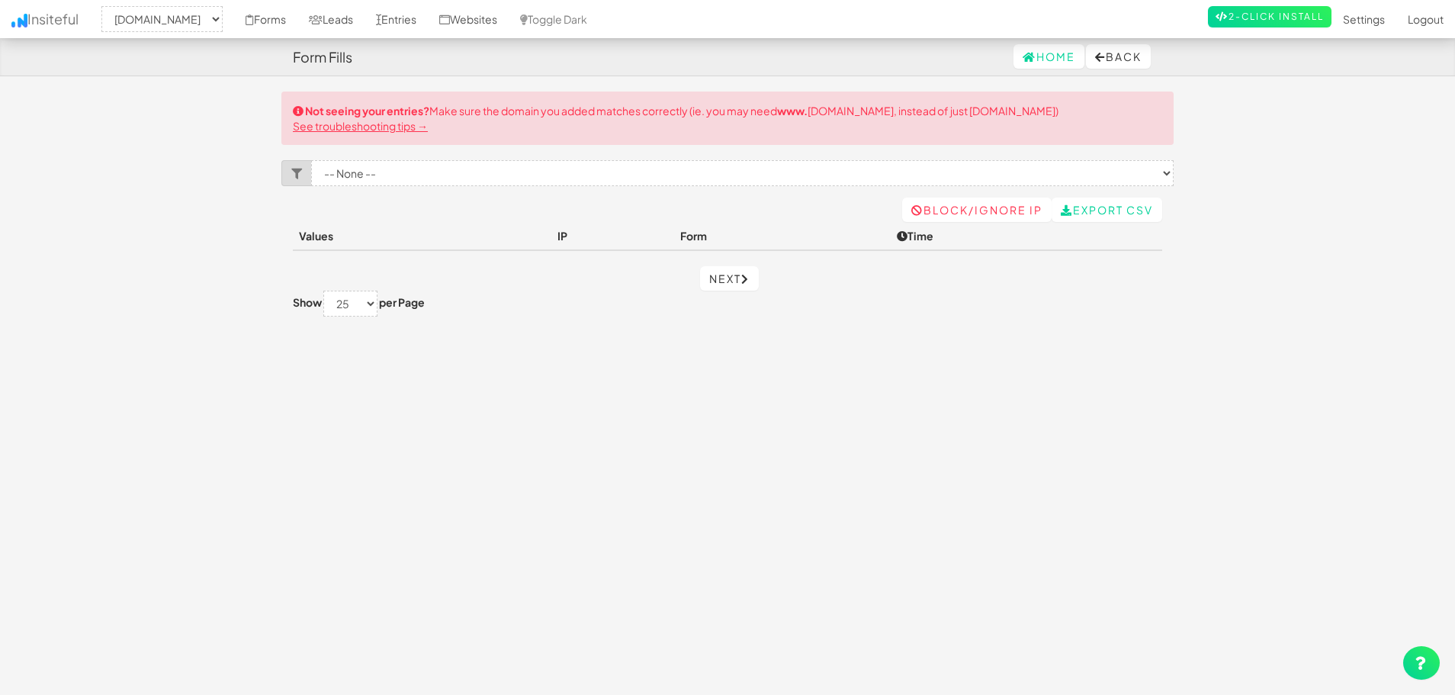
select select "2444"
click at [365, 14] on link "Leads" at bounding box center [330, 19] width 67 height 38
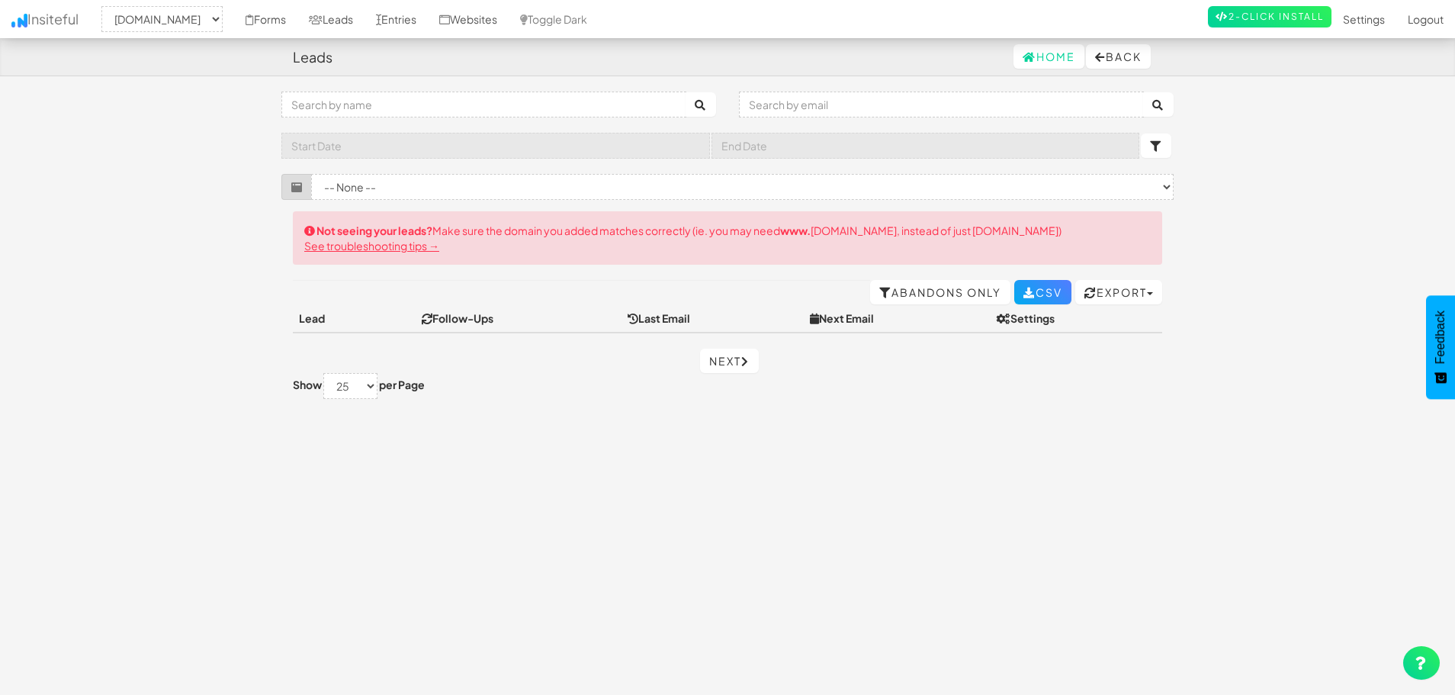
select select "2444"
click at [294, 18] on link "Forms" at bounding box center [265, 19] width 63 height 38
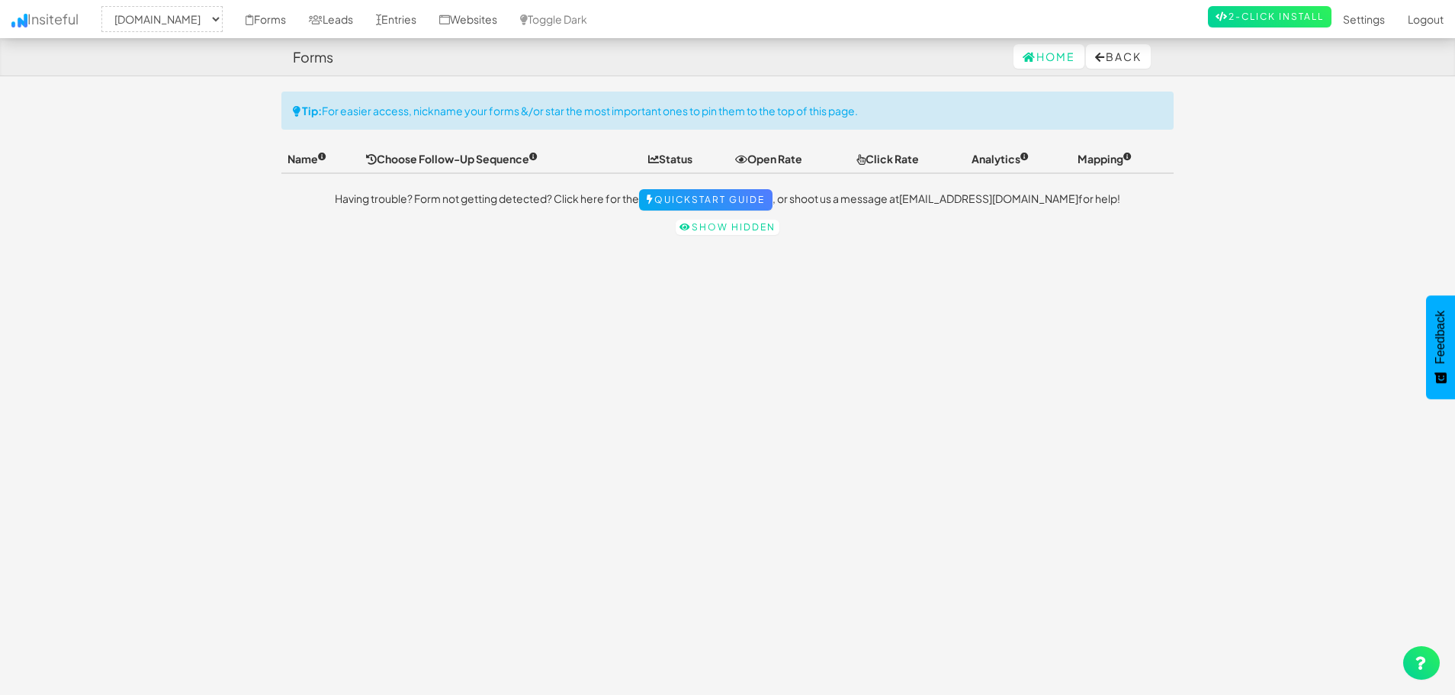
select select "2444"
click at [365, 24] on link "Leads" at bounding box center [330, 19] width 67 height 38
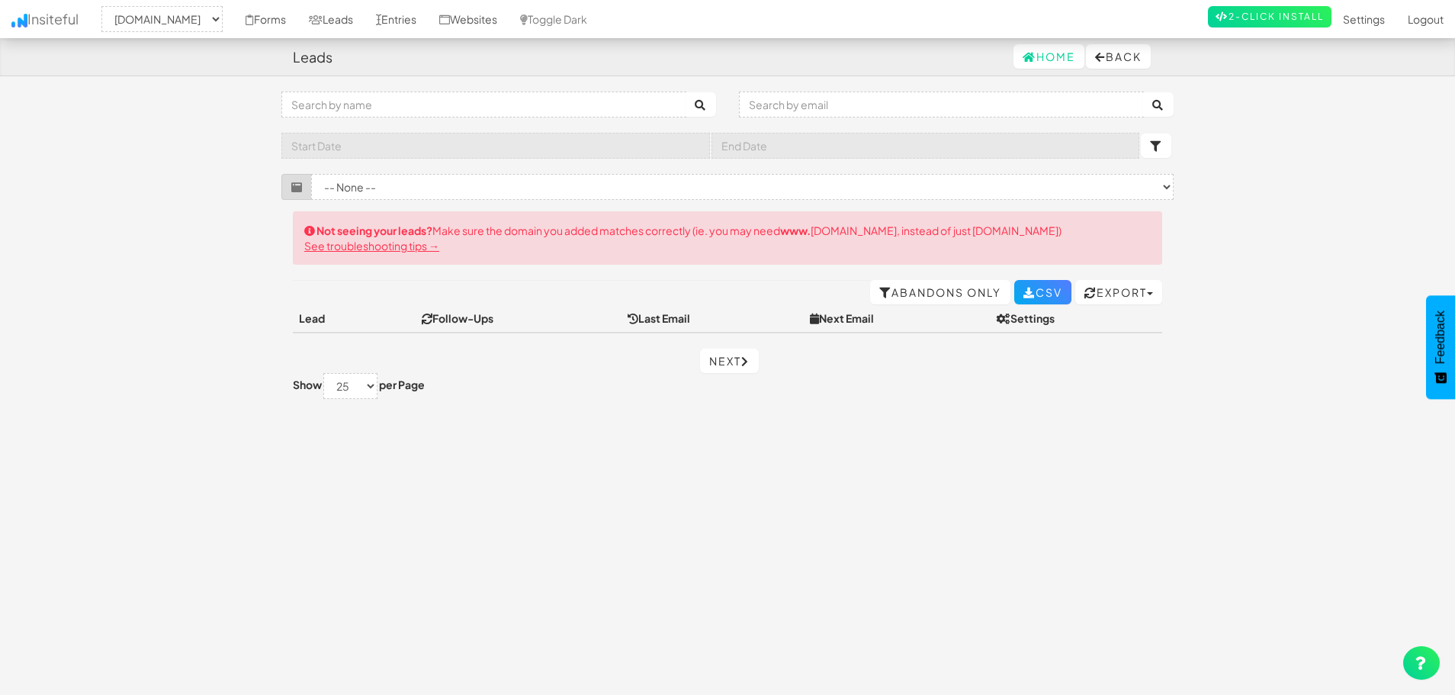
select select "2444"
click at [423, 11] on link "Entries" at bounding box center [396, 19] width 63 height 38
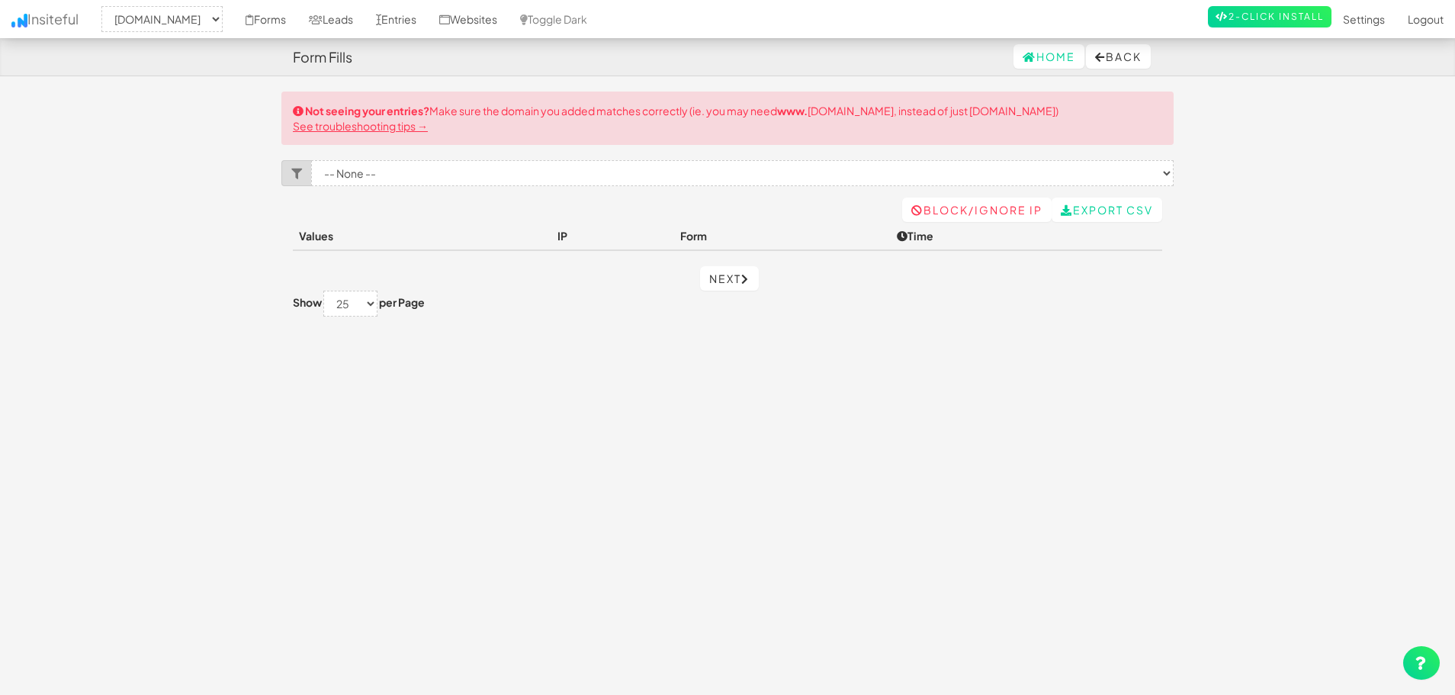
select select "2444"
click at [471, 178] on select "-- None --" at bounding box center [742, 173] width 863 height 26
click at [334, 125] on link "See troubleshooting tips →" at bounding box center [360, 126] width 135 height 14
click at [46, 21] on link "Insiteful" at bounding box center [45, 19] width 90 height 38
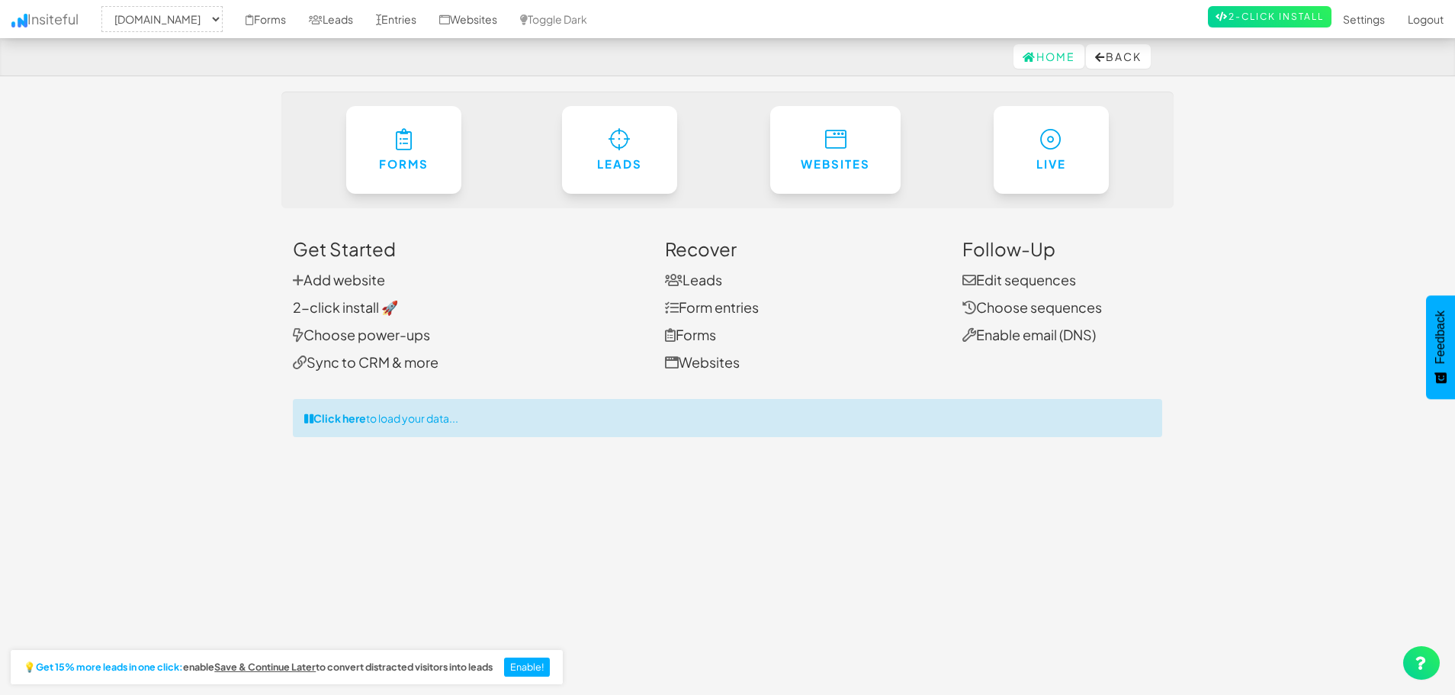
select select "2444"
click at [323, 280] on link "Add website" at bounding box center [339, 280] width 92 height 18
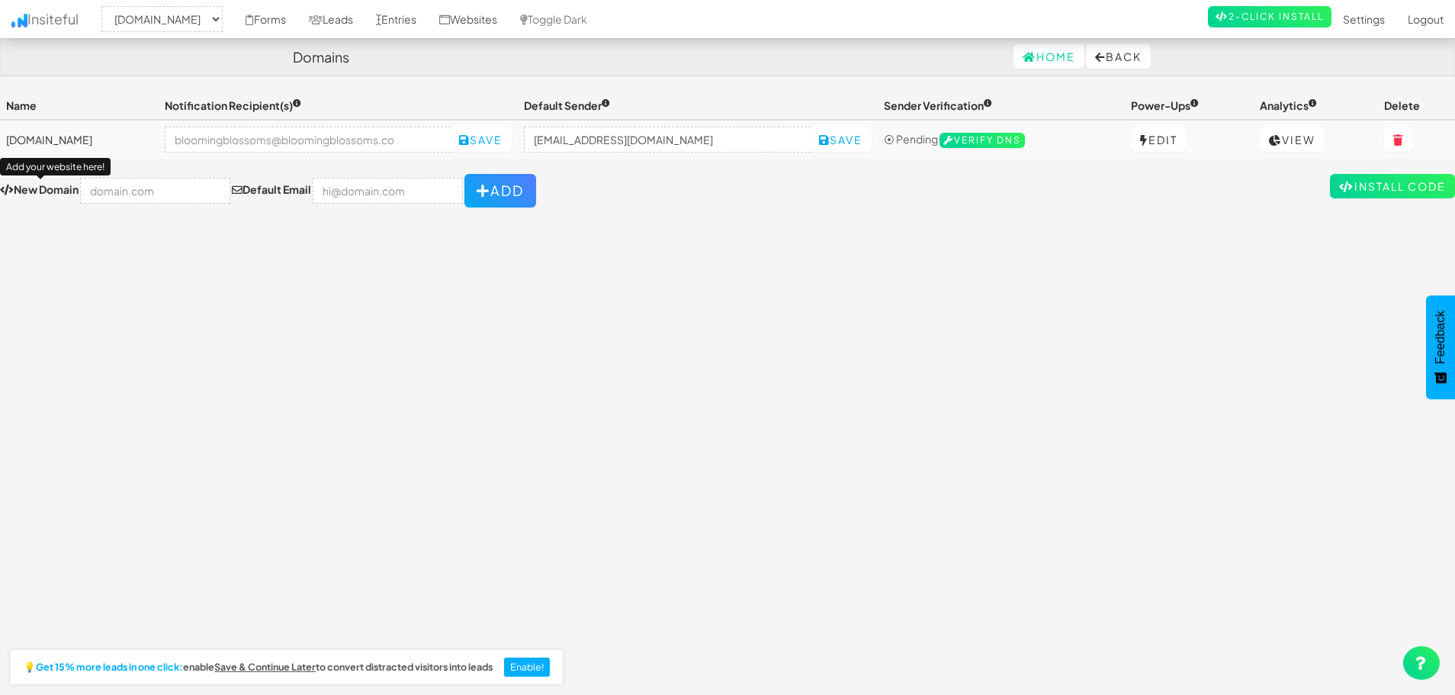
select select "2444"
click at [125, 195] on input "text" at bounding box center [155, 191] width 150 height 26
type input "[DOMAIN_NAME]"
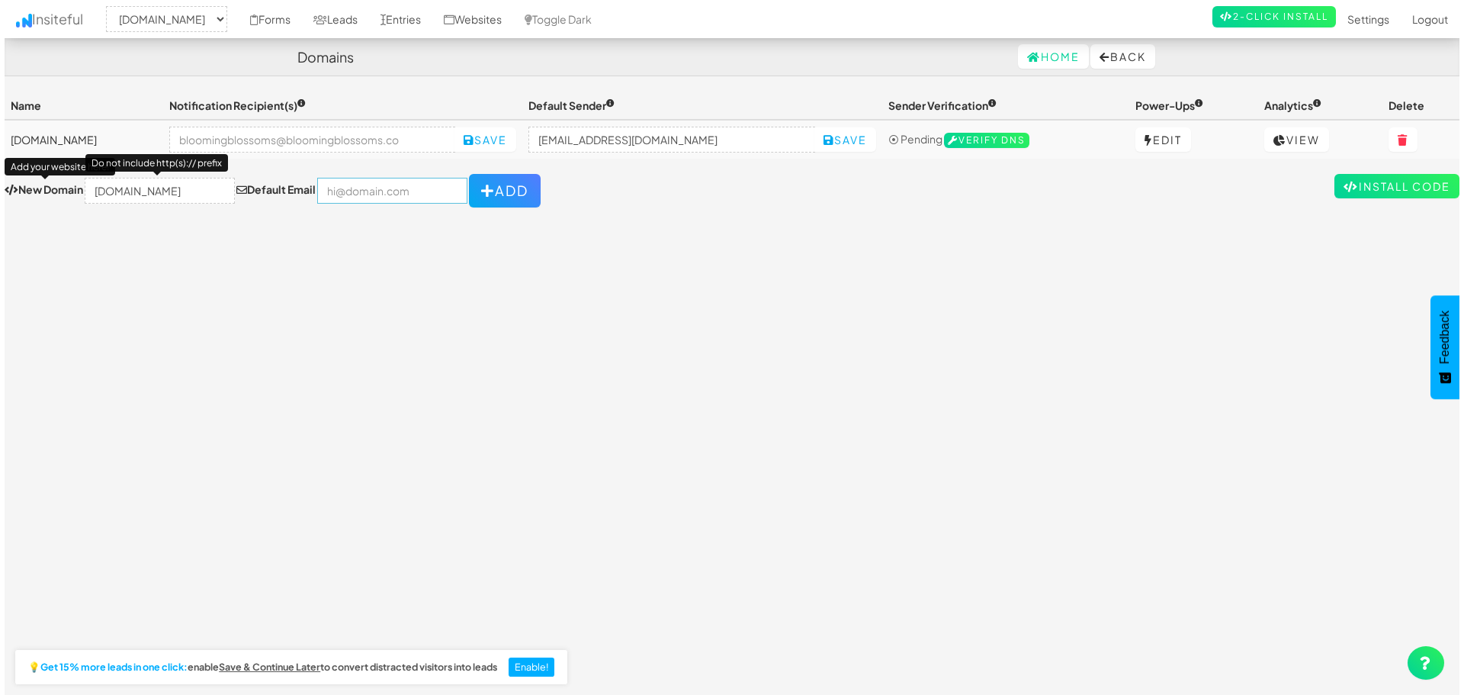
scroll to position [0, 0]
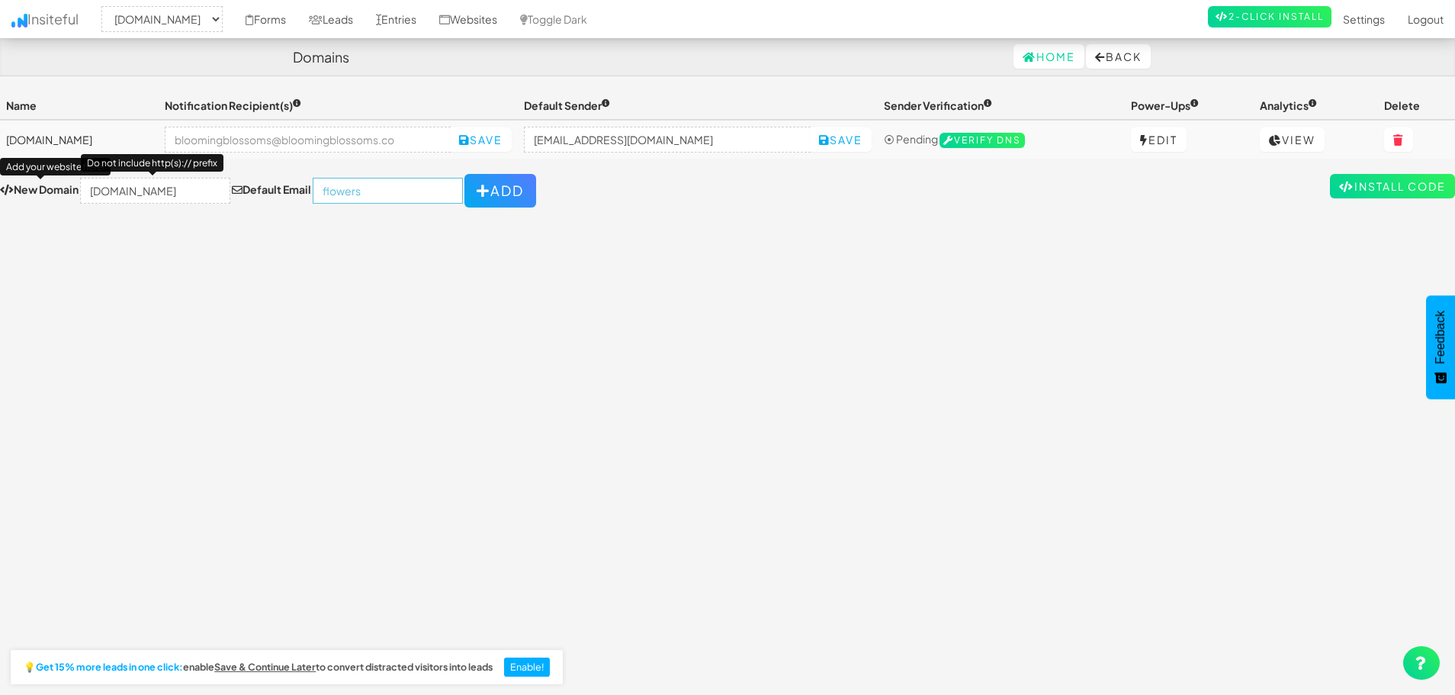
type input "flowers@bloomingblossoms.co"
click at [467, 203] on button "Add" at bounding box center [500, 191] width 72 height 34
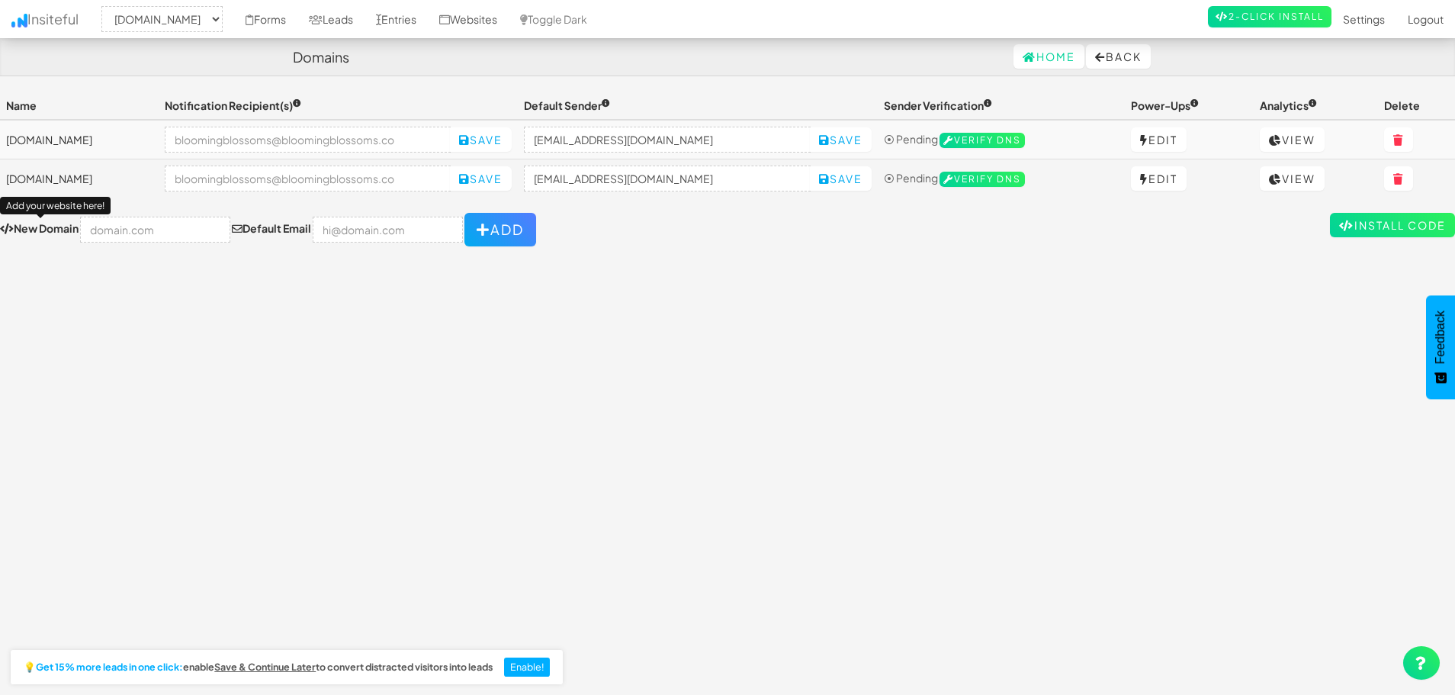
select select "2444"
click at [452, 137] on input "email" at bounding box center [308, 140] width 287 height 26
drag, startPoint x: 340, startPoint y: 137, endPoint x: 603, endPoint y: 141, distance: 262.4
click at [603, 141] on tr "[DOMAIN_NAME] Save [EMAIL_ADDRESS][DOMAIN_NAME] Save ⦿ Pending Verify DNS Edit …" at bounding box center [727, 140] width 1455 height 40
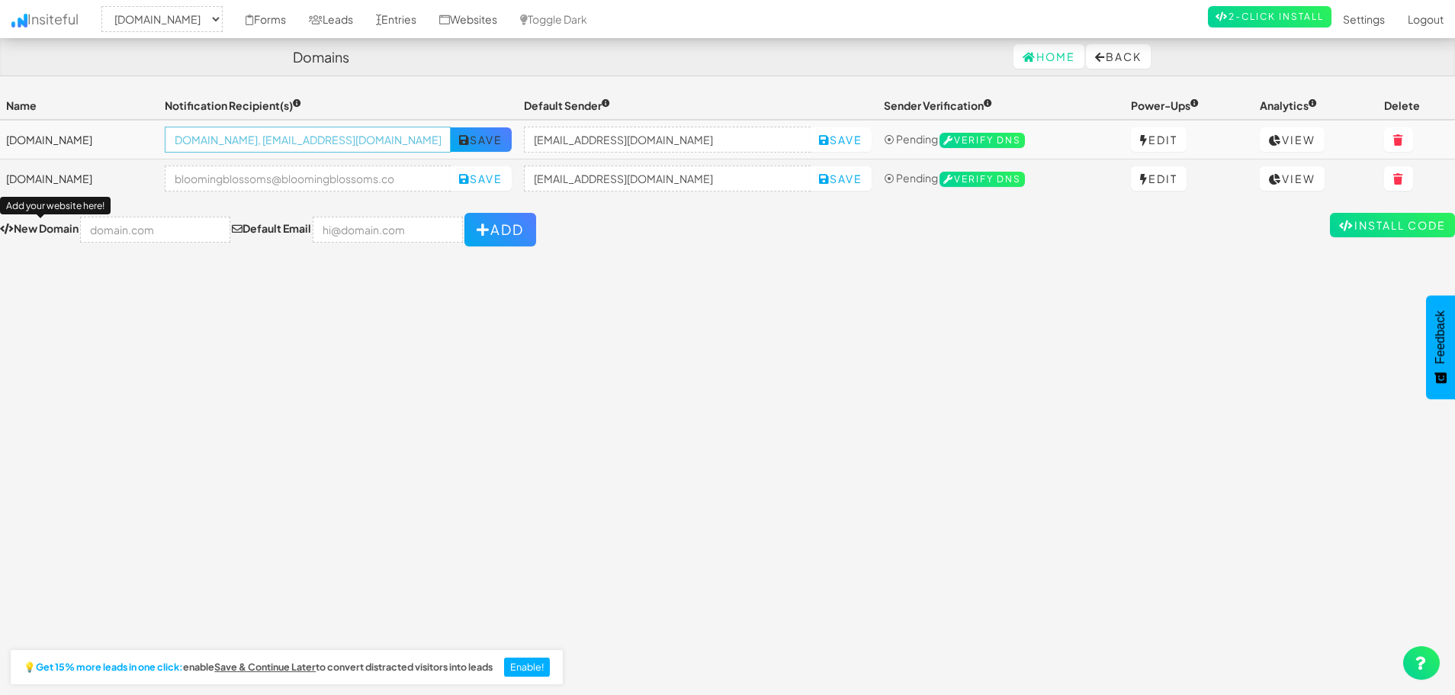
type input "[EMAIL_ADDRESS][DOMAIN_NAME], [EMAIL_ADDRESS][DOMAIN_NAME]"
click at [512, 131] on button "Save" at bounding box center [481, 139] width 62 height 24
click at [373, 172] on input "email" at bounding box center [308, 179] width 287 height 26
paste input "[EMAIL_ADDRESS][DOMAIN_NAME], [EMAIL_ADDRESS][DOMAIN_NAME]"
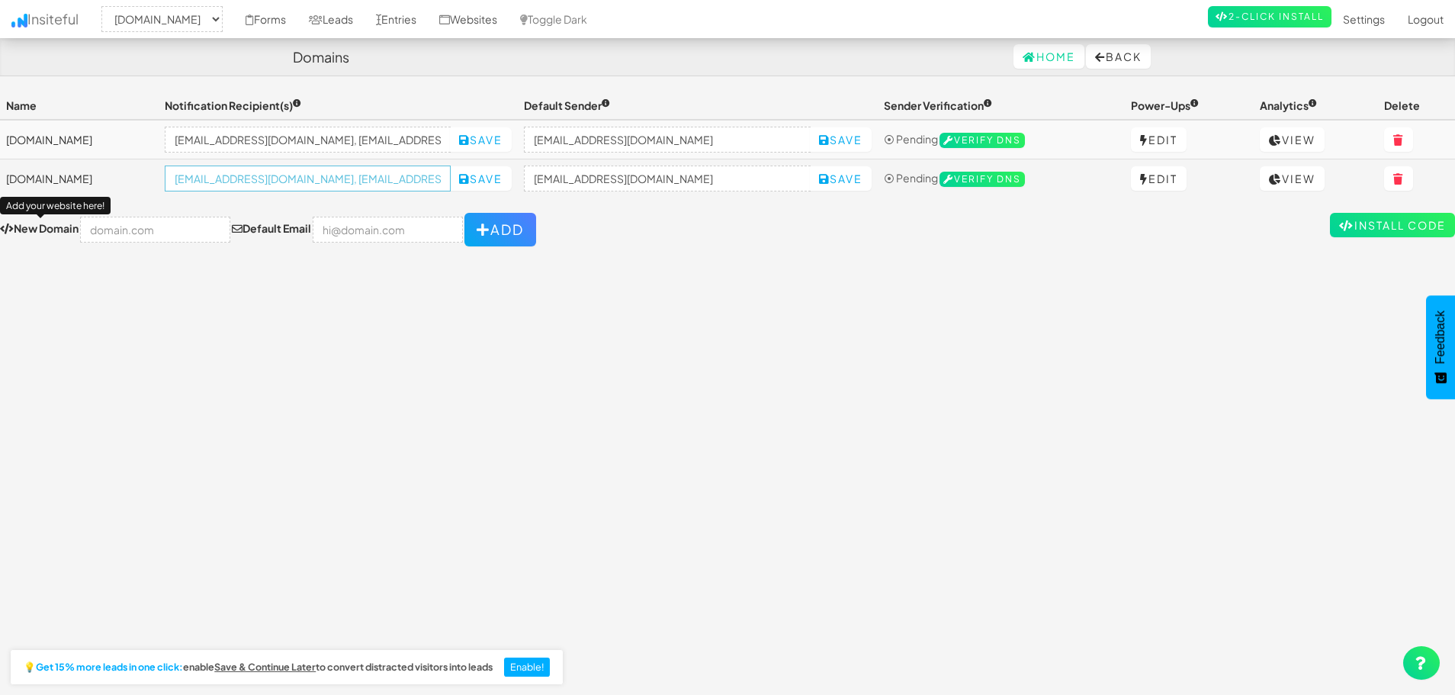
scroll to position [0, 155]
type input "[EMAIL_ADDRESS][DOMAIN_NAME], [EMAIL_ADDRESS][DOMAIN_NAME]"
click at [511, 173] on button "Save" at bounding box center [481, 178] width 62 height 24
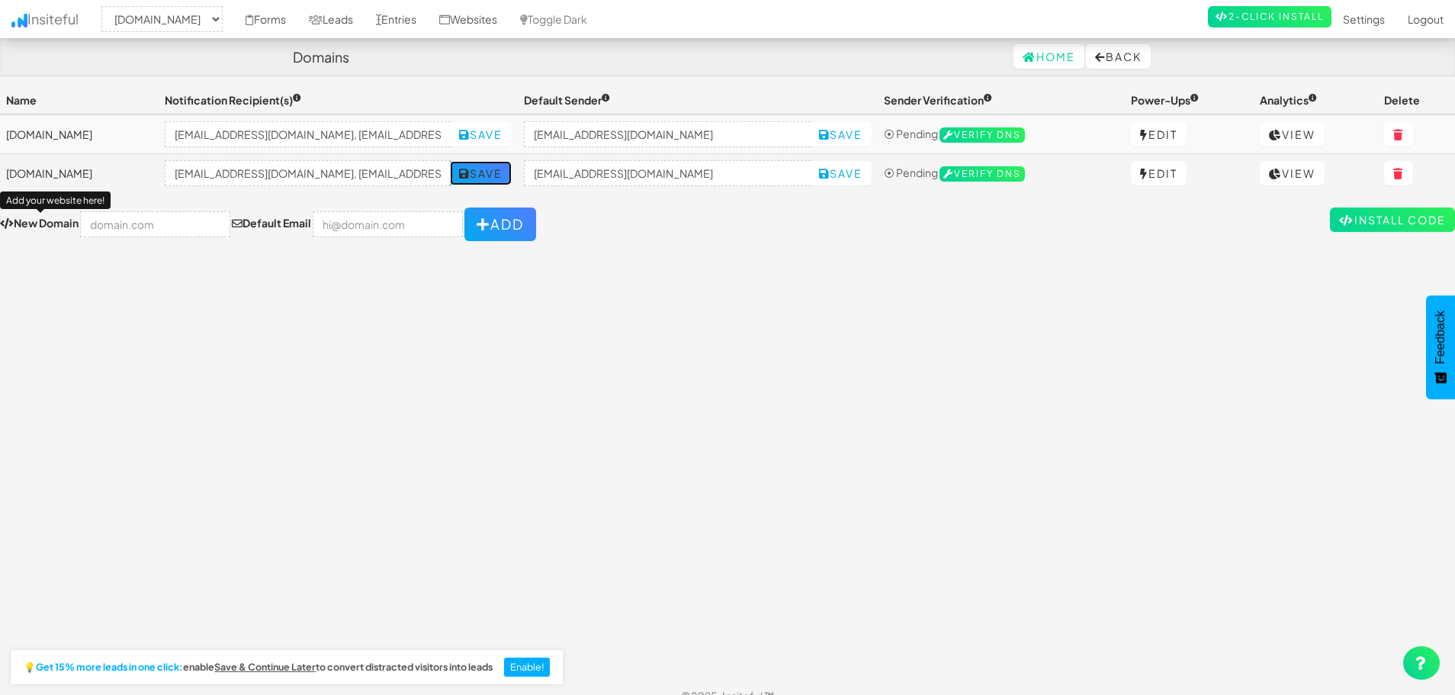
scroll to position [0, 0]
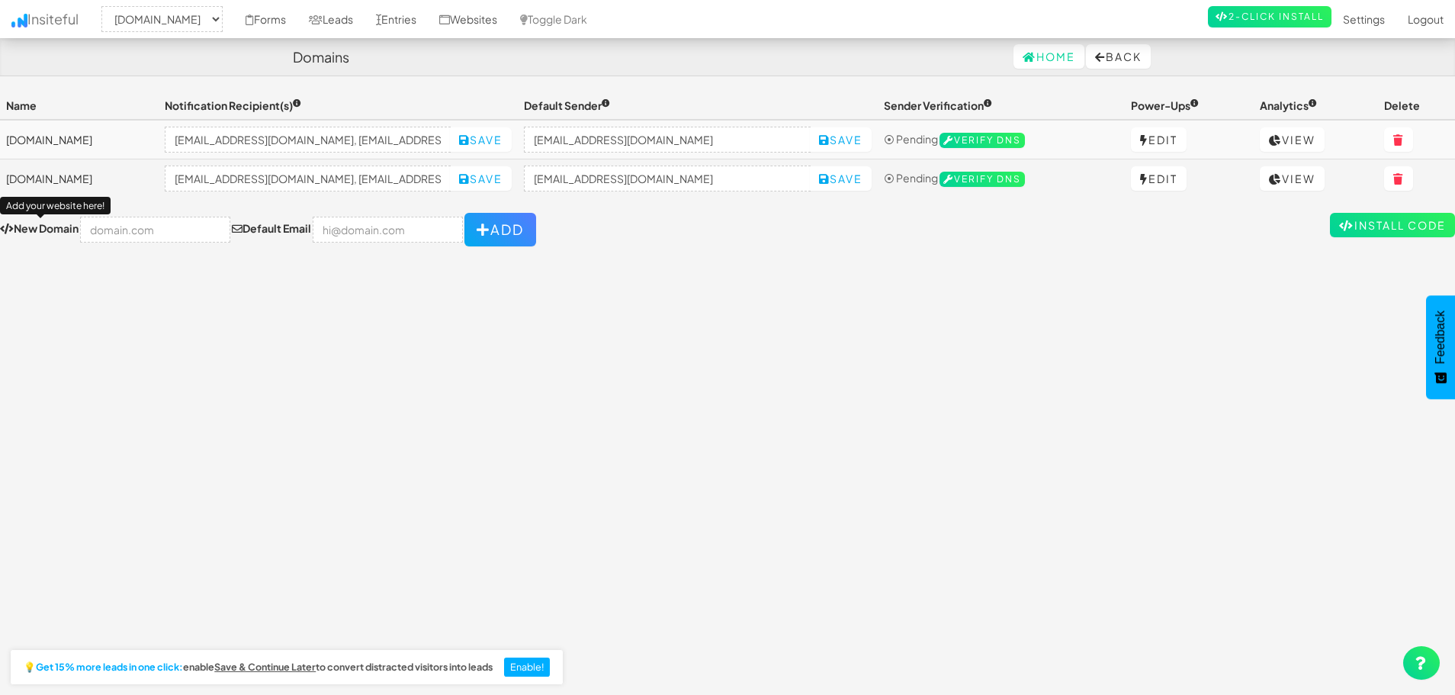
click at [611, 315] on div "Toggle navigation Insiteful -- None -- www.bloomingblossoms.co bloomingblossoms…" at bounding box center [727, 387] width 1455 height 590
click at [143, 14] on select "-- None -- www.bloomingblossoms.co bloomingblossoms.co" at bounding box center [161, 19] width 121 height 26
select select "2445"
click at [106, 6] on select "-- None -- www.bloomingblossoms.co bloomingblossoms.co" at bounding box center [161, 19] width 121 height 26
select select "2445"
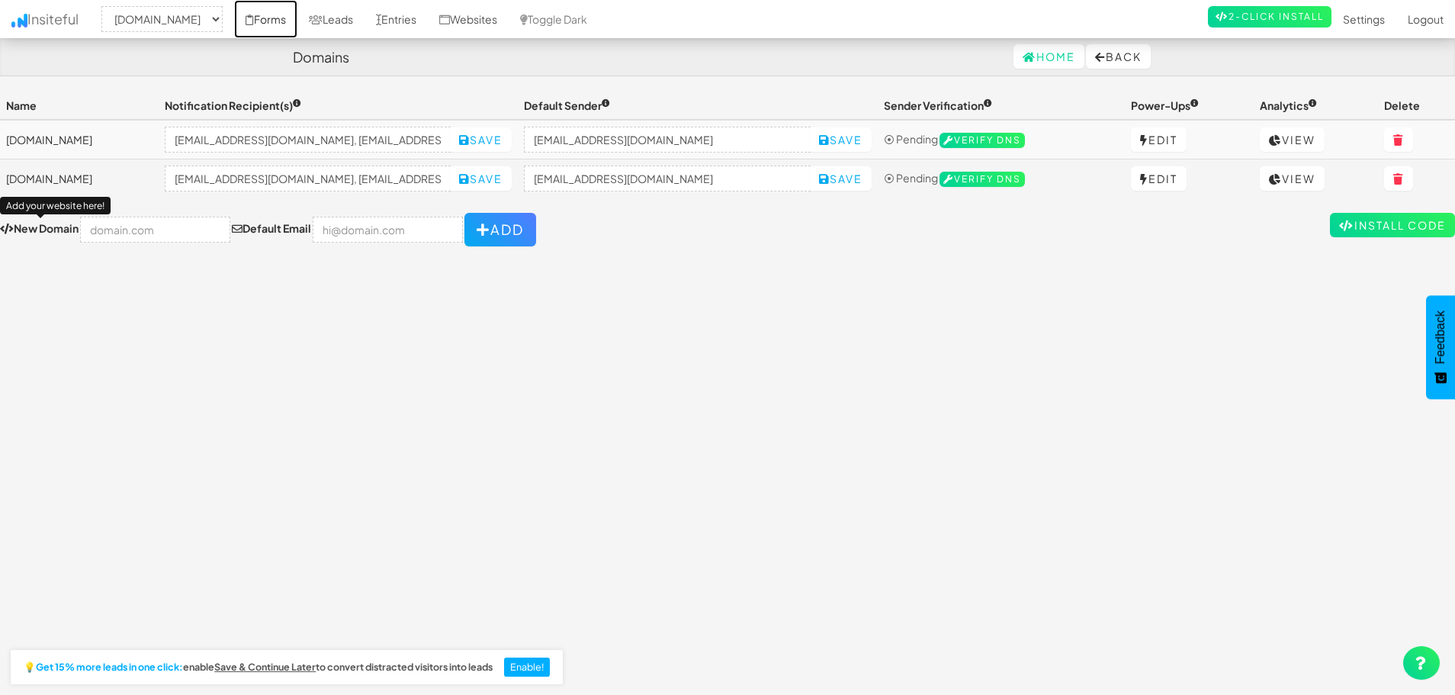
click at [293, 18] on link "Forms" at bounding box center [265, 19] width 63 height 38
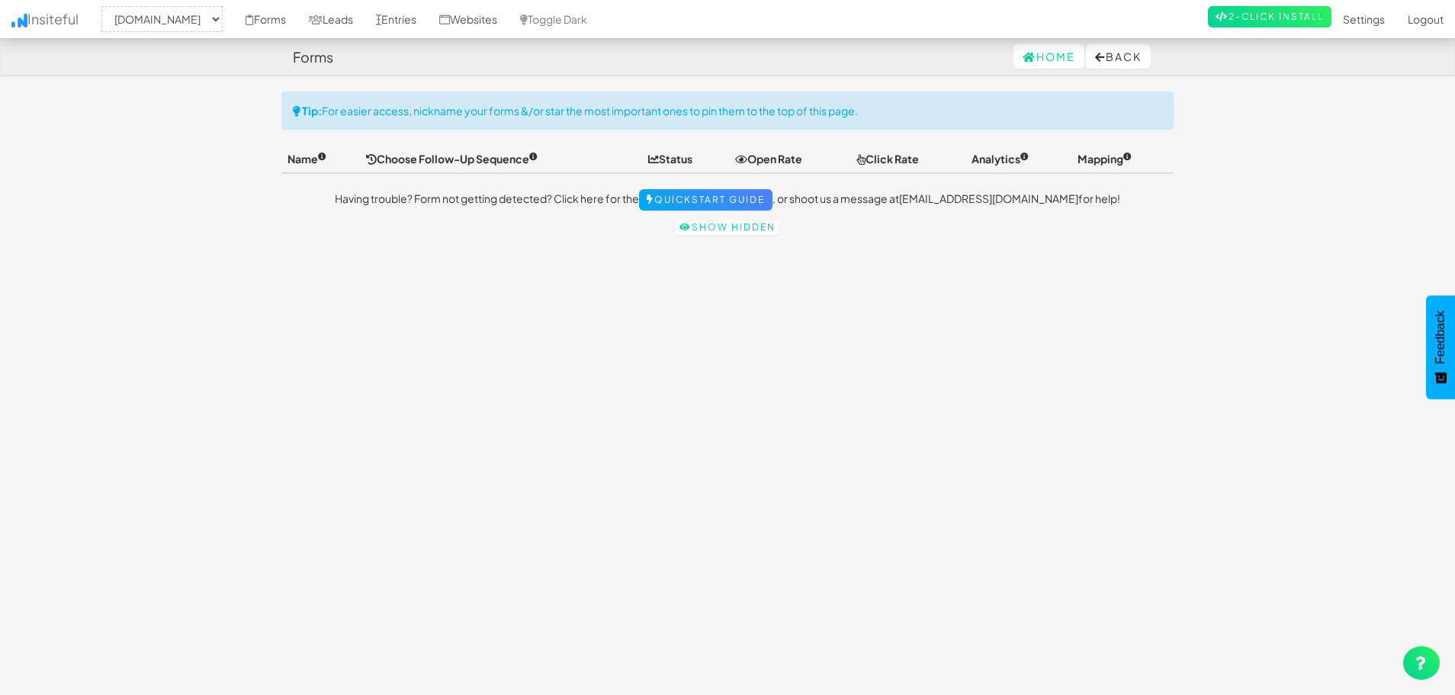
select select "2445"
click at [662, 352] on div "Toggle navigation Insiteful -- None -- www.bloomingblossoms.co bloomingblossoms…" at bounding box center [727, 387] width 892 height 590
click at [1015, 68] on link "Home" at bounding box center [1049, 56] width 71 height 24
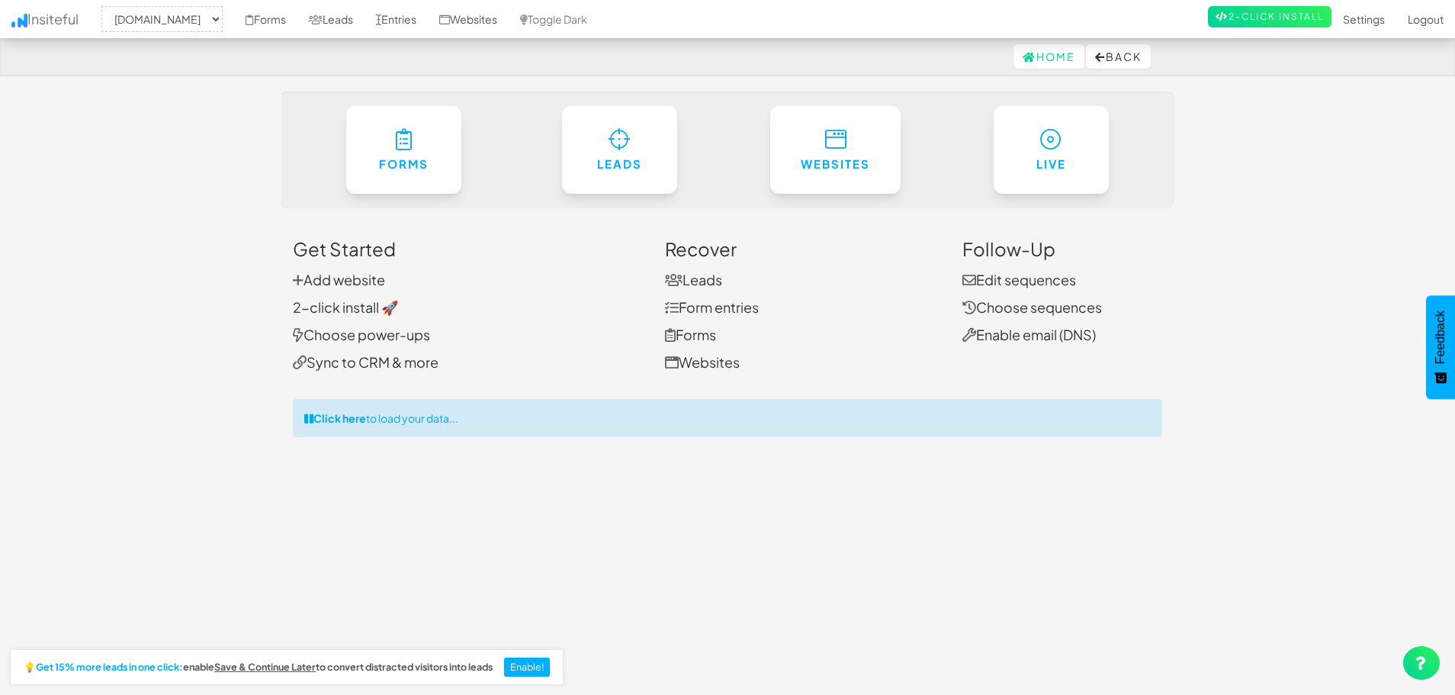
select select "2445"
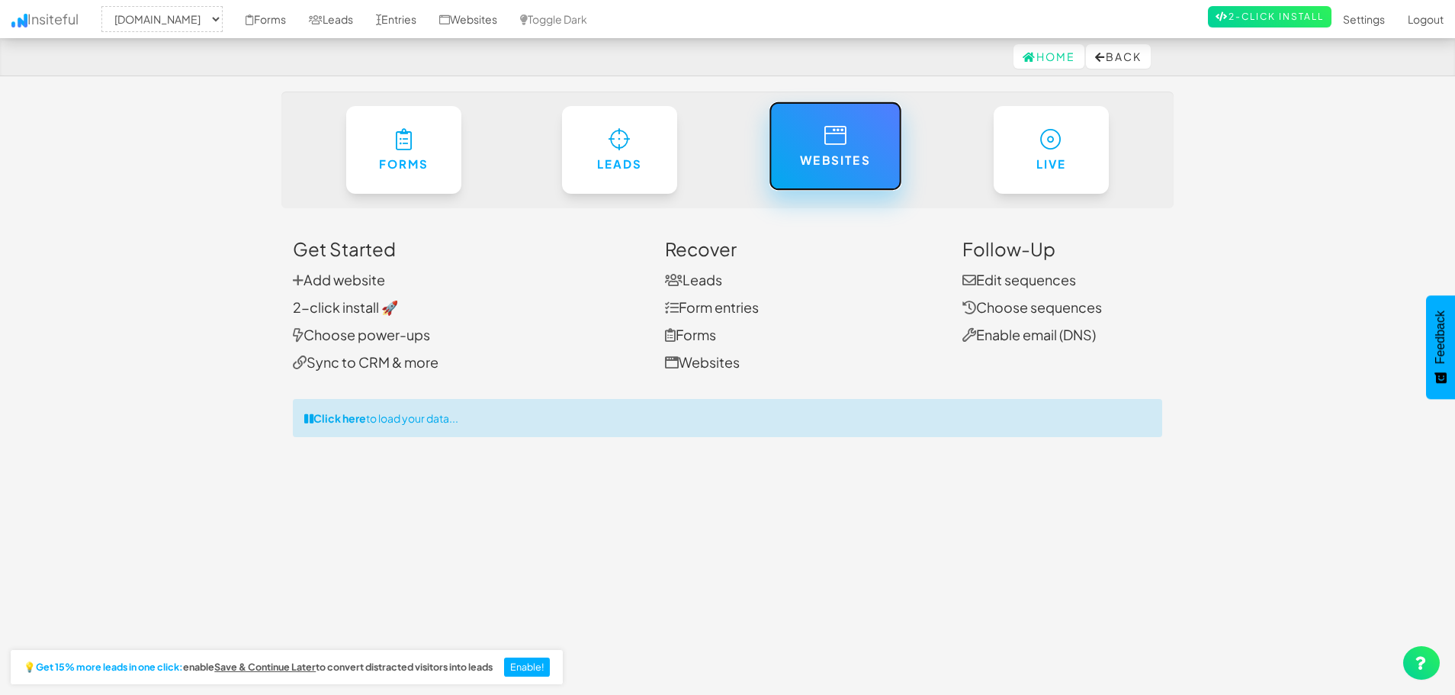
click at [793, 145] on link "Websites" at bounding box center [835, 145] width 133 height 89
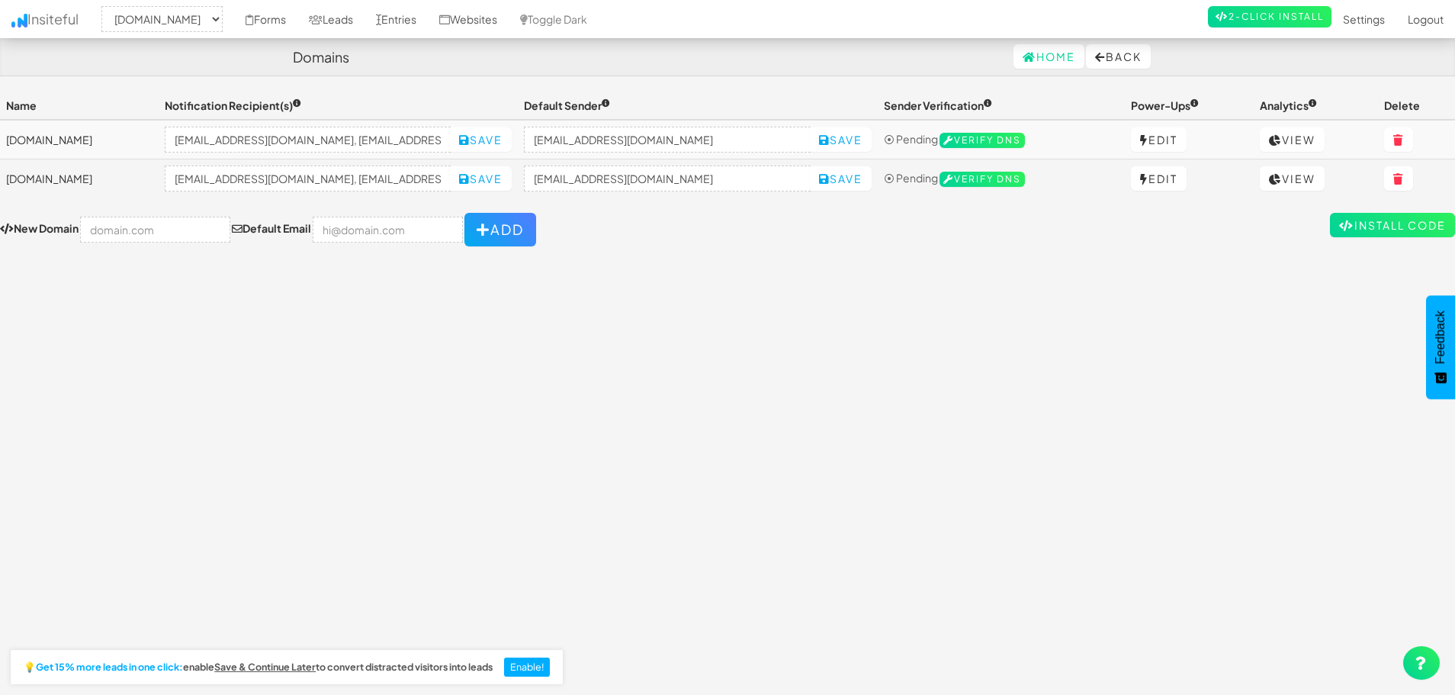
select select "2445"
click at [293, 31] on link "Forms" at bounding box center [265, 19] width 63 height 38
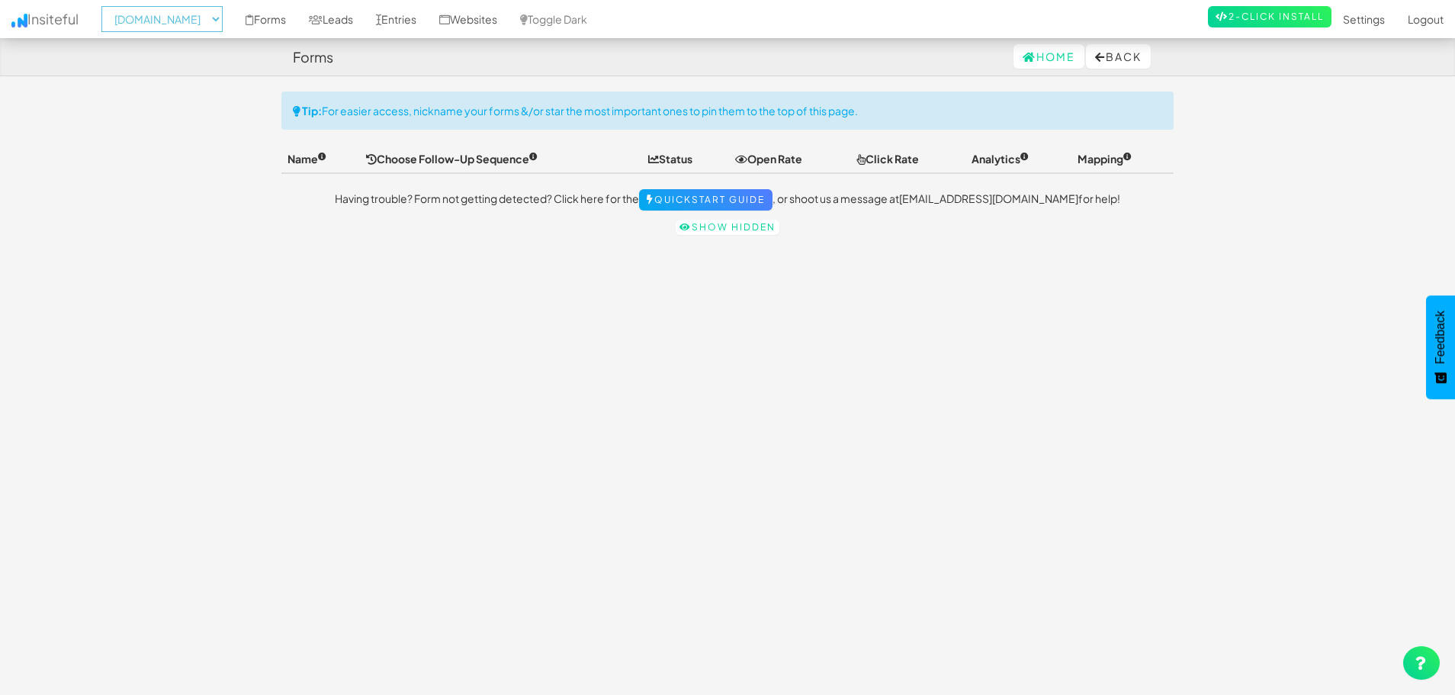
click at [202, 11] on select "-- None -- [DOMAIN_NAME] [DOMAIN_NAME]" at bounding box center [161, 19] width 121 height 26
select select "2444"
click at [106, 6] on select "-- None -- [DOMAIN_NAME] [DOMAIN_NAME]" at bounding box center [161, 19] width 121 height 26
click at [204, 23] on select "-- None -- www.bloomingblossoms.co bloomingblossoms.co" at bounding box center [161, 19] width 121 height 26
select select "2445"
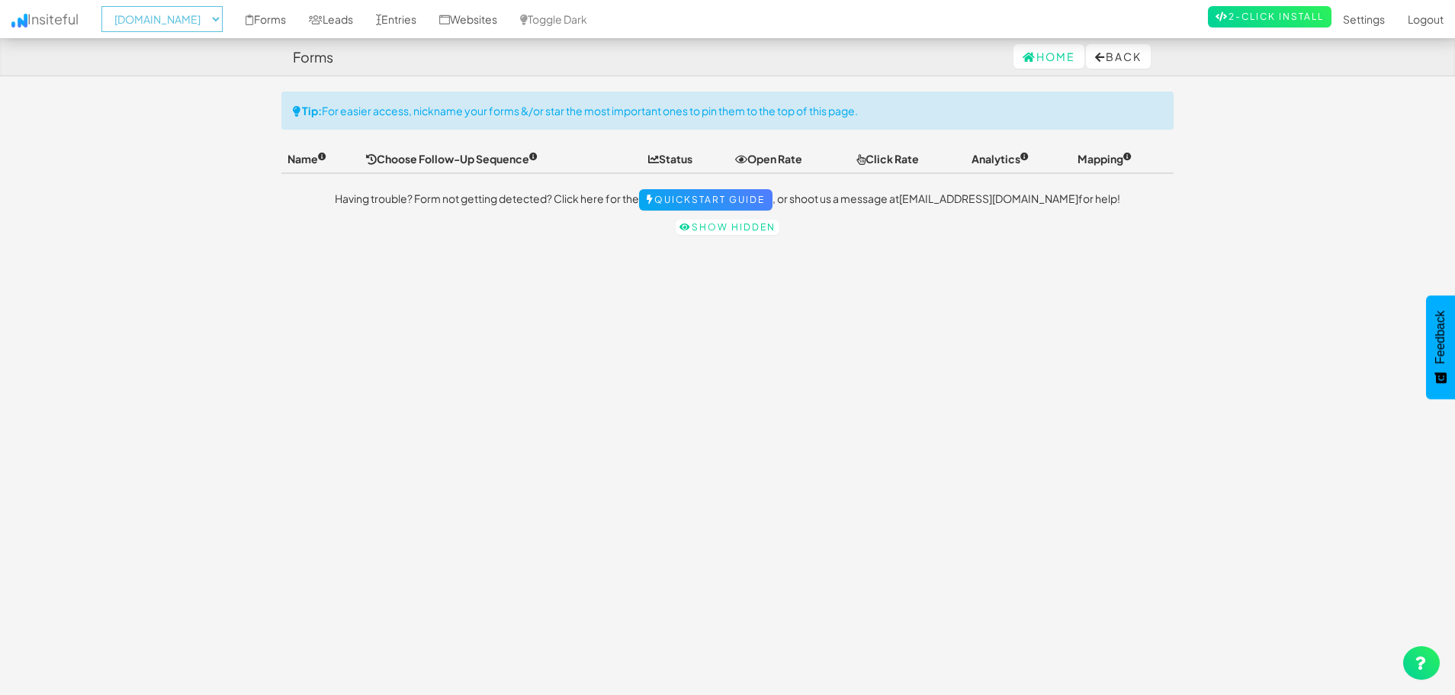
click at [106, 6] on select "-- None -- www.bloomingblossoms.co bloomingblossoms.co" at bounding box center [161, 19] width 121 height 26
select select "2445"
click at [297, 11] on link "Forms" at bounding box center [265, 19] width 63 height 38
select select "2445"
click at [365, 21] on link "Leads" at bounding box center [330, 19] width 67 height 38
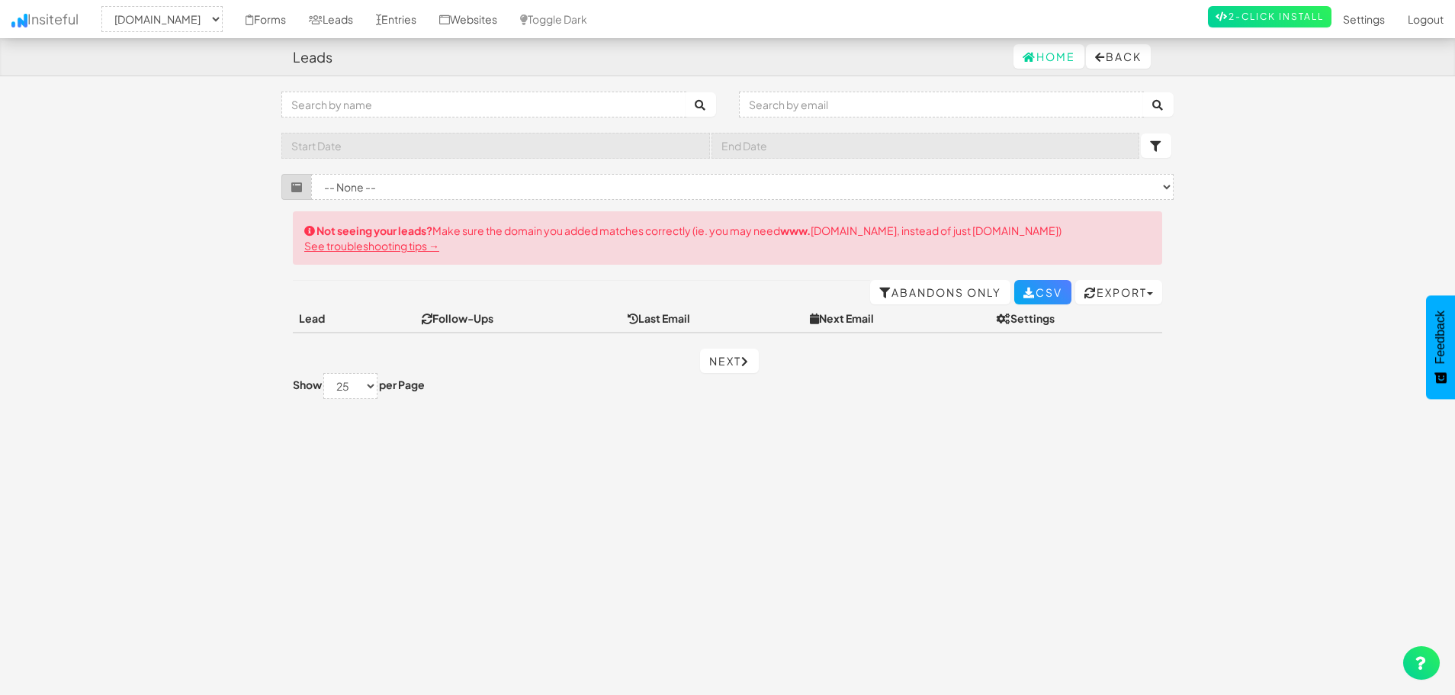
select select "2445"
click at [920, 297] on link "Abandons Only" at bounding box center [940, 292] width 140 height 24
select select "2445"
click at [920, 297] on link "All Leads" at bounding box center [962, 292] width 97 height 24
click at [223, 17] on select "-- None -- [DOMAIN_NAME] [DOMAIN_NAME]" at bounding box center [161, 19] width 121 height 26
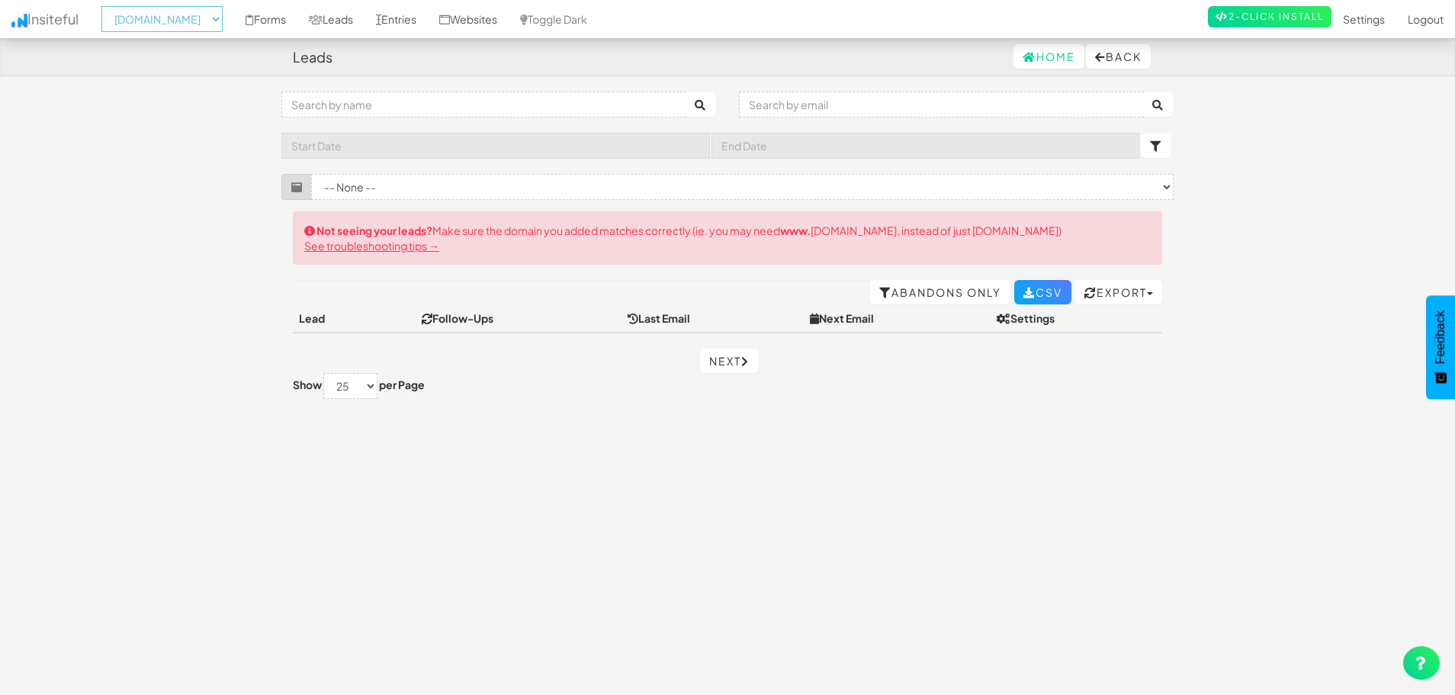
select select "2444"
click at [106, 6] on select "-- None -- [DOMAIN_NAME] [DOMAIN_NAME]" at bounding box center [161, 19] width 121 height 26
click at [223, 16] on select "-- None -- www.bloomingblossoms.co bloomingblossoms.co" at bounding box center [161, 19] width 121 height 26
select select "2445"
click at [106, 6] on select "-- None -- www.bloomingblossoms.co bloomingblossoms.co" at bounding box center [161, 19] width 121 height 26
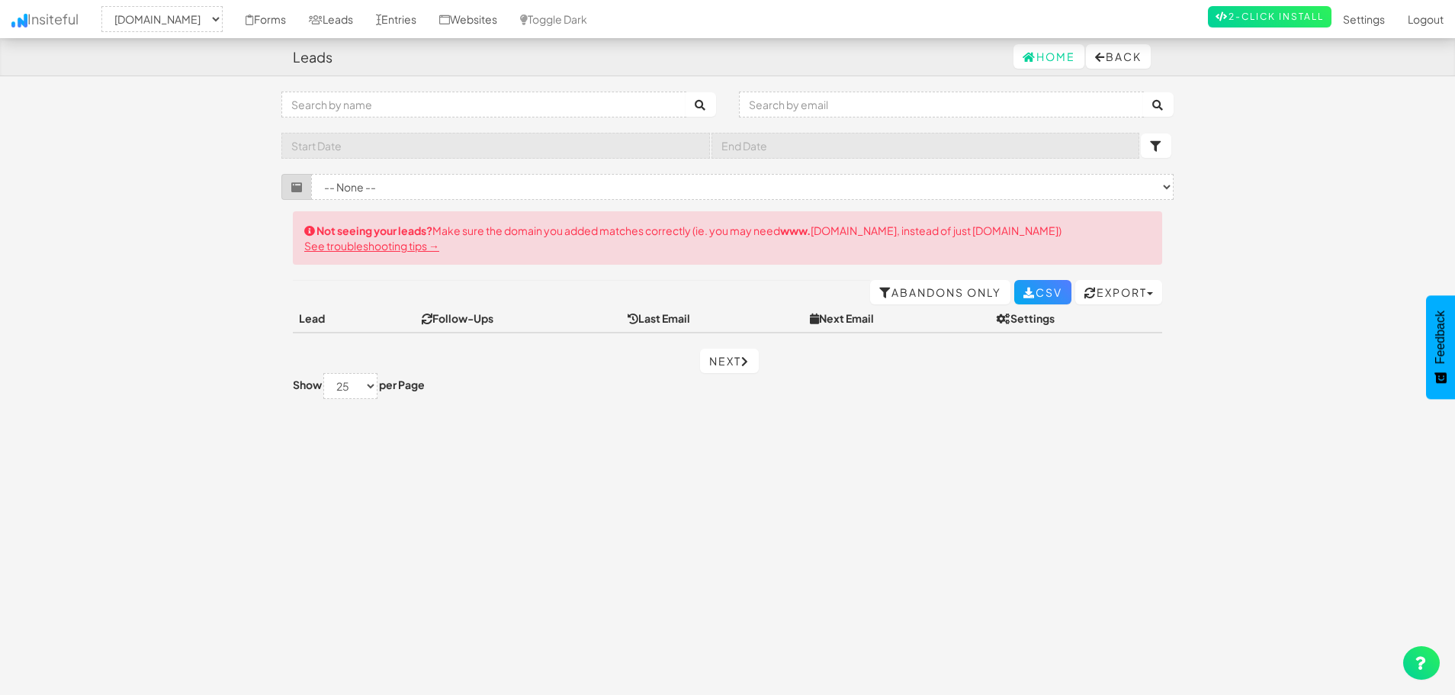
select select "2445"
click at [1265, 9] on link "2-Click Install" at bounding box center [1270, 16] width 124 height 21
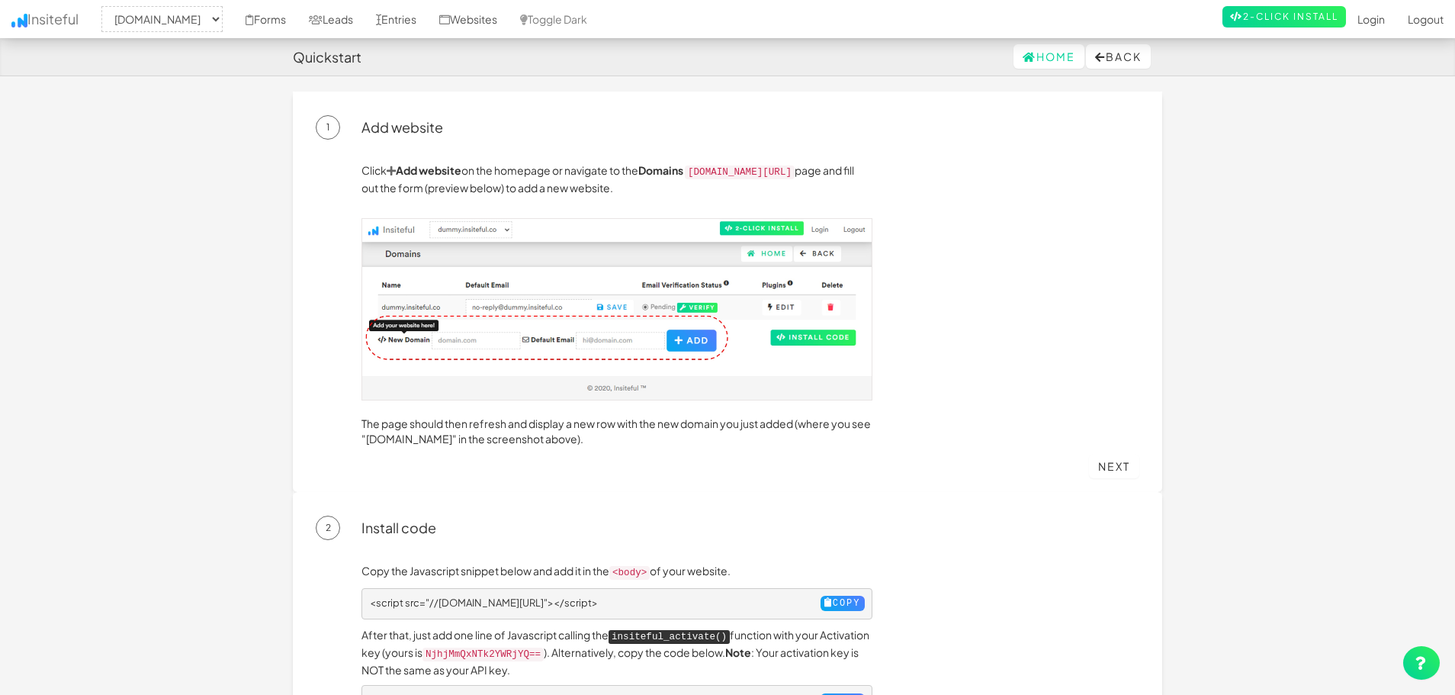
select select "2445"
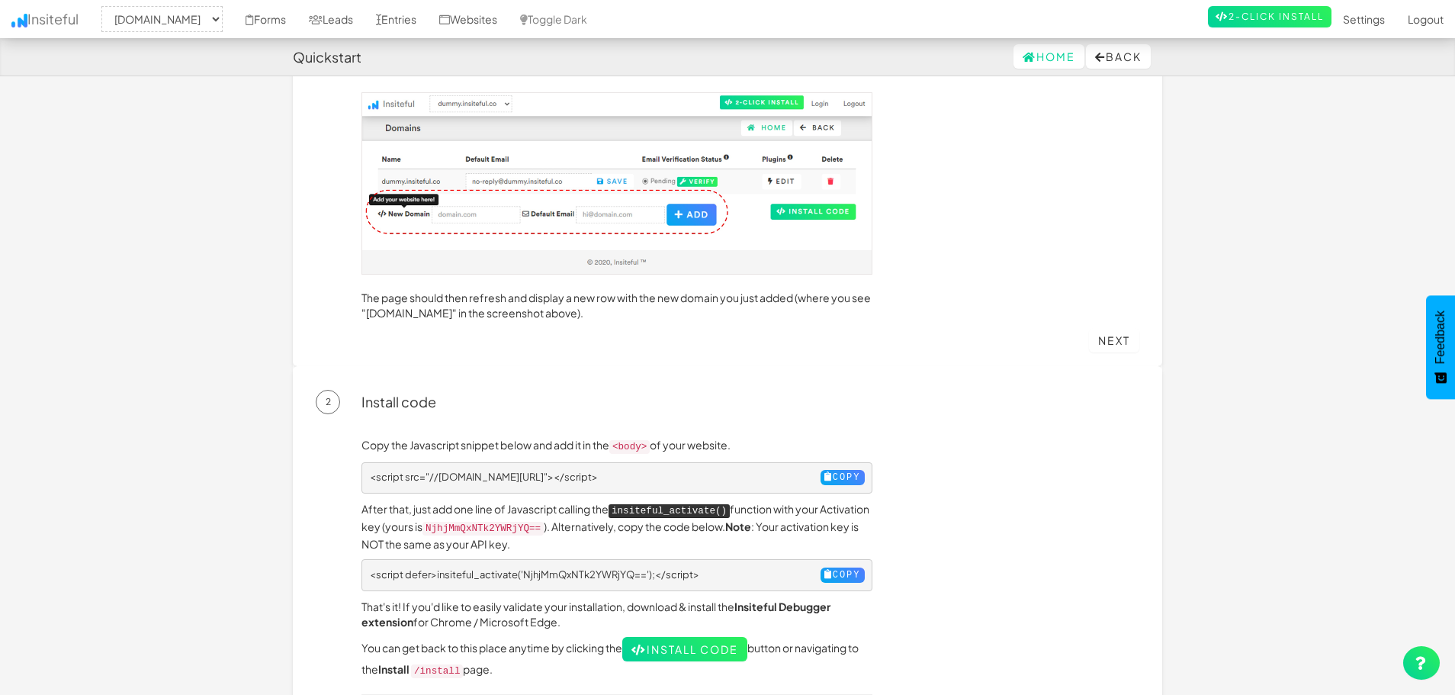
scroll to position [153, 0]
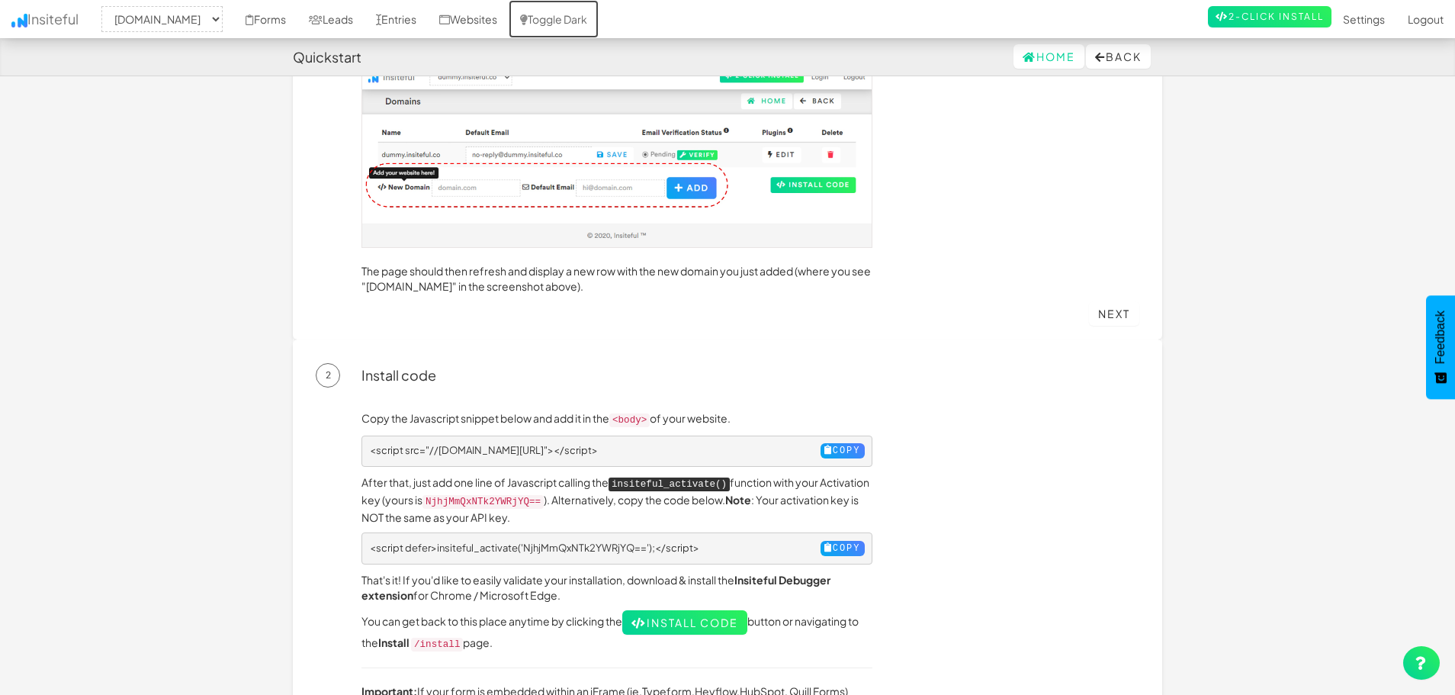
click at [579, 14] on link "Toggle Dark" at bounding box center [554, 19] width 90 height 38
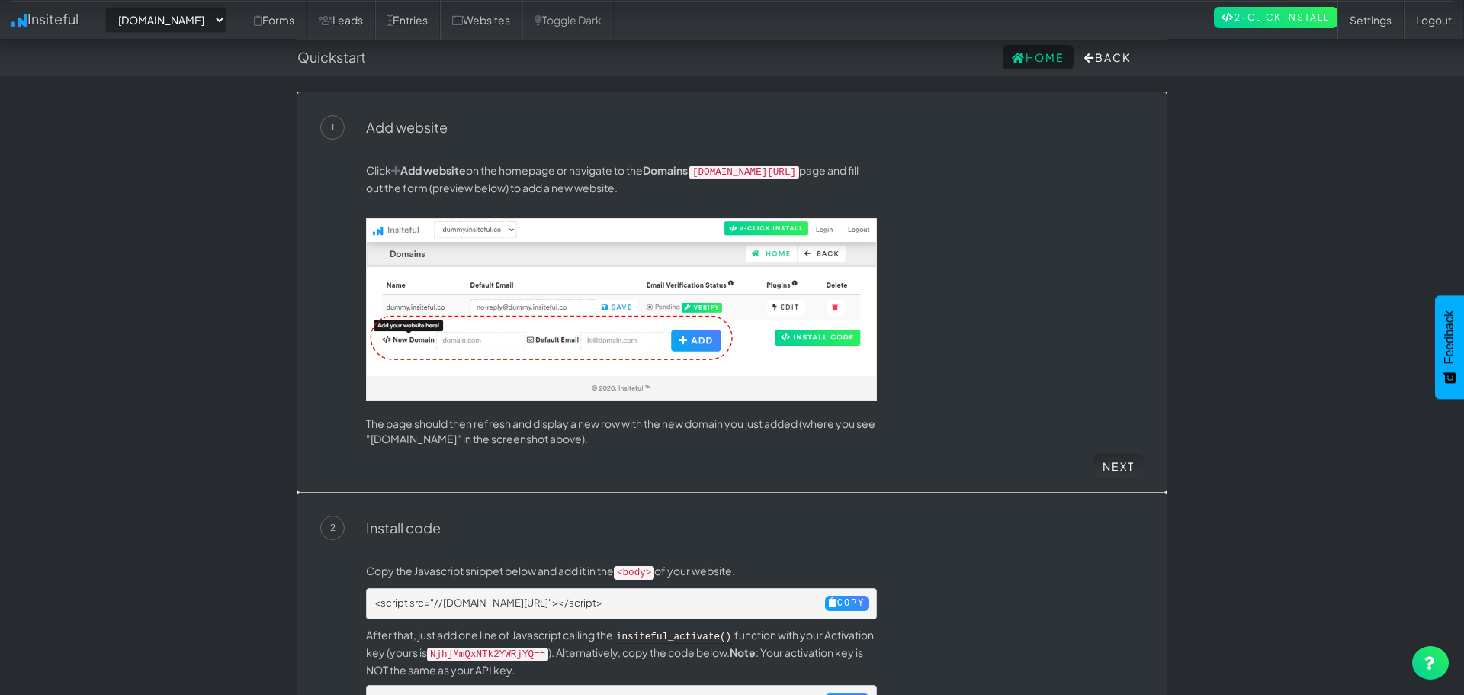
select select "2445"
click at [1008, 55] on icon at bounding box center [1015, 58] width 14 height 11
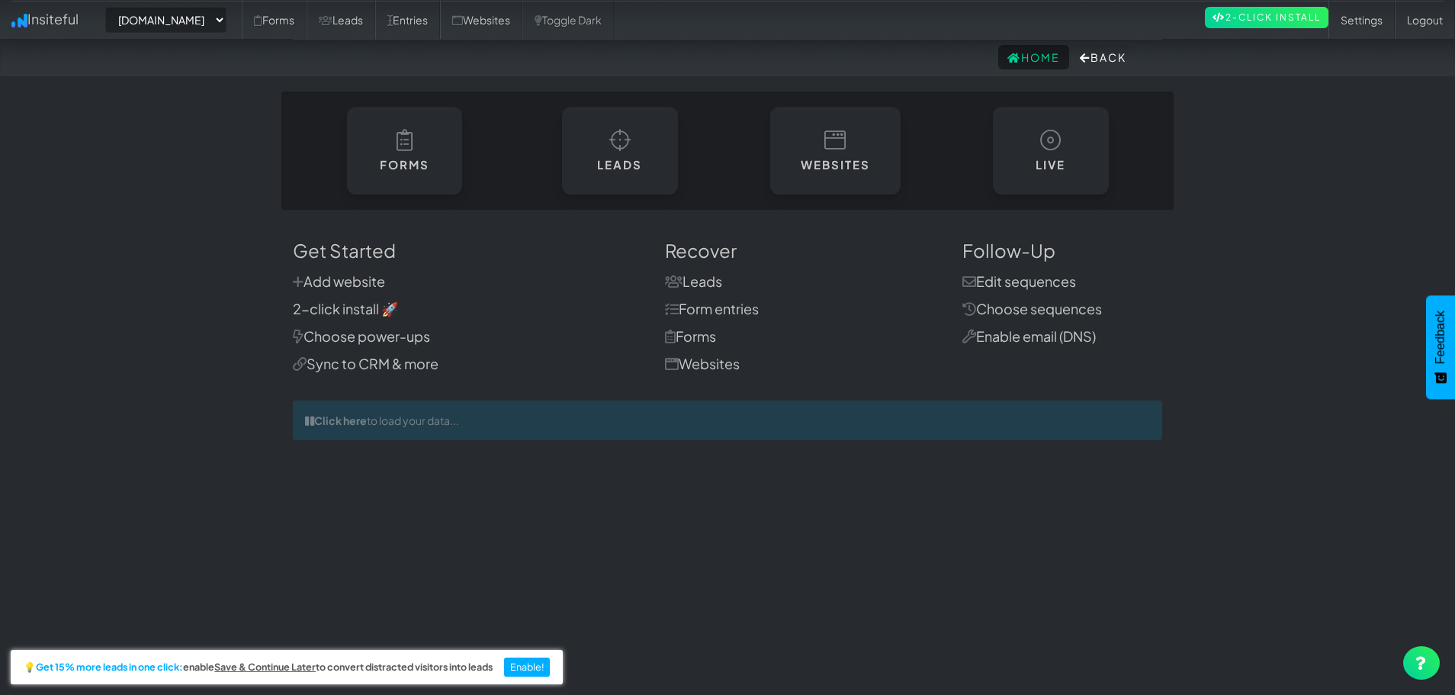
select select "2445"
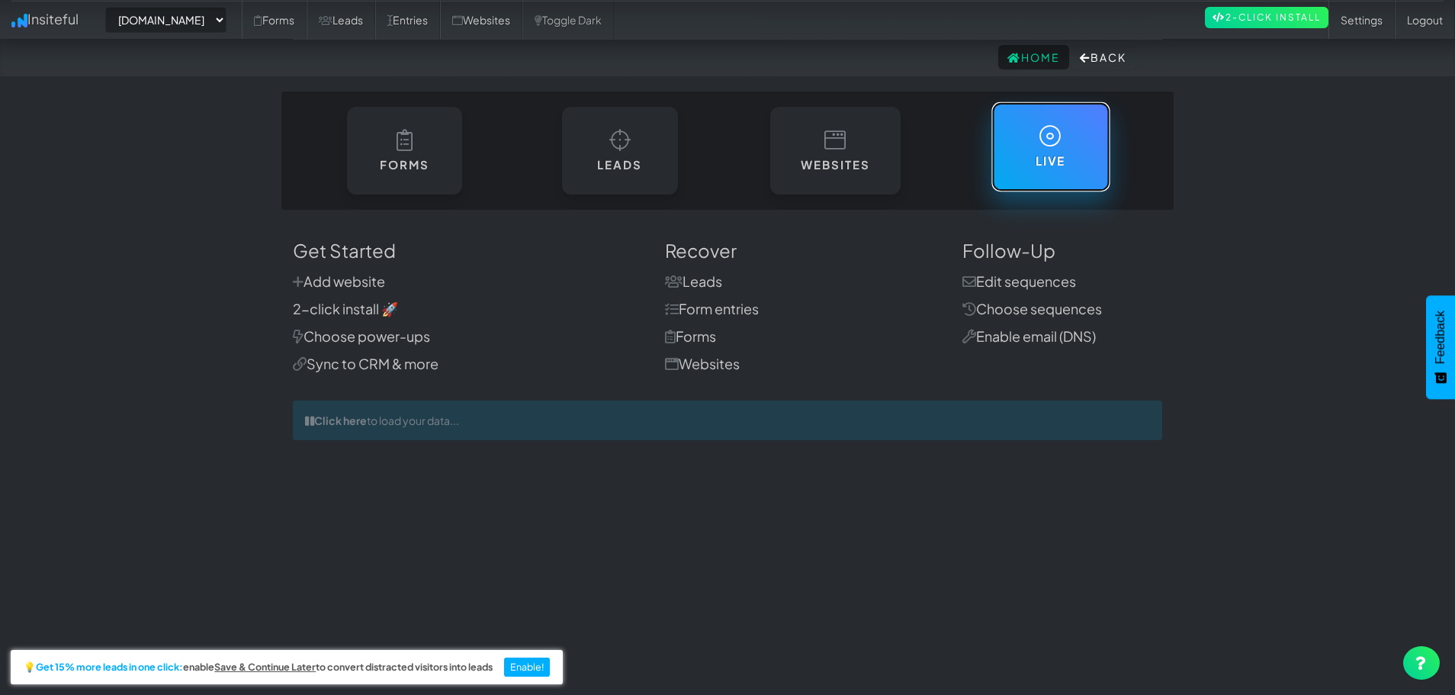
click at [1056, 147] on icon at bounding box center [1051, 136] width 22 height 22
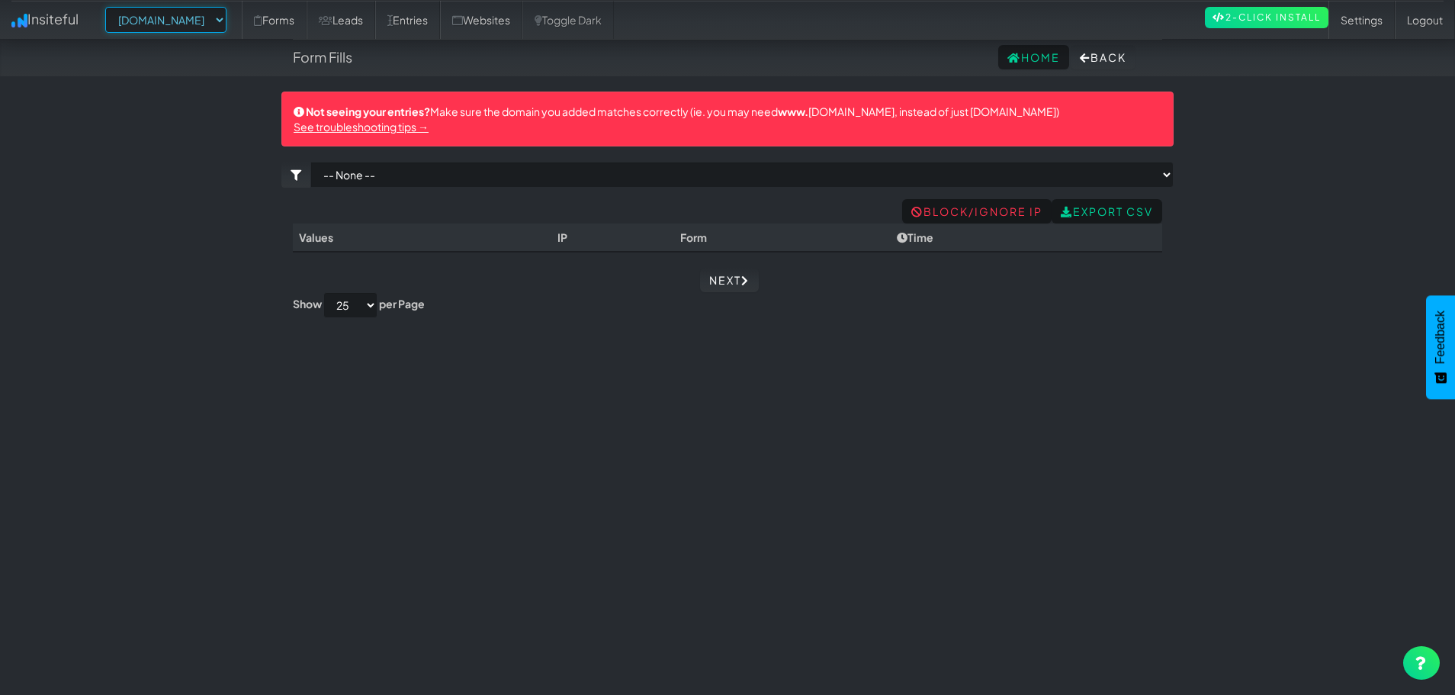
click at [227, 24] on select "-- None -- [DOMAIN_NAME] [DOMAIN_NAME]" at bounding box center [165, 20] width 121 height 26
select select "2444"
click at [110, 7] on select "-- None -- www.bloomingblossoms.co bloomingblossoms.co" at bounding box center [165, 20] width 121 height 26
click at [211, 24] on select "-- None -- [DOMAIN_NAME] [DOMAIN_NAME]" at bounding box center [165, 20] width 121 height 26
select select "2445"
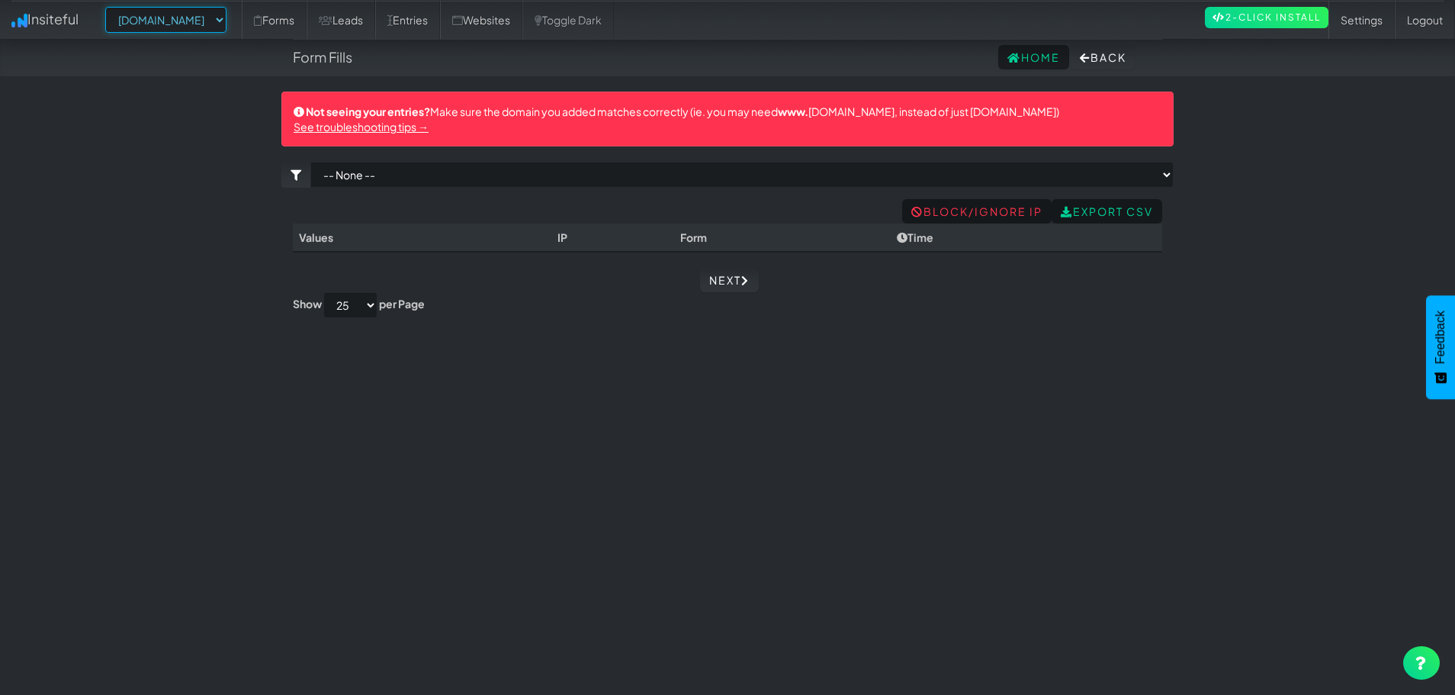
click at [110, 7] on select "-- None -- www.bloomingblossoms.co bloomingblossoms.co" at bounding box center [165, 20] width 121 height 26
select select "2445"
click at [375, 12] on link "Leads" at bounding box center [341, 20] width 69 height 38
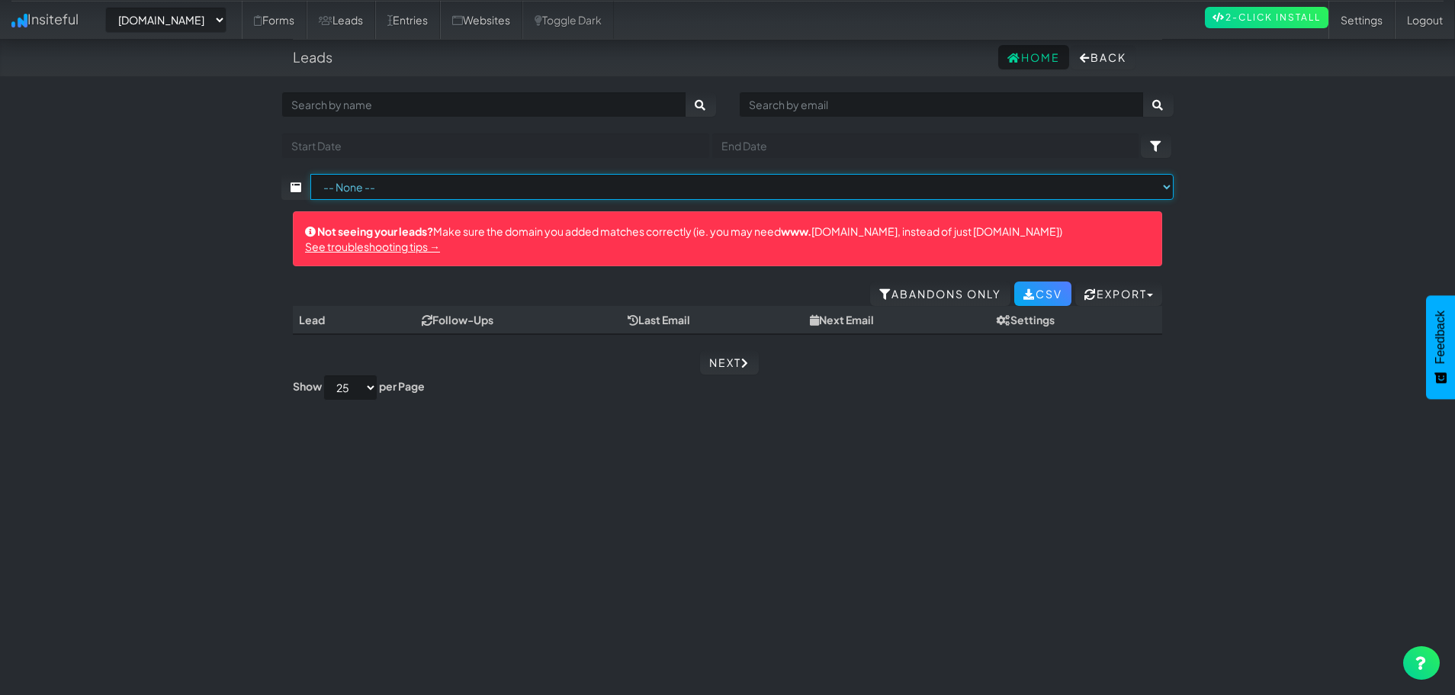
click at [429, 194] on select "-- None --" at bounding box center [741, 187] width 863 height 26
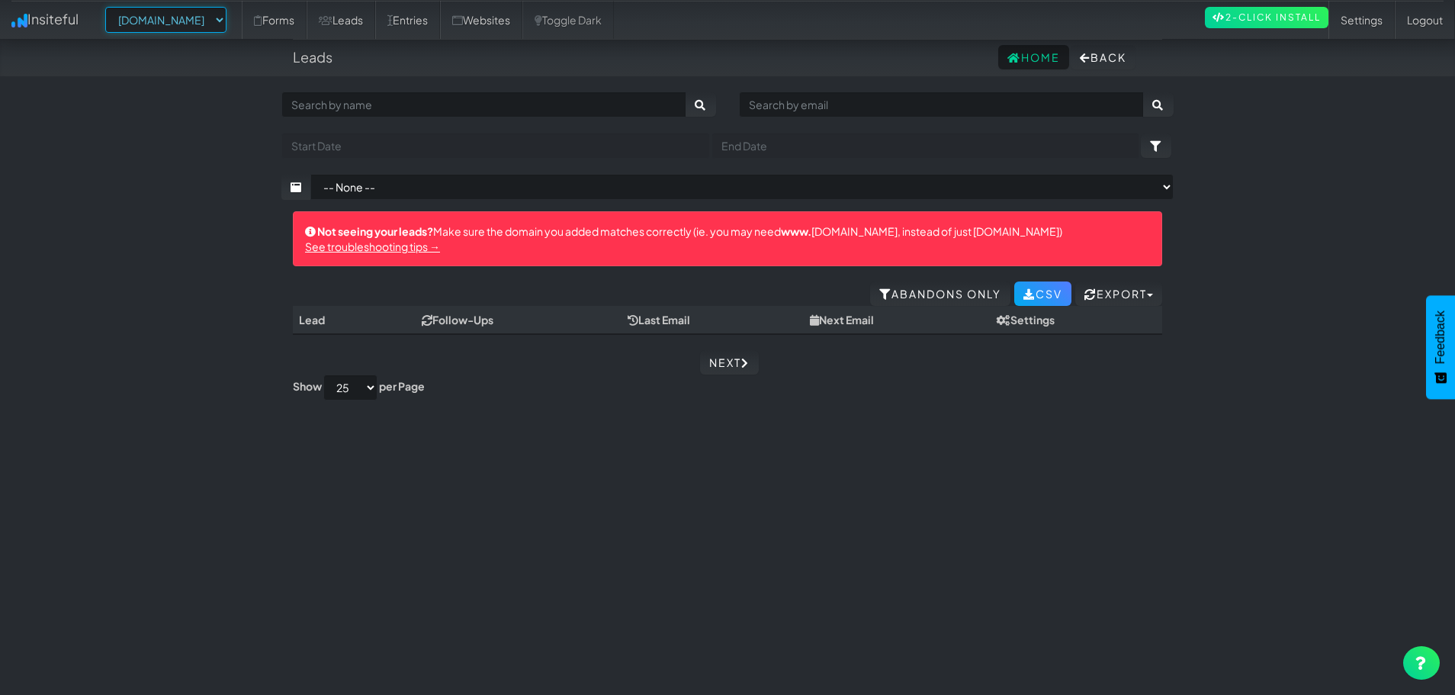
click at [223, 17] on select "-- None -- www.bloomingblossoms.co bloomingblossoms.co" at bounding box center [165, 20] width 121 height 26
select select "2444"
click at [110, 7] on select "-- None -- www.bloomingblossoms.co bloomingblossoms.co" at bounding box center [165, 20] width 121 height 26
select select "2444"
click at [1412, 439] on html "Leads Home Back Need help? Toggle navigation Insiteful -- None -- [DOMAIN_NAME]…" at bounding box center [732, 219] width 1464 height 439
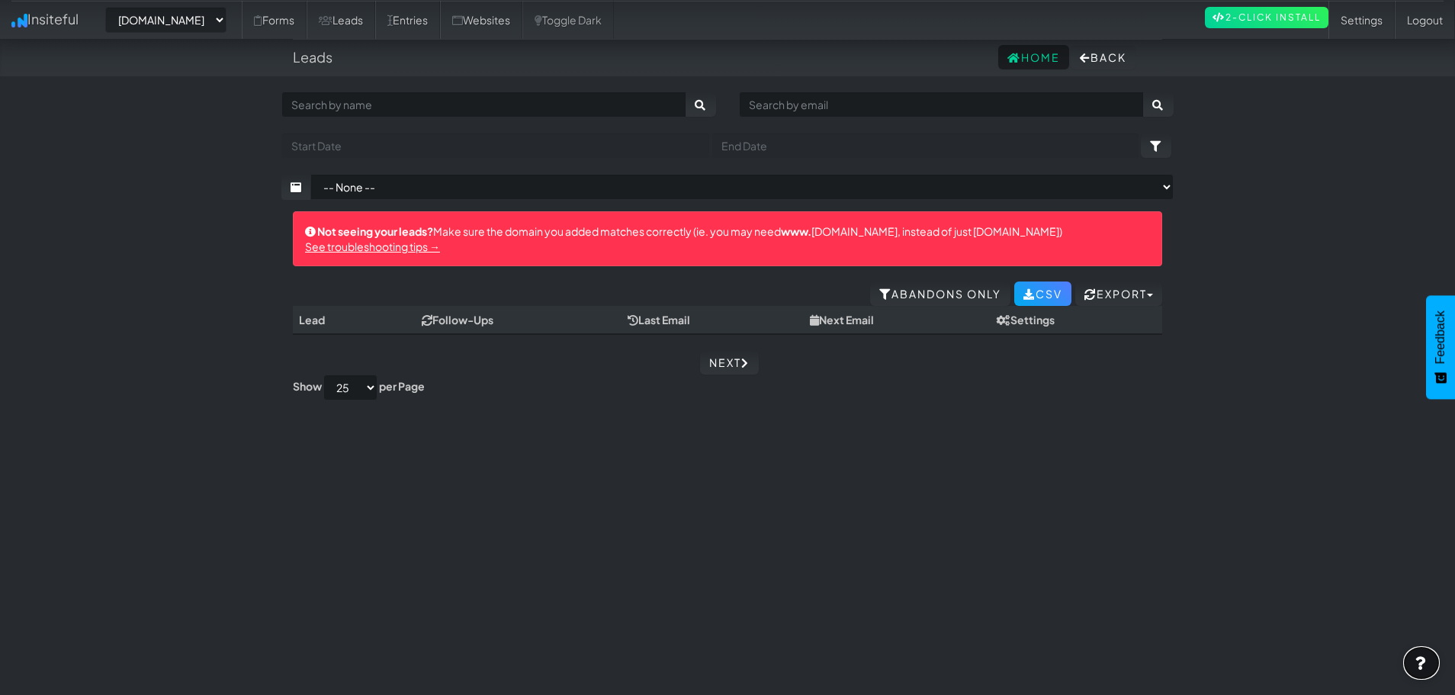
click at [1429, 667] on link at bounding box center [1421, 663] width 37 height 34
click at [1374, 27] on link "Settings" at bounding box center [1371, 20] width 66 height 38
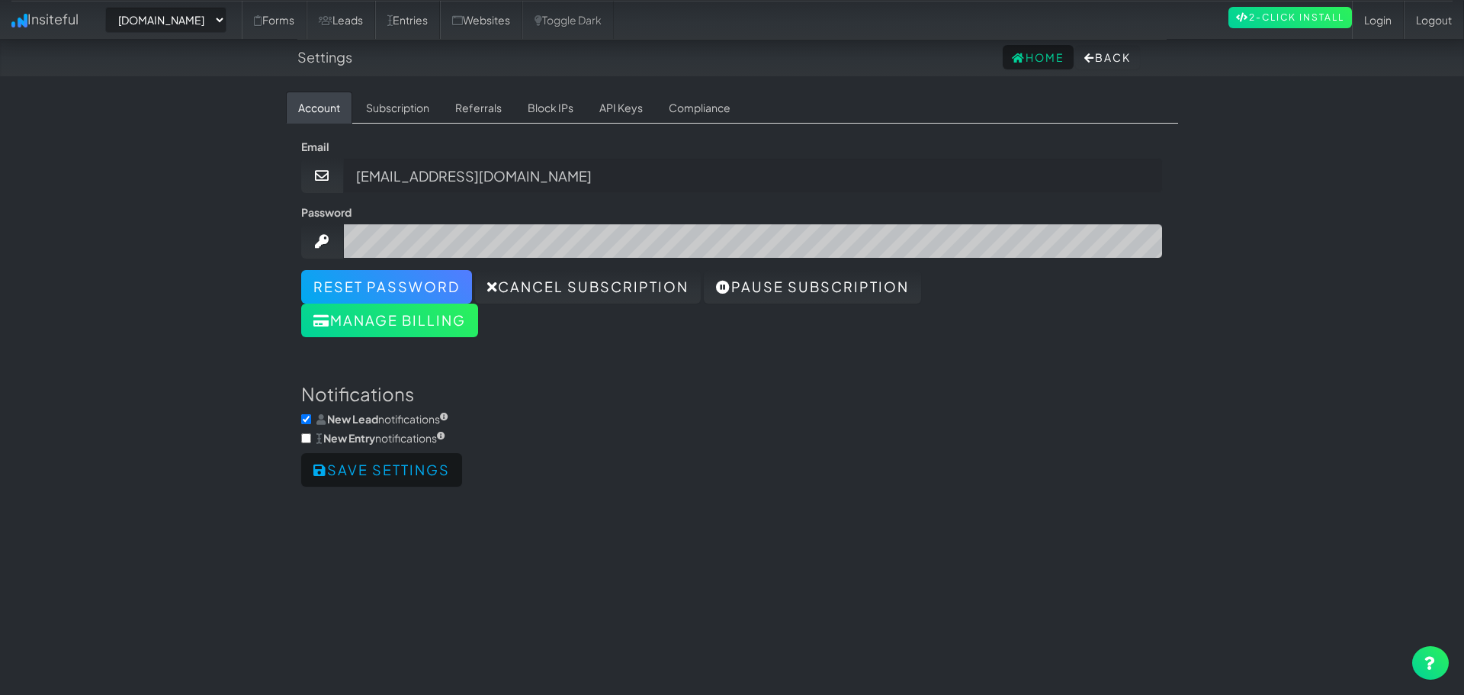
select select "2444"
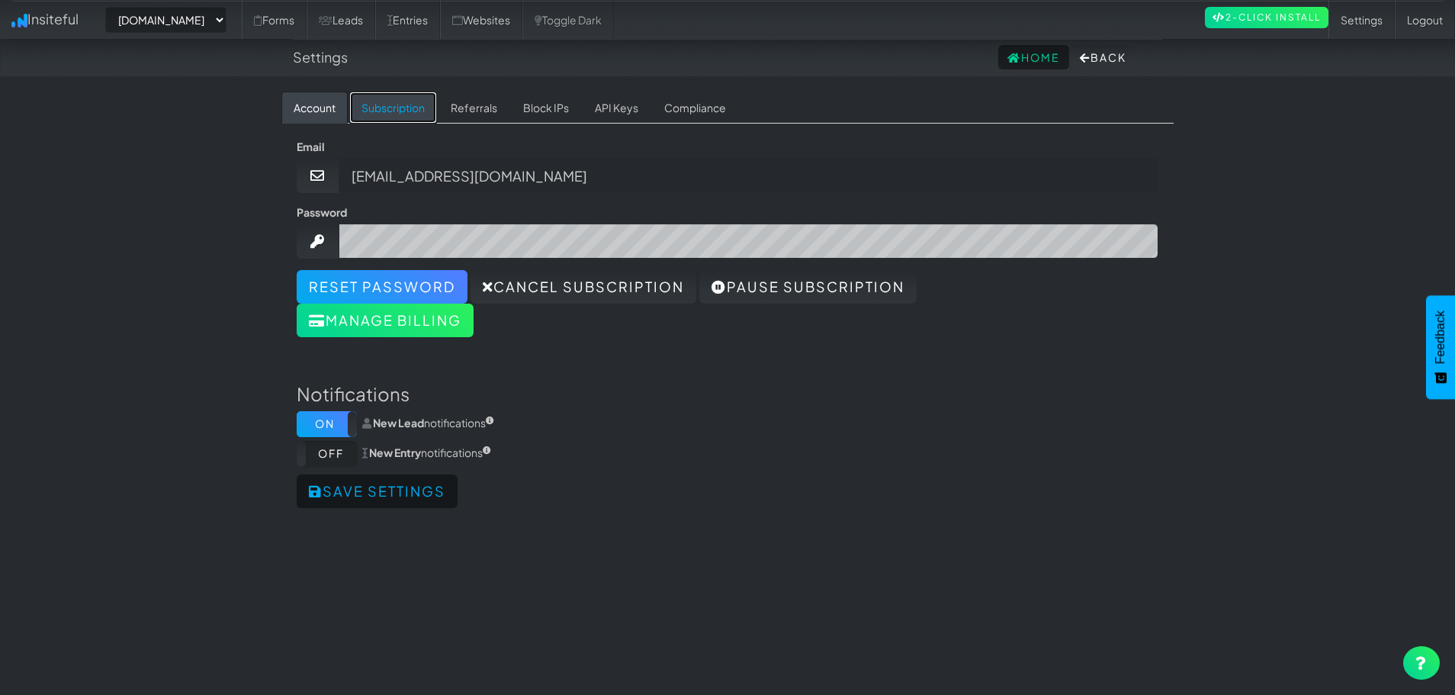
click at [402, 95] on link "Subscription" at bounding box center [393, 108] width 88 height 32
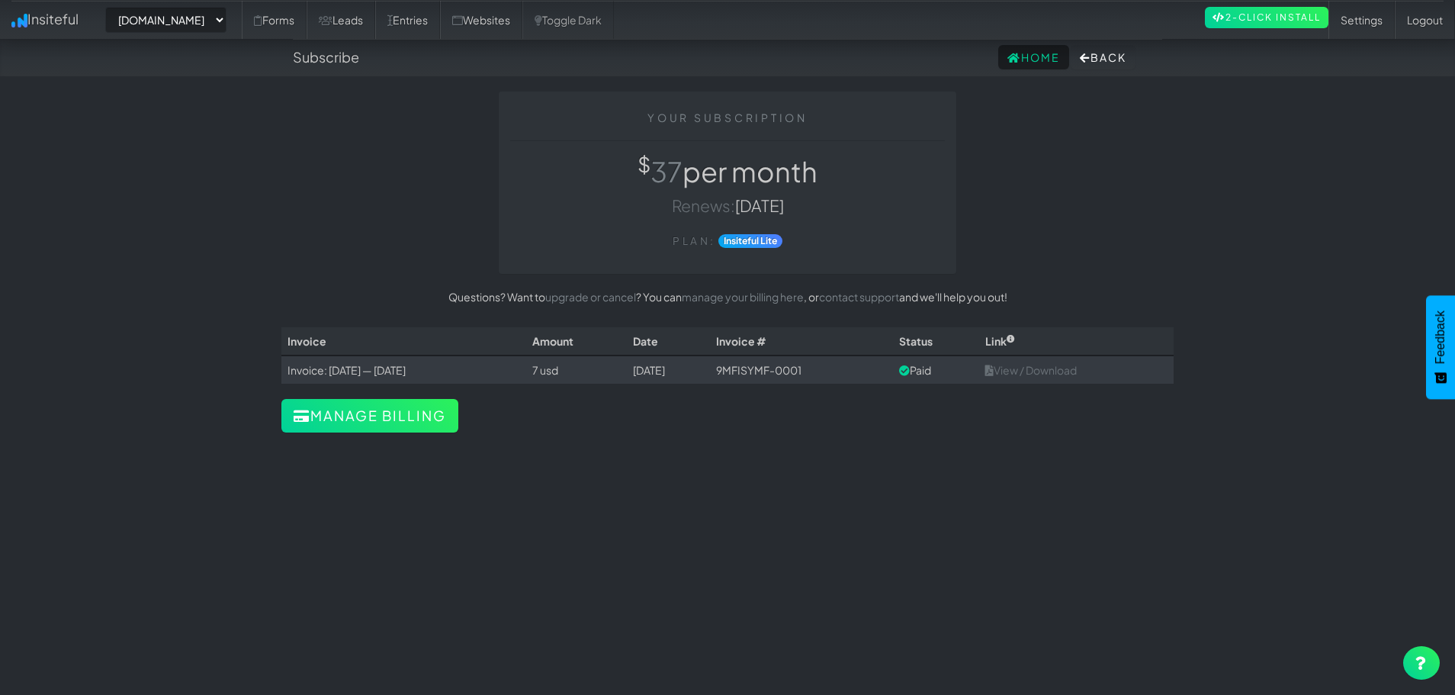
select select "2444"
click at [333, 18] on icon at bounding box center [326, 20] width 14 height 11
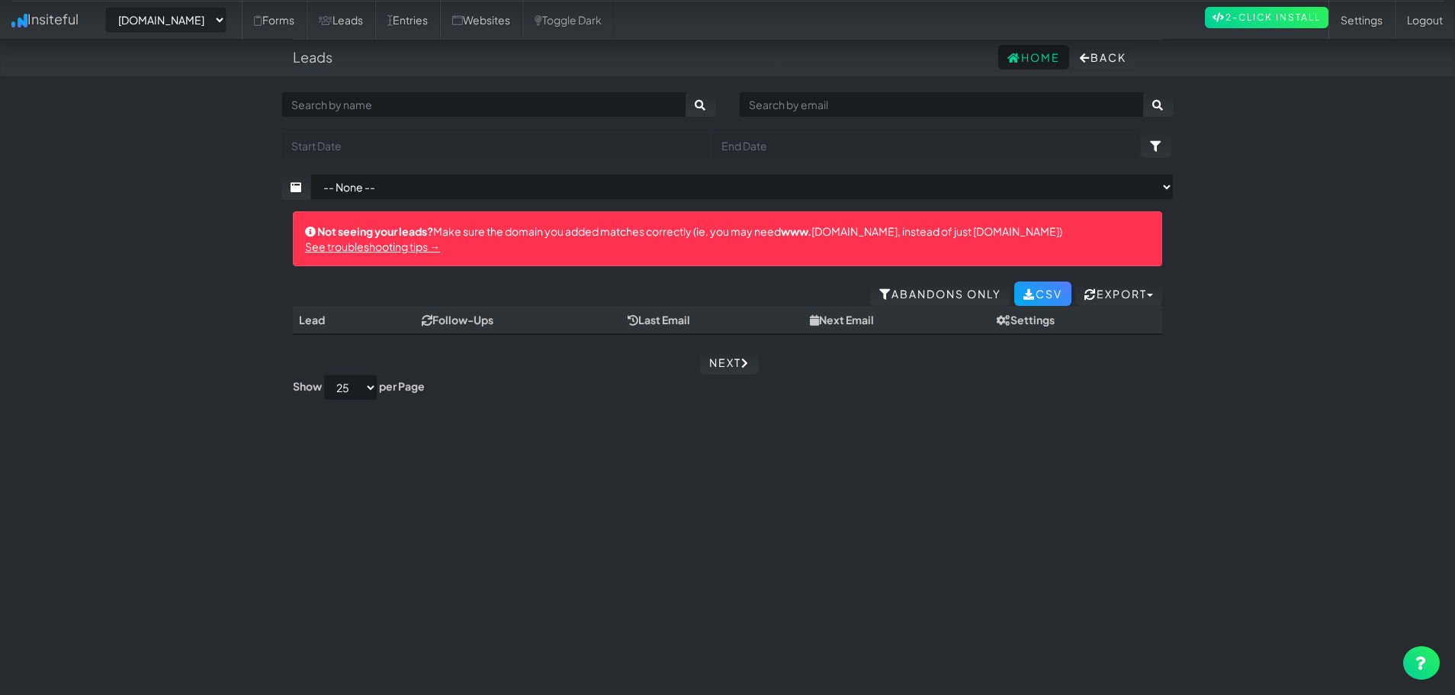
select select "2444"
click at [522, 3] on link "Websites" at bounding box center [481, 20] width 82 height 38
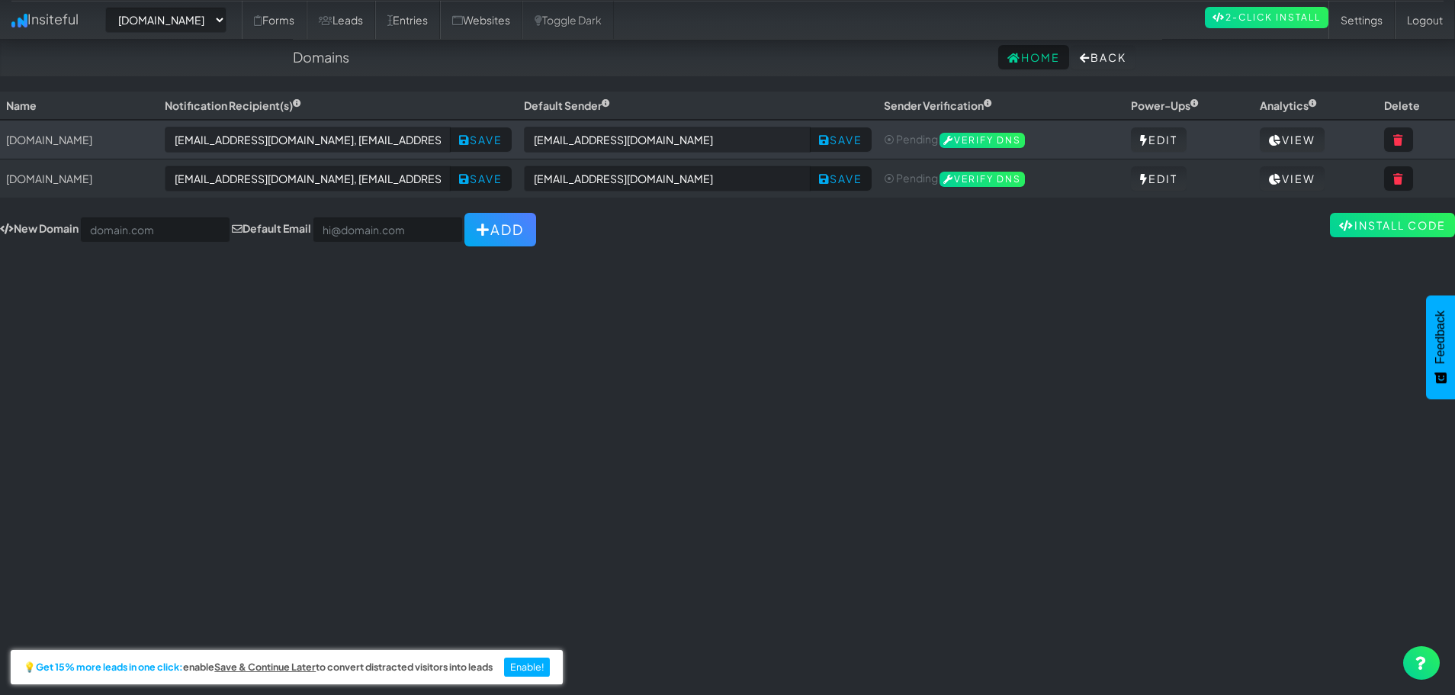
select select "2444"
click at [440, 12] on link "Entries" at bounding box center [407, 20] width 65 height 38
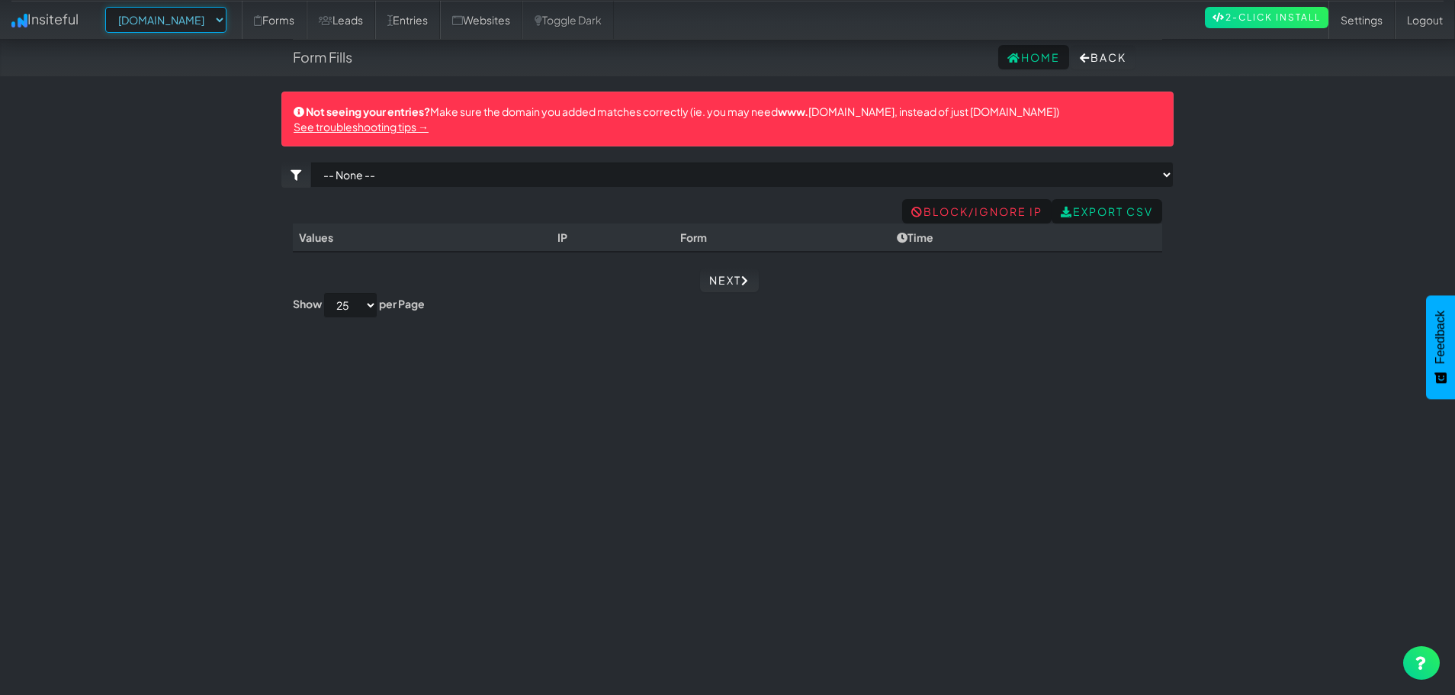
click at [227, 15] on select "-- None -- www.bloomingblossoms.co bloomingblossoms.co" at bounding box center [165, 20] width 121 height 26
select select "2445"
click at [110, 7] on select "-- None -- www.bloomingblossoms.co bloomingblossoms.co" at bounding box center [165, 20] width 121 height 26
select select "2445"
click at [300, 24] on link "Forms" at bounding box center [274, 20] width 65 height 38
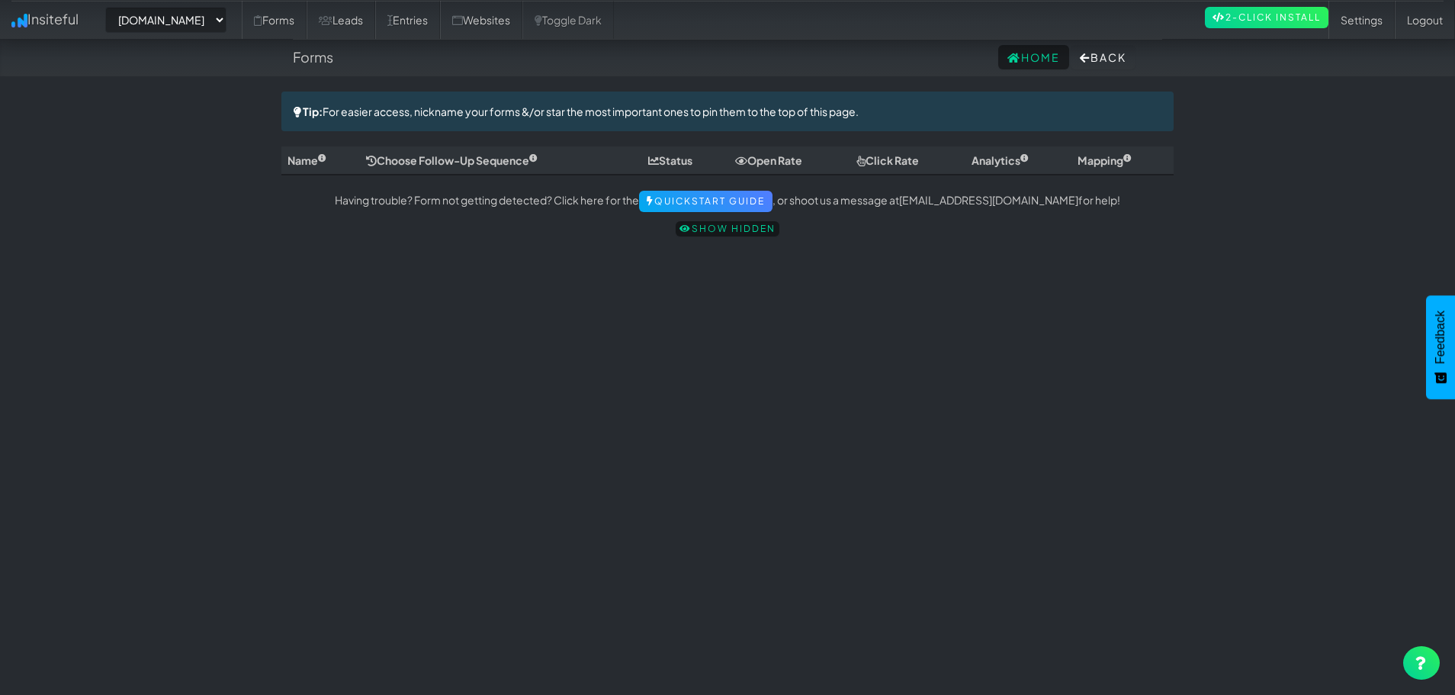
select select "2445"
click at [53, 11] on link "Insiteful" at bounding box center [45, 19] width 90 height 38
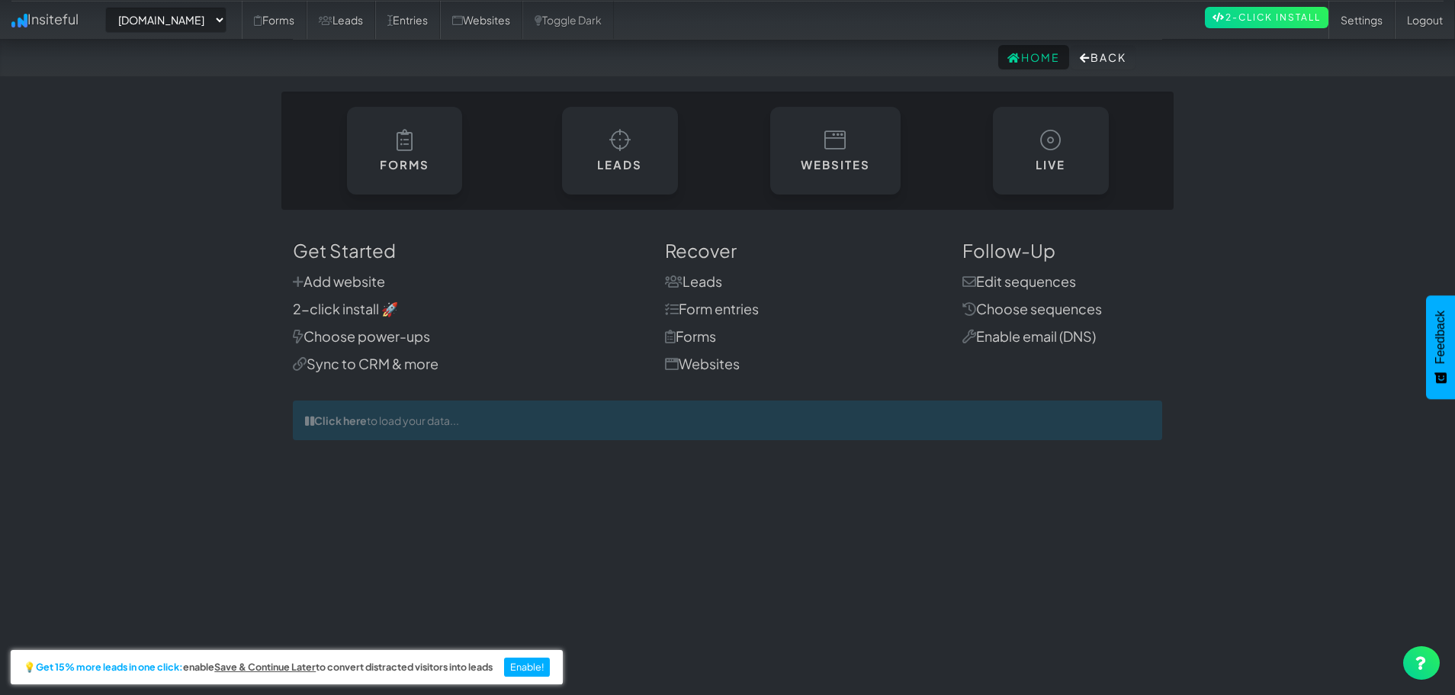
select select "2445"
click at [723, 314] on link "Form entries" at bounding box center [712, 309] width 94 height 18
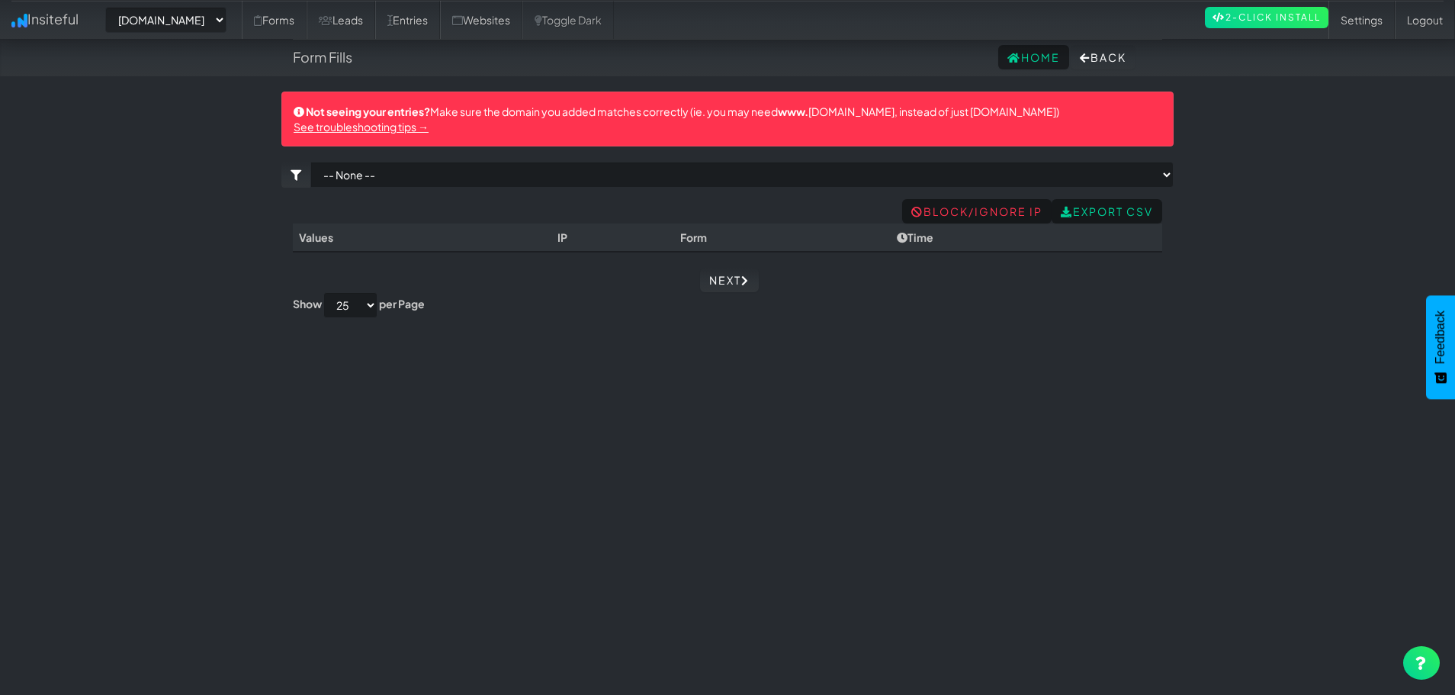
select select "2445"
click at [1353, 27] on link "Settings" at bounding box center [1362, 20] width 66 height 38
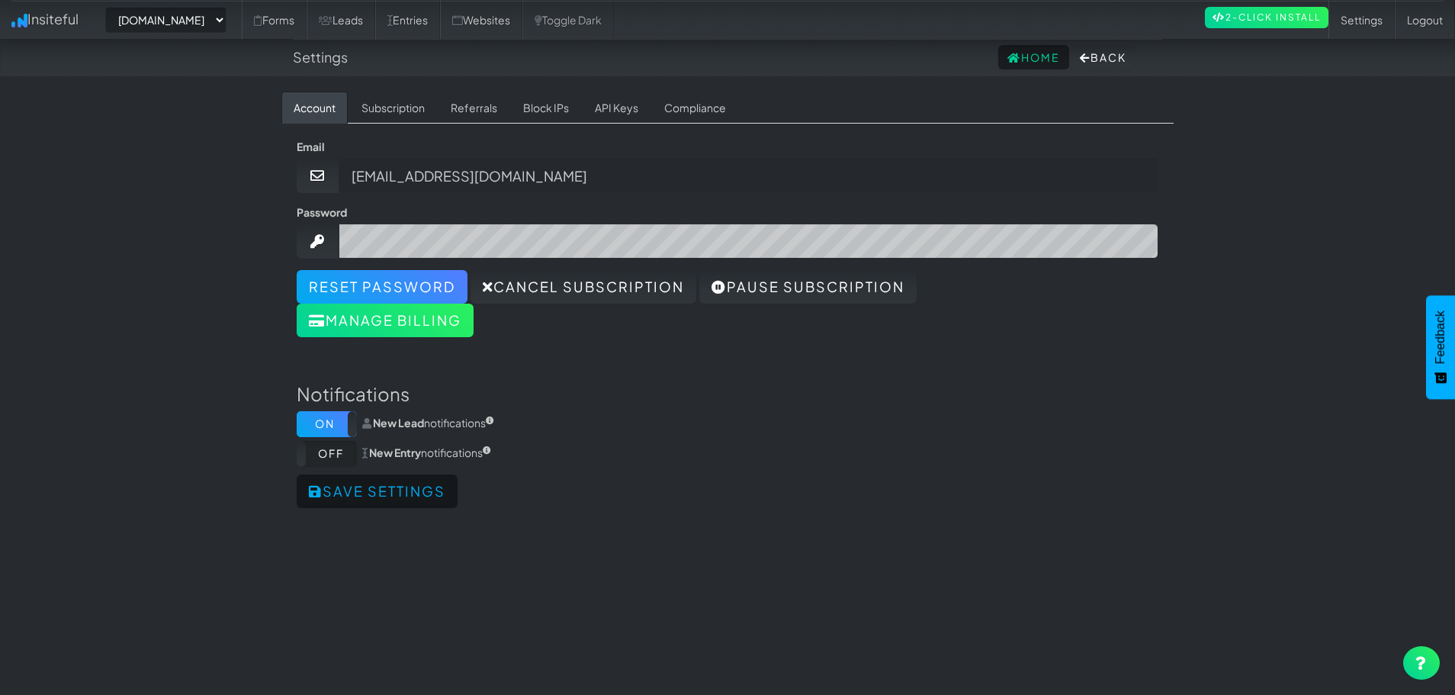
select select "2445"
click at [387, 109] on link "Subscription" at bounding box center [393, 108] width 88 height 32
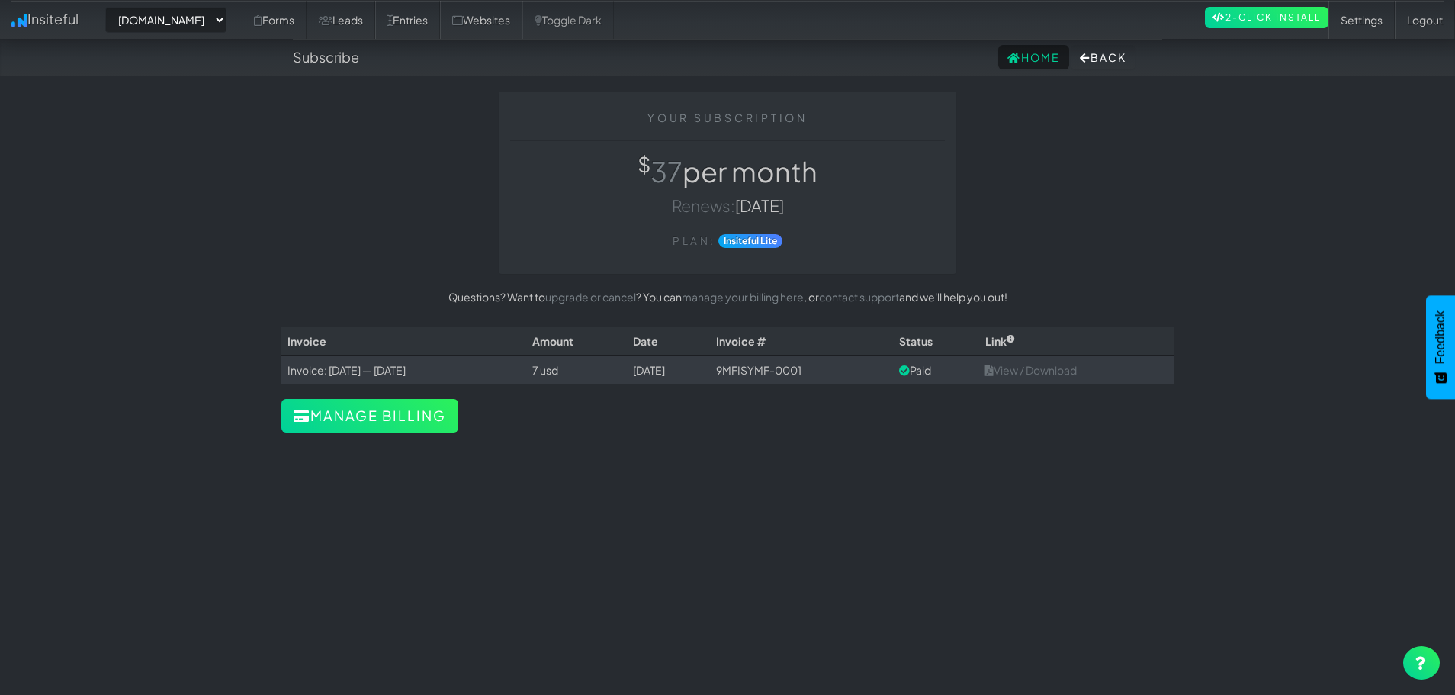
select select "2445"
click at [367, 410] on button "Manage billing" at bounding box center [369, 416] width 177 height 34
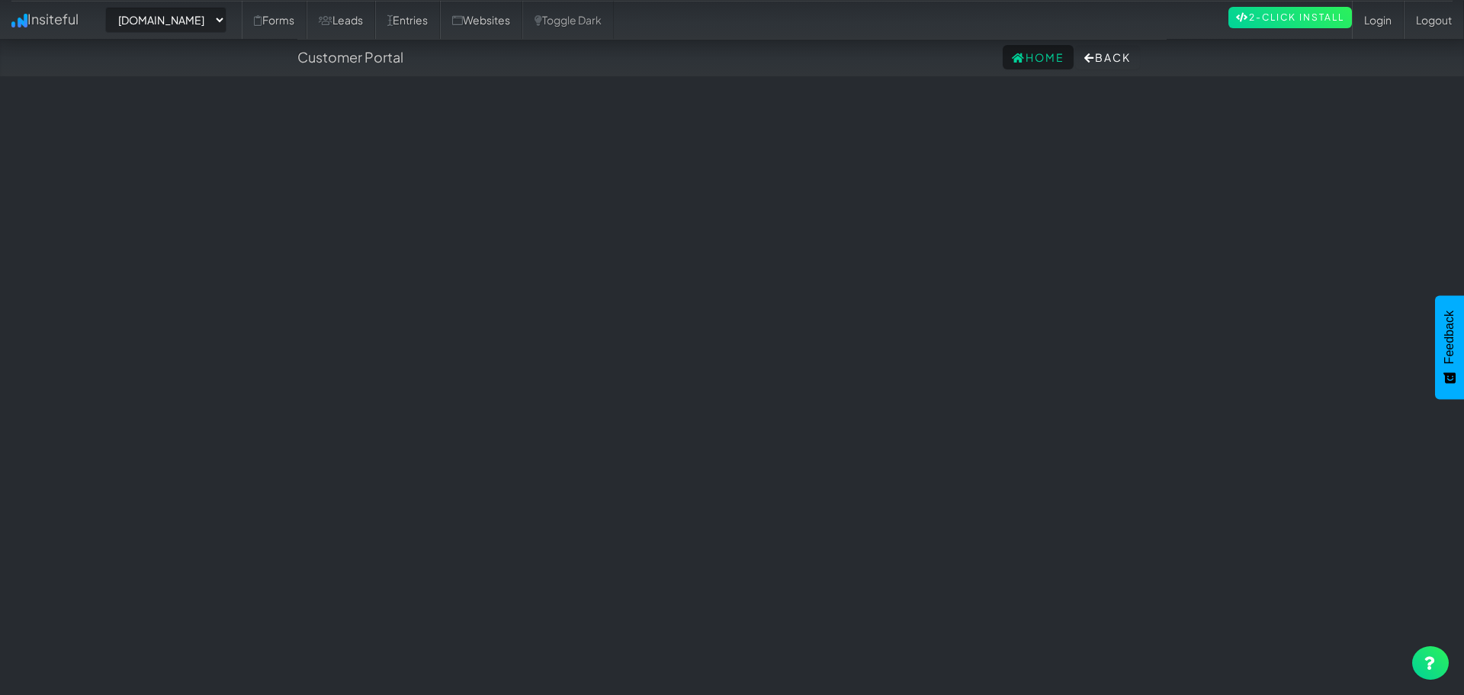
select select "2445"
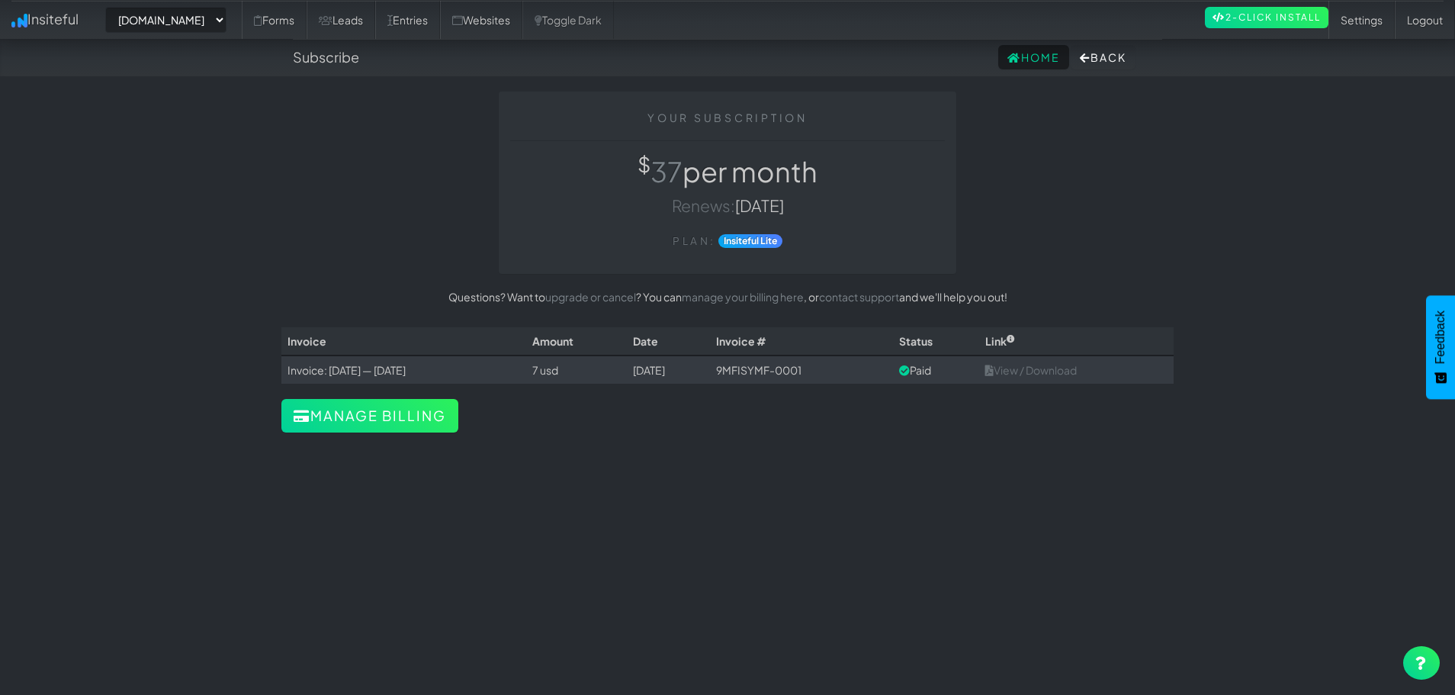
select select "2445"
click at [869, 298] on link "contact support" at bounding box center [859, 297] width 80 height 14
